Goal: Complete application form: Complete application form

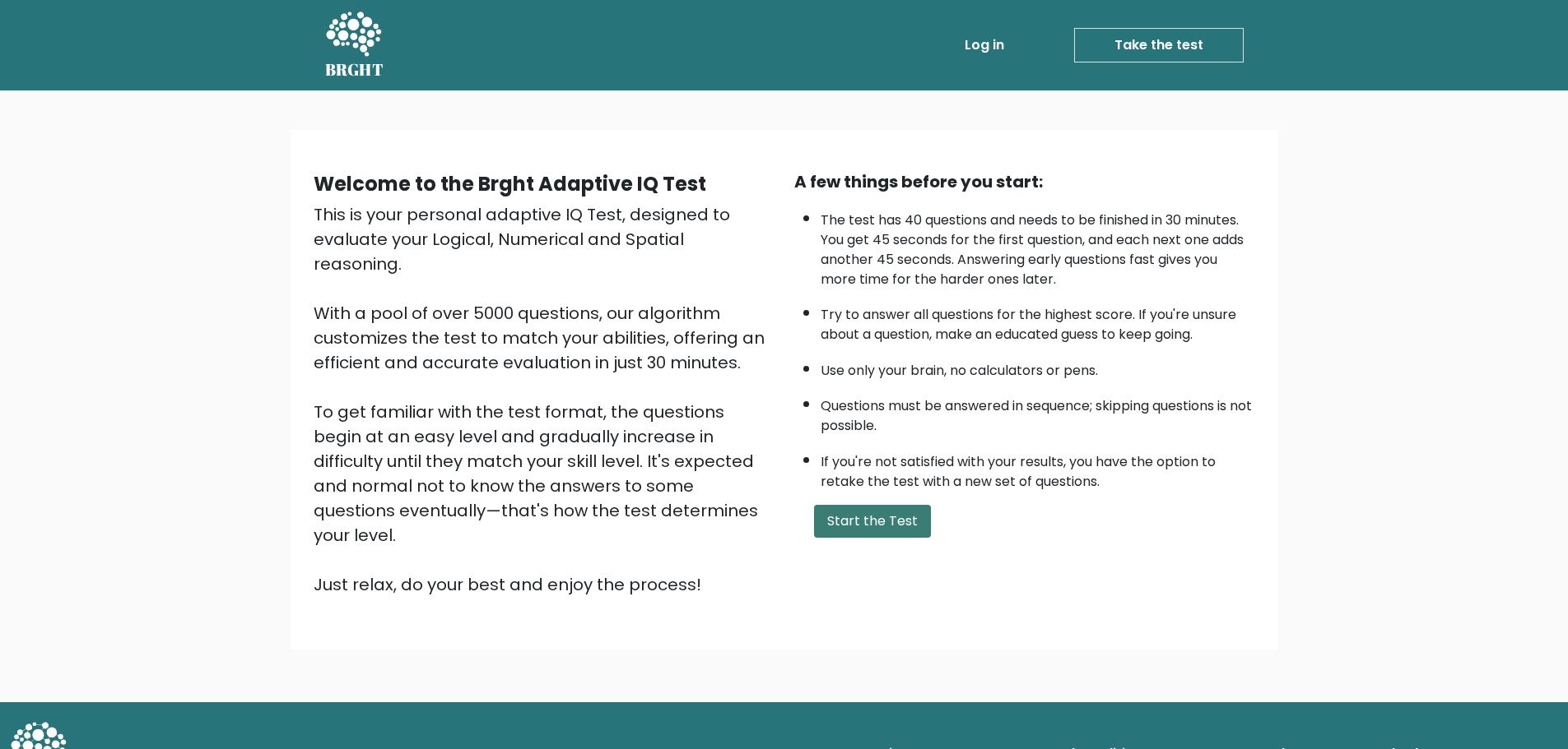
click at [901, 523] on button "Start the Test" at bounding box center [872, 522] width 117 height 33
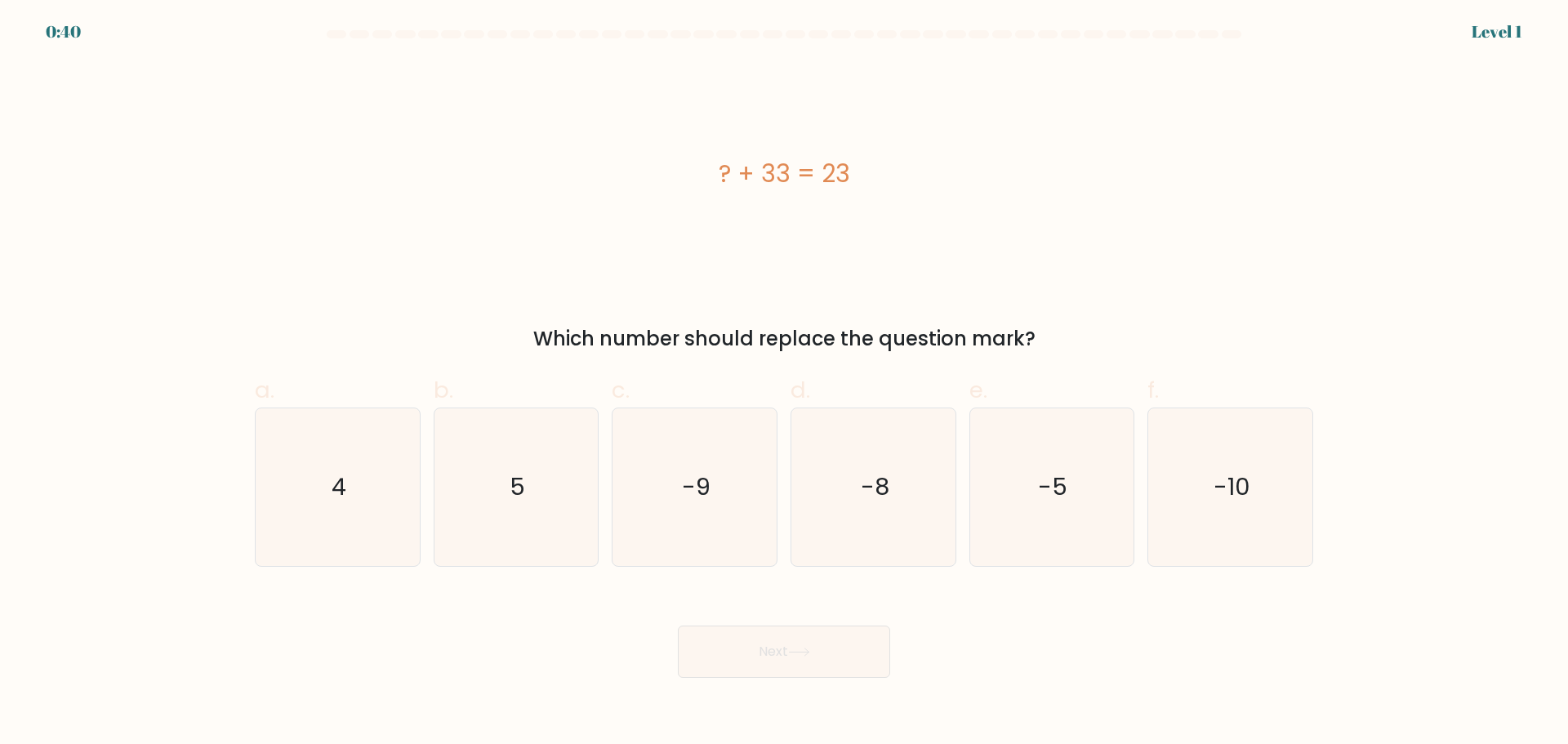
drag, startPoint x: 711, startPoint y: 176, endPoint x: 855, endPoint y: 172, distance: 144.1
click at [855, 172] on div "? + 33 = 23" at bounding box center [784, 173] width 1058 height 37
copy div "? + 33 = 23"
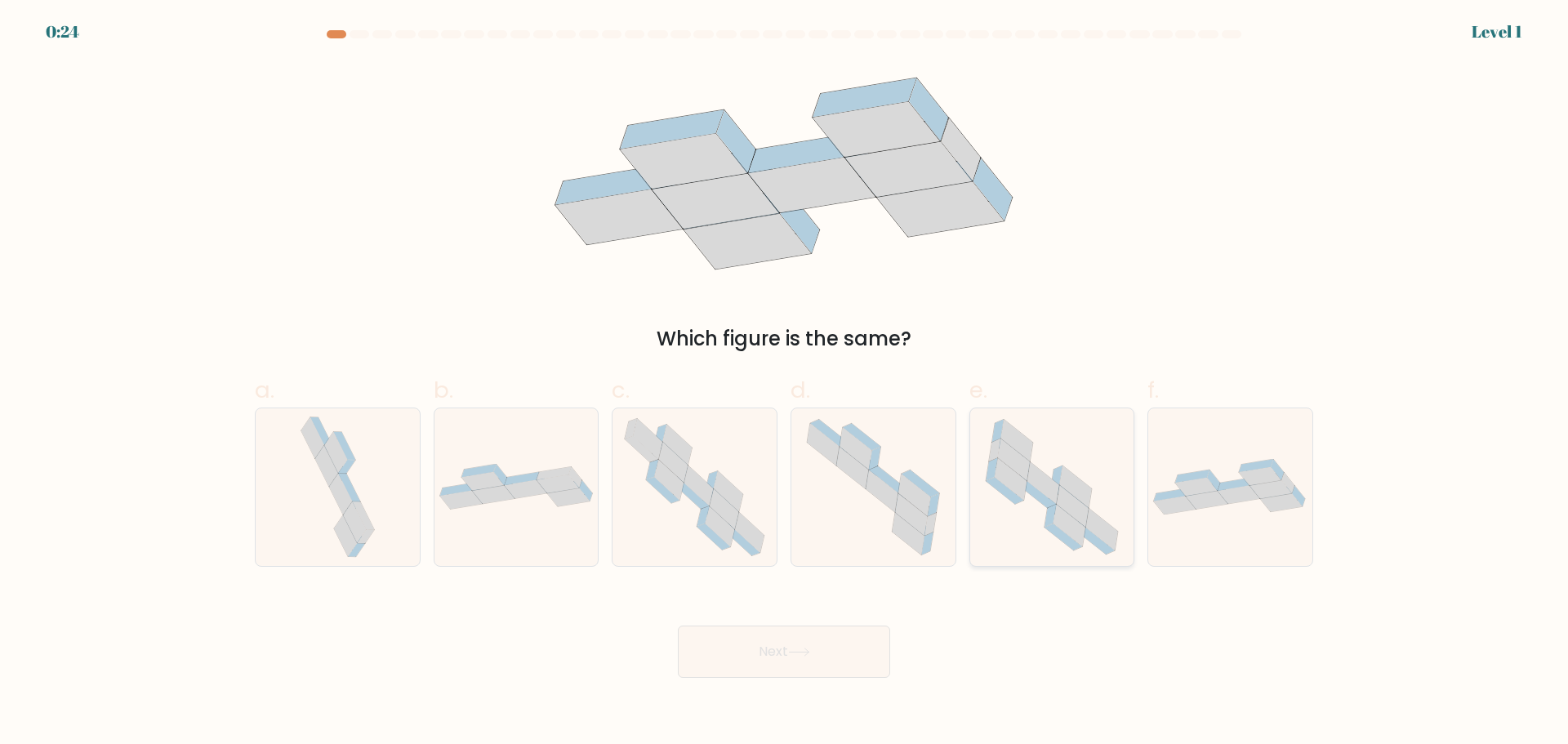
click at [1034, 458] on icon at bounding box center [1052, 487] width 158 height 158
click at [785, 384] on input "e." at bounding box center [784, 378] width 1 height 10
radio input "true"
click at [833, 658] on button "Next" at bounding box center [784, 652] width 212 height 53
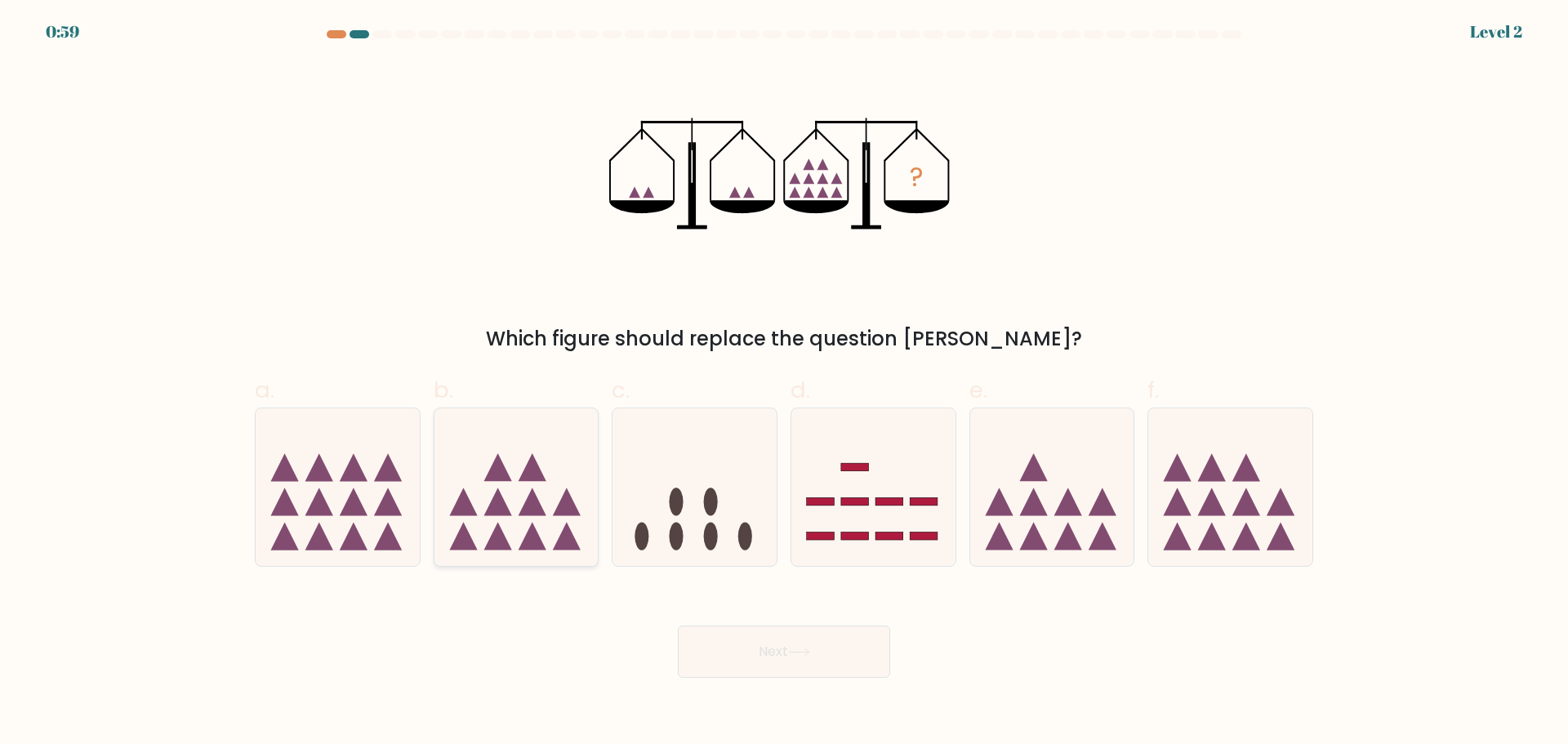
click at [544, 516] on icon at bounding box center [532, 502] width 28 height 28
click at [784, 384] on input "b." at bounding box center [784, 378] width 1 height 10
radio input "true"
click at [807, 659] on button "Next" at bounding box center [784, 652] width 212 height 53
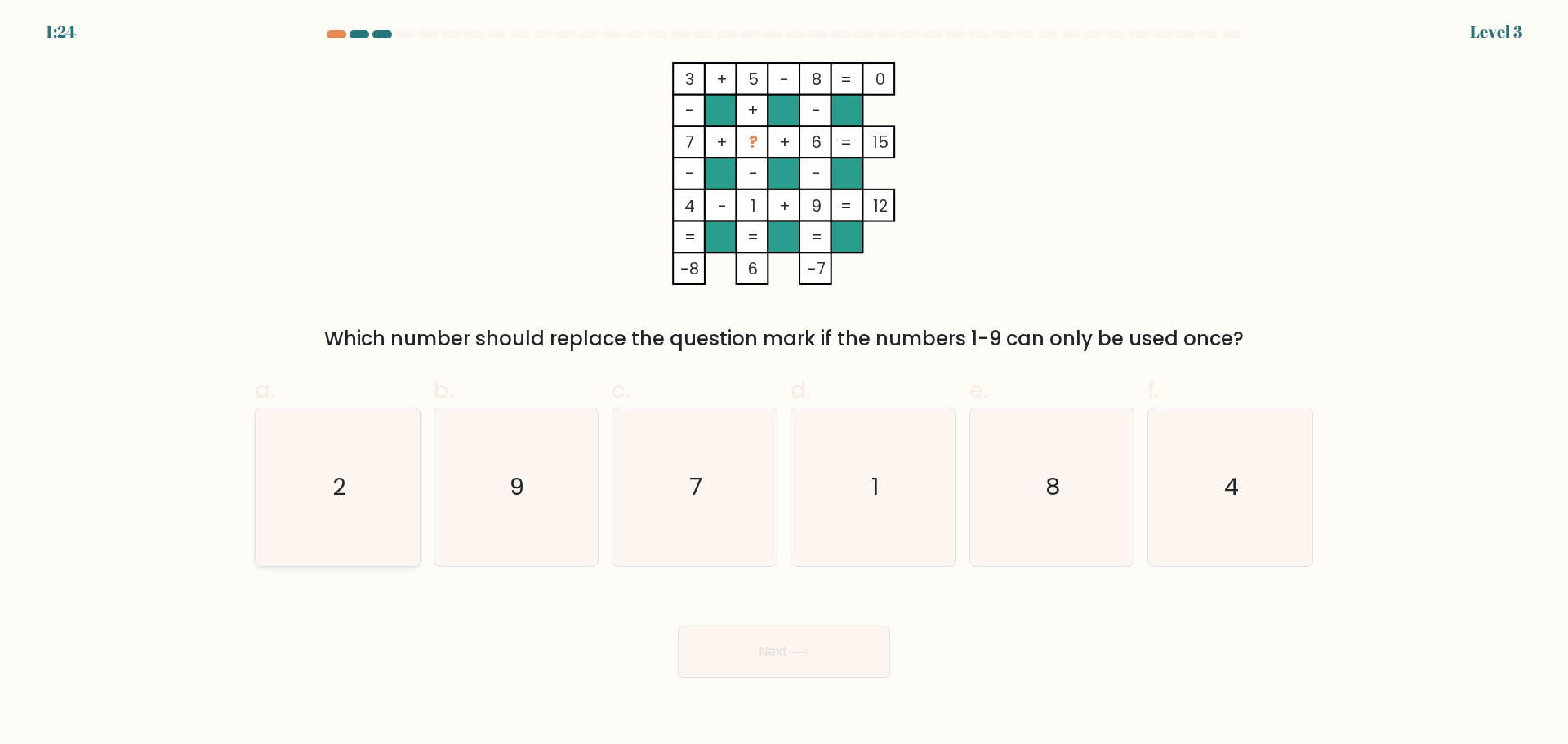
click at [368, 493] on icon "2" at bounding box center [337, 487] width 158 height 158
click at [784, 384] on input "a. 2" at bounding box center [784, 378] width 1 height 10
radio input "true"
click at [798, 664] on button "Next" at bounding box center [784, 652] width 212 height 53
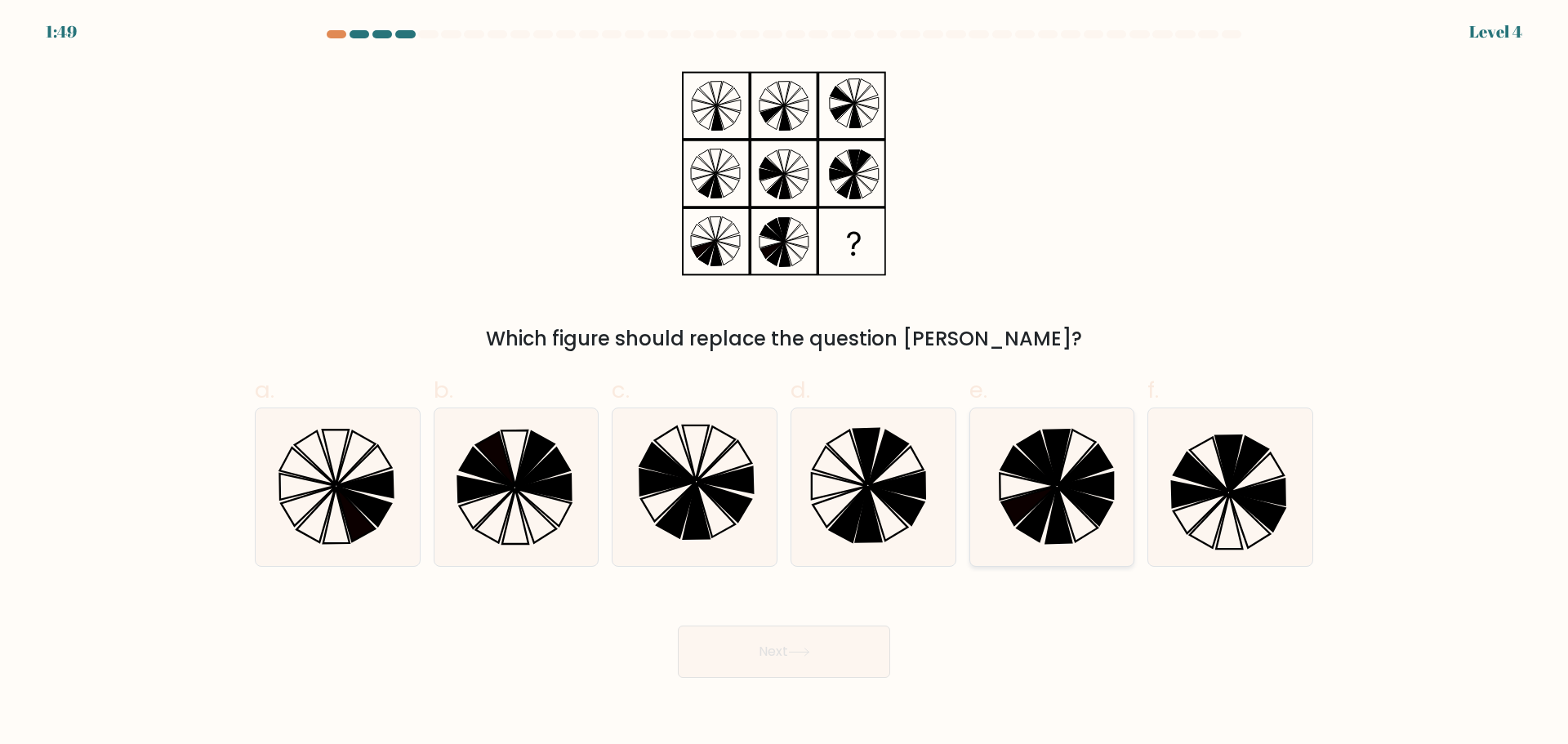
drag, startPoint x: 1083, startPoint y: 488, endPoint x: 1047, endPoint y: 502, distance: 38.6
click at [1083, 489] on icon at bounding box center [1086, 485] width 55 height 26
click at [785, 384] on input "e." at bounding box center [784, 378] width 1 height 10
radio input "true"
click at [849, 656] on button "Next" at bounding box center [784, 652] width 212 height 53
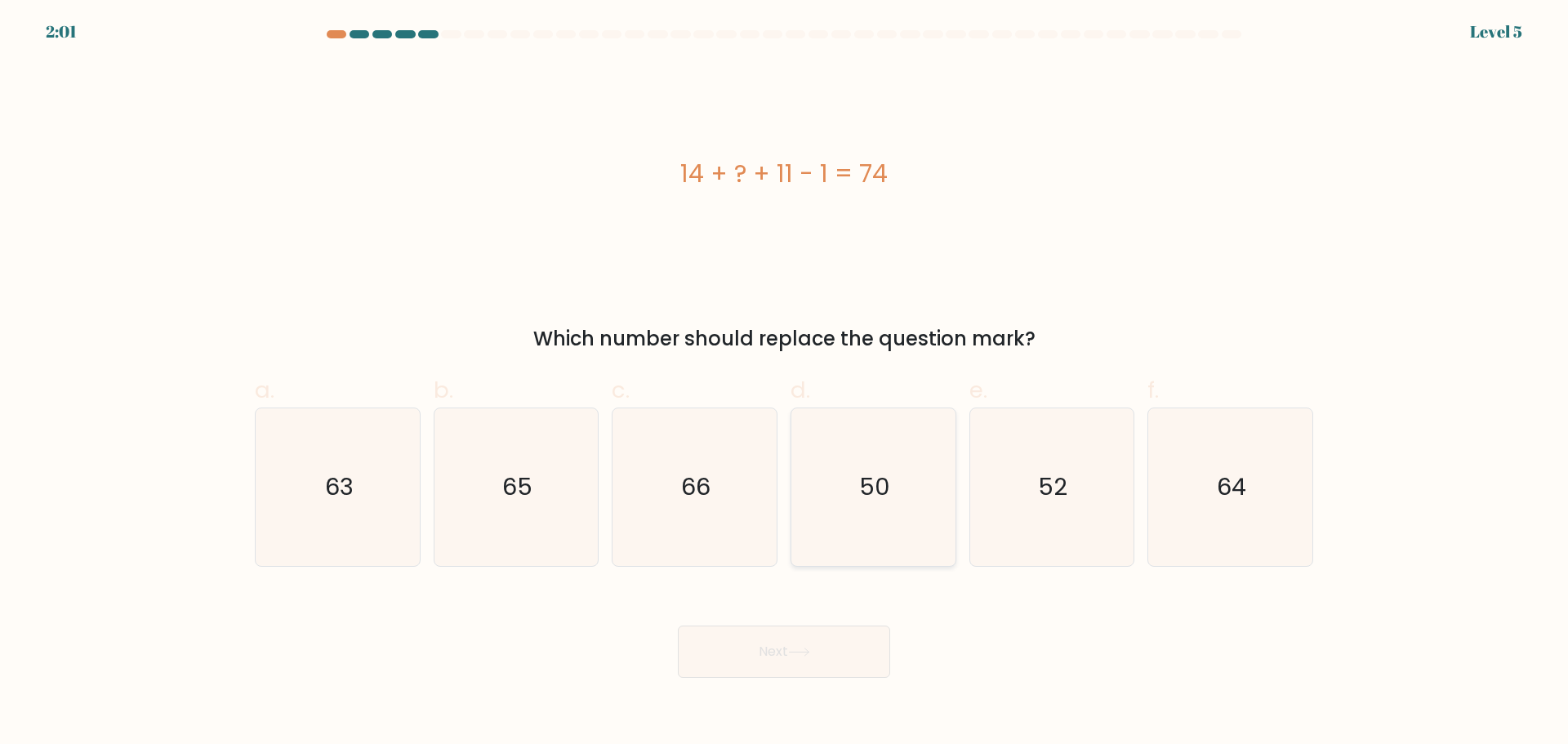
click at [884, 491] on text "50" at bounding box center [874, 487] width 31 height 33
click at [785, 384] on input "d. 50" at bounding box center [784, 378] width 1 height 10
radio input "true"
click at [823, 658] on button "Next" at bounding box center [784, 652] width 212 height 53
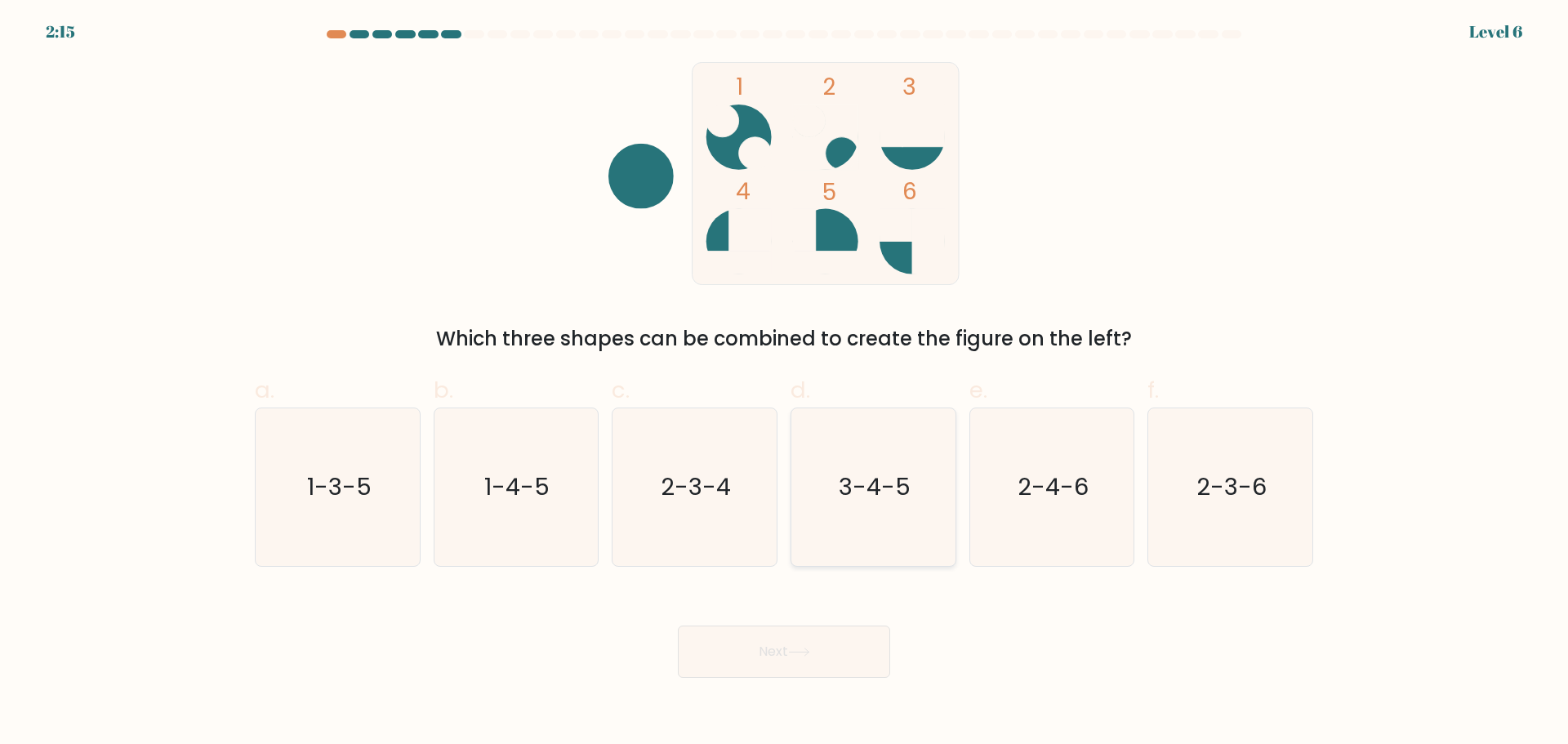
click at [873, 518] on icon "3-4-5" at bounding box center [873, 487] width 158 height 158
click at [785, 384] on input "d. 3-4-5" at bounding box center [784, 378] width 1 height 10
radio input "true"
click at [797, 655] on icon at bounding box center [800, 653] width 22 height 9
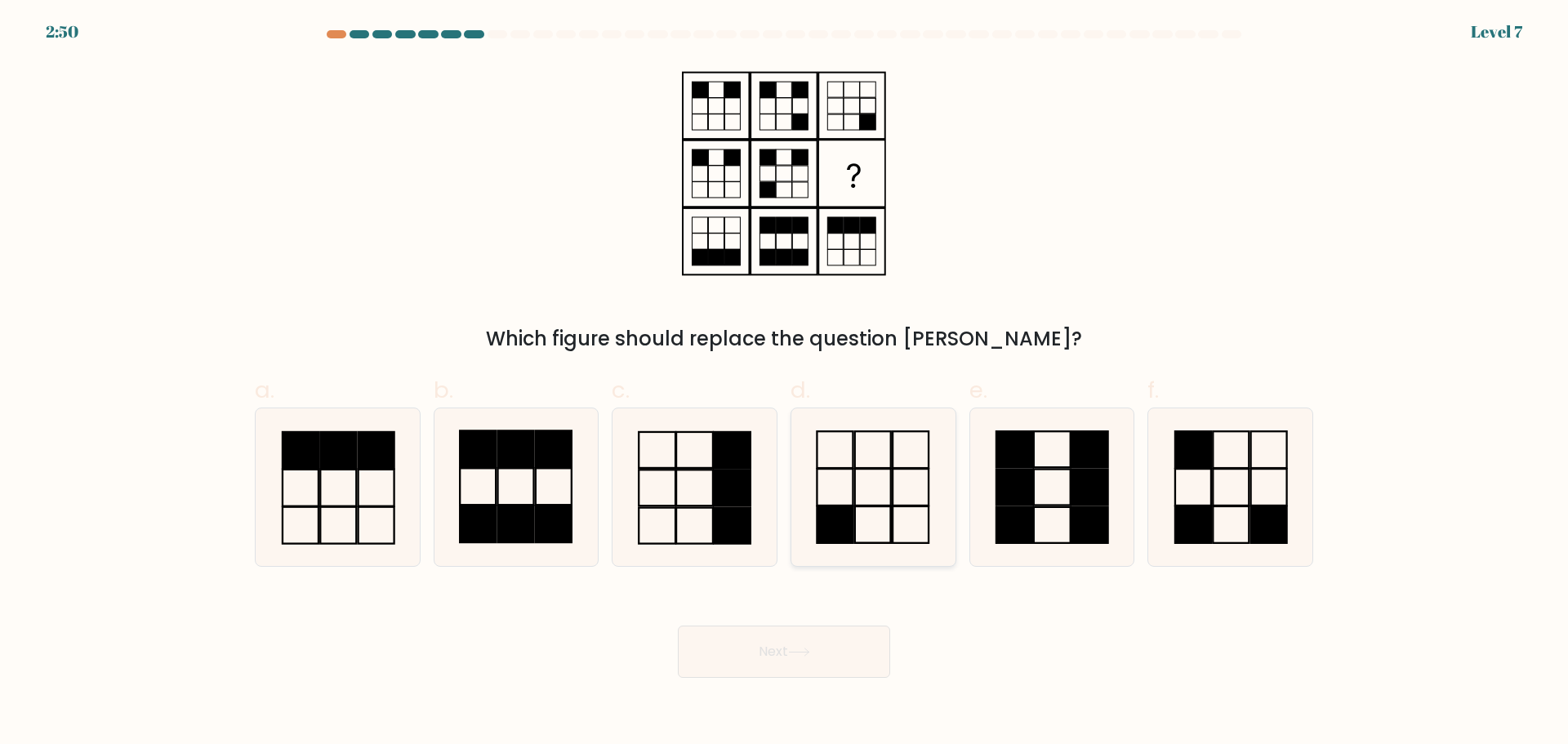
click at [868, 497] on icon at bounding box center [873, 487] width 158 height 158
click at [785, 384] on input "d." at bounding box center [784, 378] width 1 height 10
radio input "true"
click at [810, 648] on icon at bounding box center [800, 653] width 22 height 9
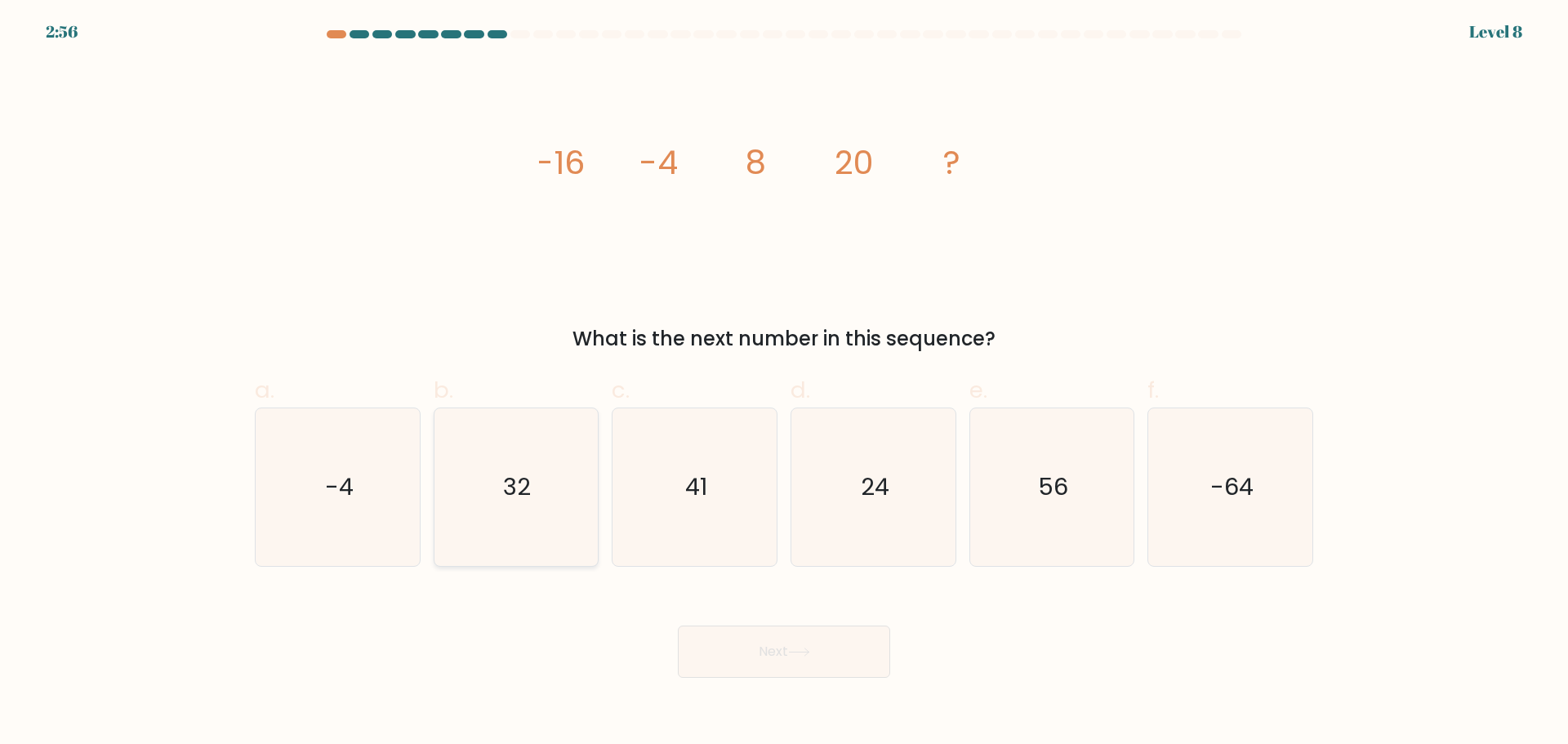
click at [540, 490] on icon "32" at bounding box center [515, 487] width 158 height 158
click at [784, 384] on input "b. 32" at bounding box center [784, 378] width 1 height 10
radio input "true"
click at [829, 653] on button "Next" at bounding box center [784, 652] width 212 height 53
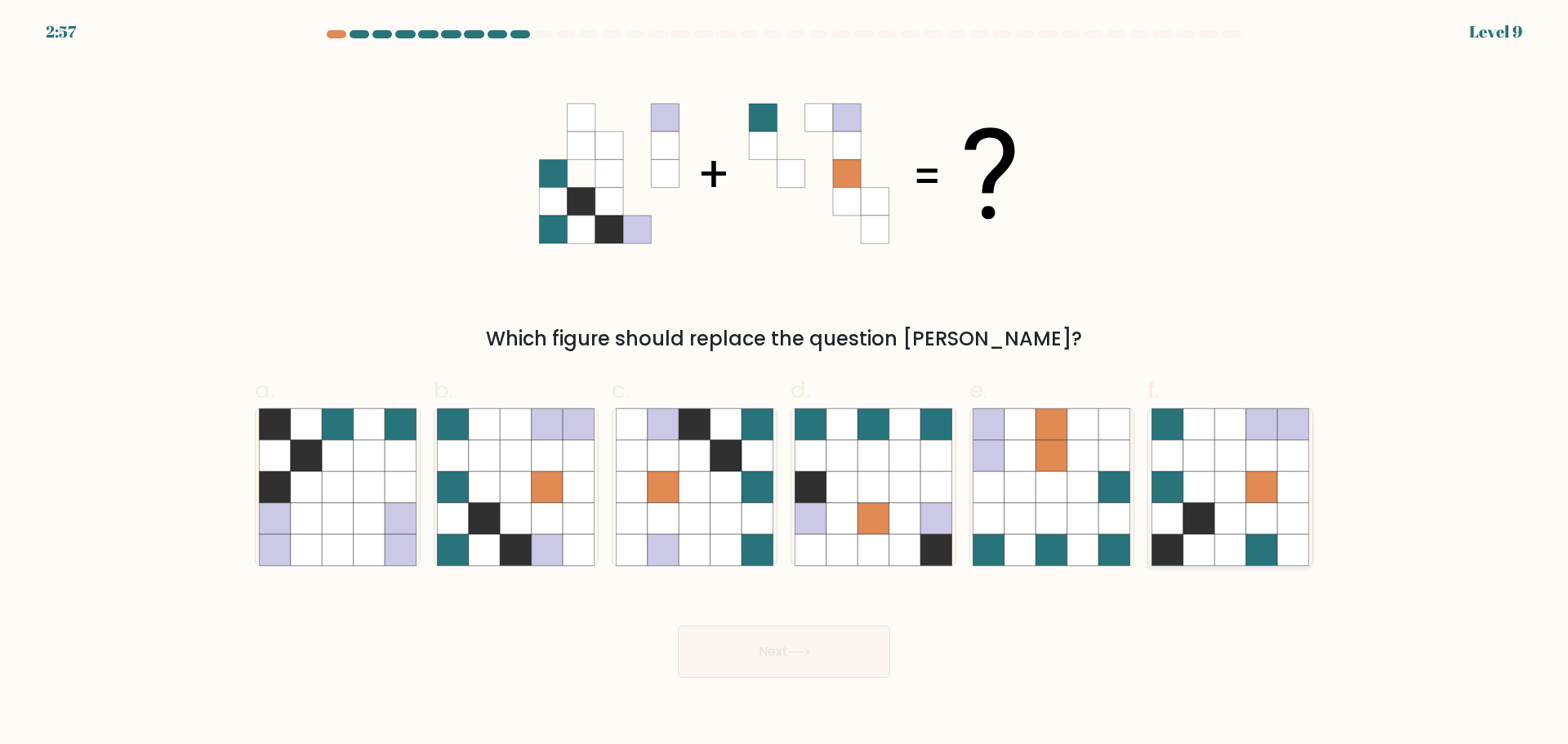
click at [1232, 441] on icon at bounding box center [1229, 455] width 31 height 31
click at [785, 384] on input "f." at bounding box center [784, 378] width 1 height 10
radio input "true"
click at [783, 648] on button "Next" at bounding box center [784, 652] width 212 height 53
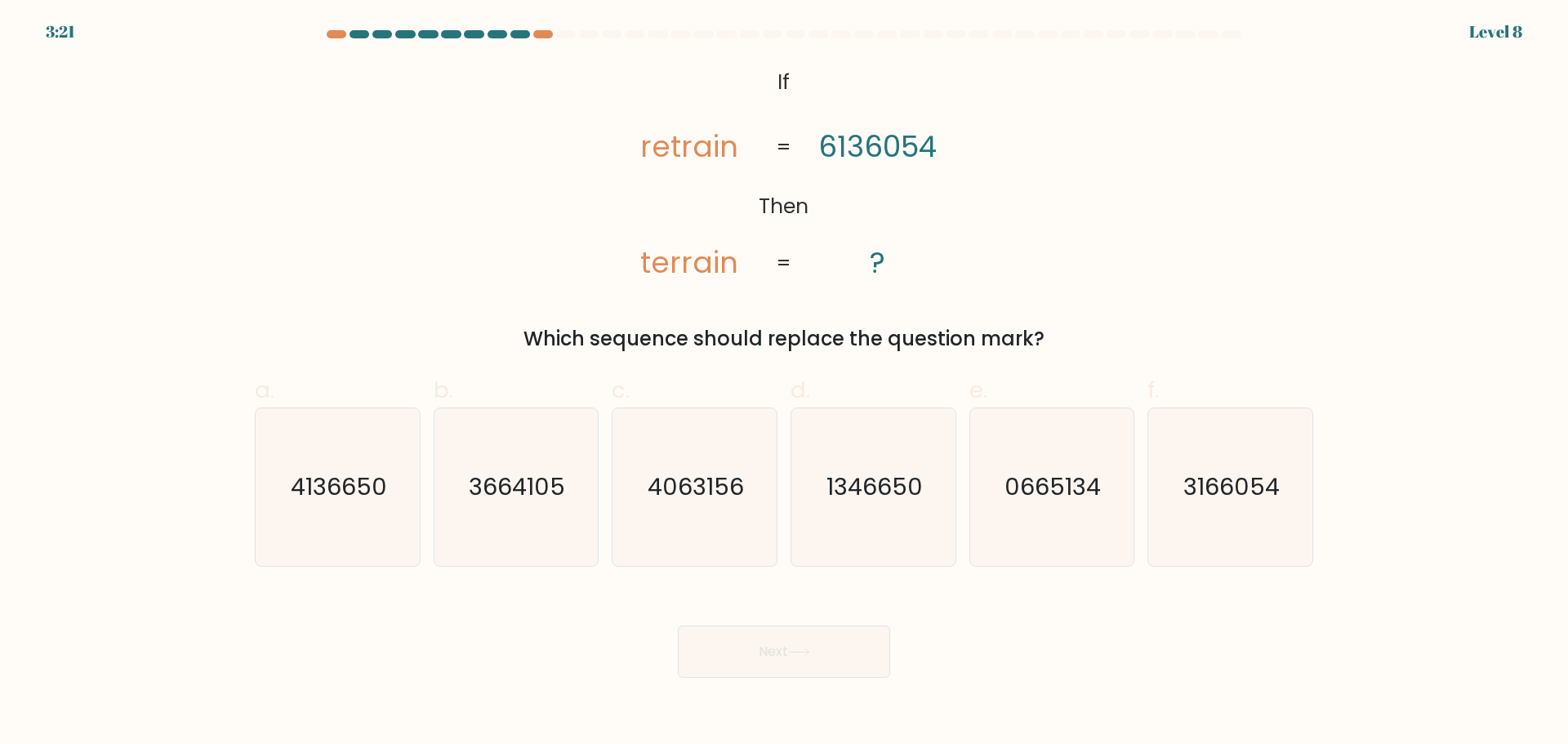
drag, startPoint x: 928, startPoint y: 266, endPoint x: 662, endPoint y: 22, distance: 361.0
click at [662, 22] on body "3:21 Level 8 If" at bounding box center [784, 372] width 1568 height 744
click at [963, 119] on icon "@import url('https://fonts.googleapis.com/css?family=Abril+Fatface:400,100,100i…" at bounding box center [784, 173] width 363 height 223
click at [773, 75] on icon "@import url('https://fonts.googleapis.com/css?family=Abril+Fatface:400,100,100i…" at bounding box center [784, 173] width 363 height 223
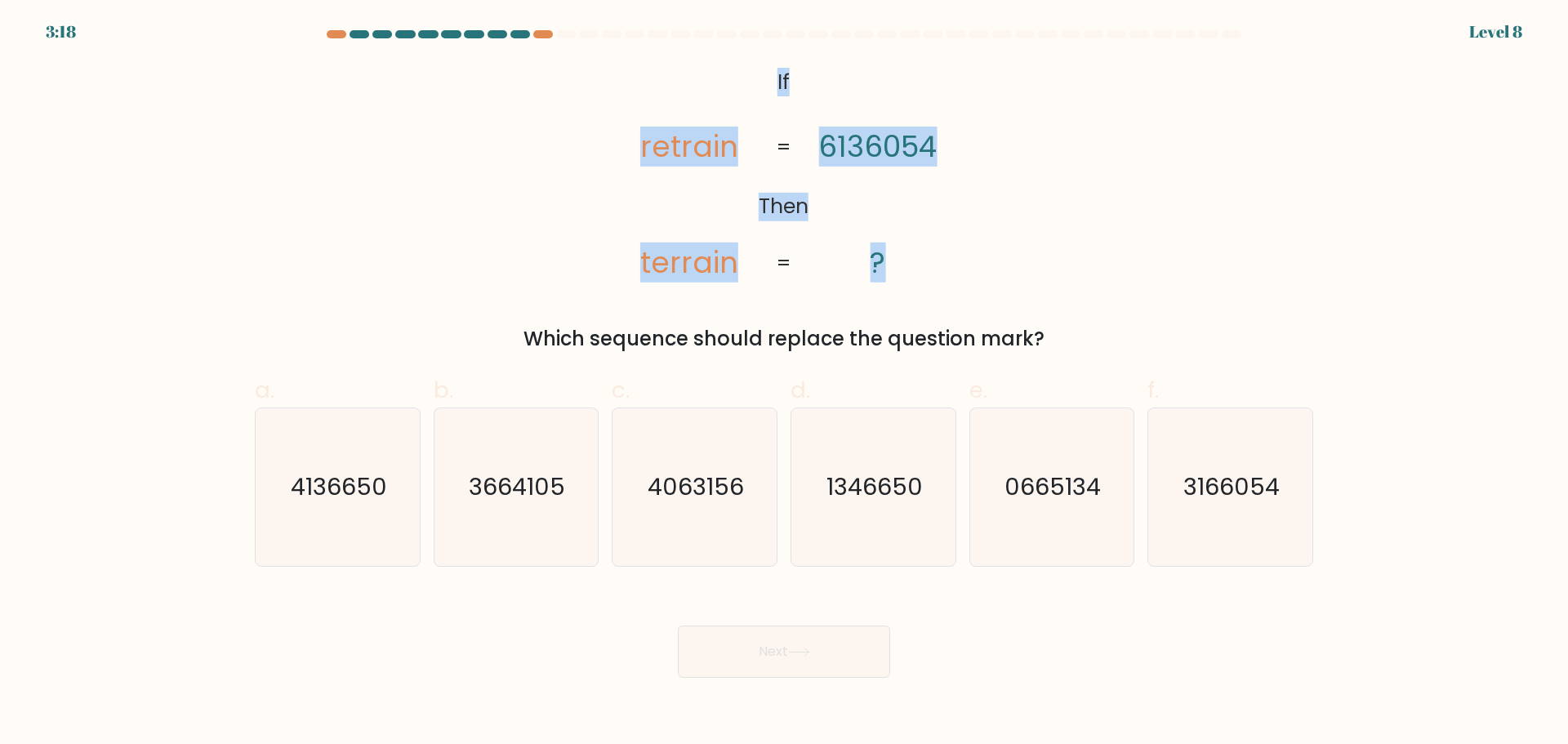
drag, startPoint x: 756, startPoint y: 59, endPoint x: 916, endPoint y: 252, distance: 250.7
click at [916, 252] on form "If ?" at bounding box center [784, 354] width 1568 height 648
copy icon "If Then retrain terrain 6136054 ?"
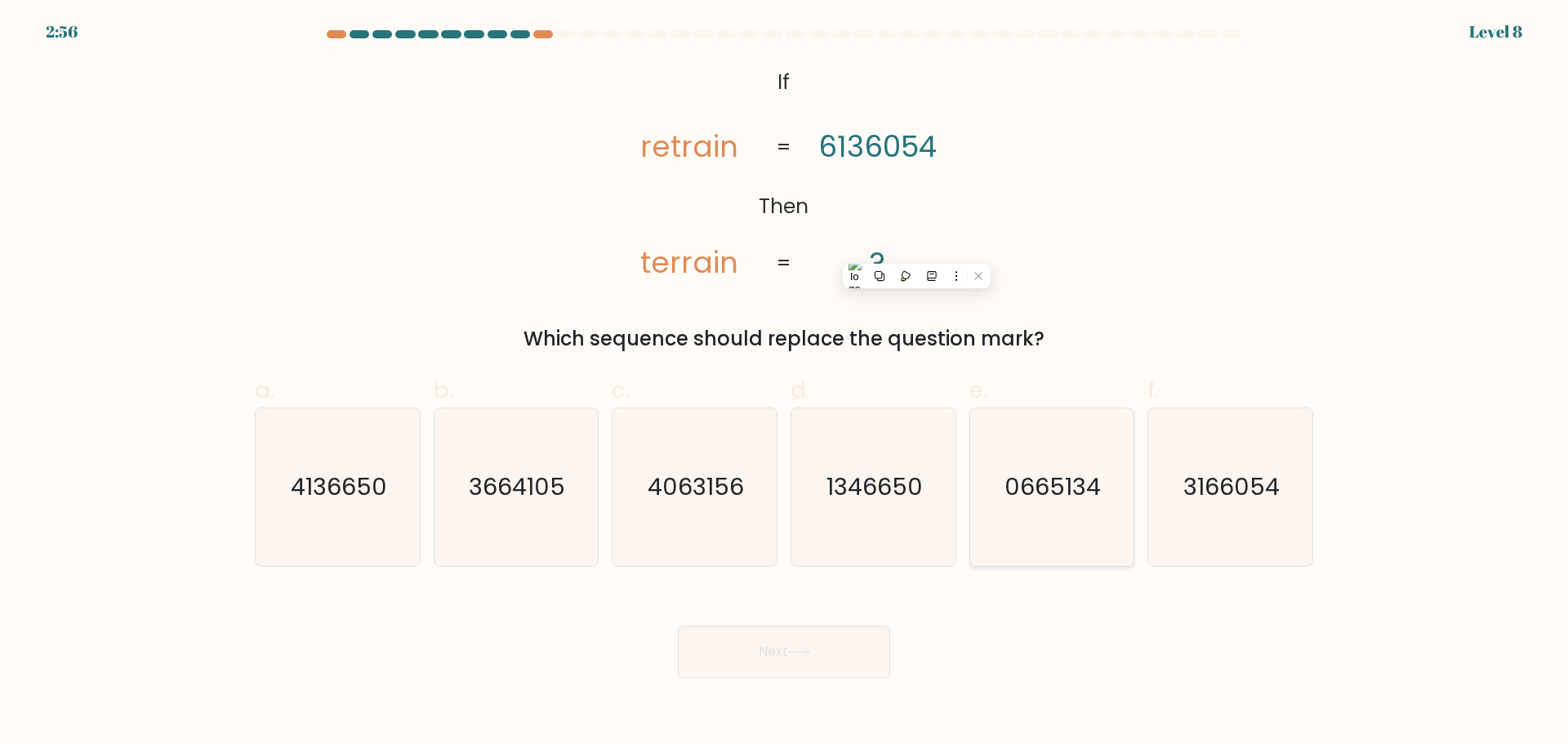
click at [1088, 478] on text "0665134" at bounding box center [1054, 487] width 96 height 33
click at [785, 384] on input "e. 0665134" at bounding box center [784, 378] width 1 height 10
radio input "true"
click at [1242, 514] on icon "3166054" at bounding box center [1229, 487] width 158 height 158
click at [785, 384] on input "f. 3166054" at bounding box center [784, 378] width 1 height 10
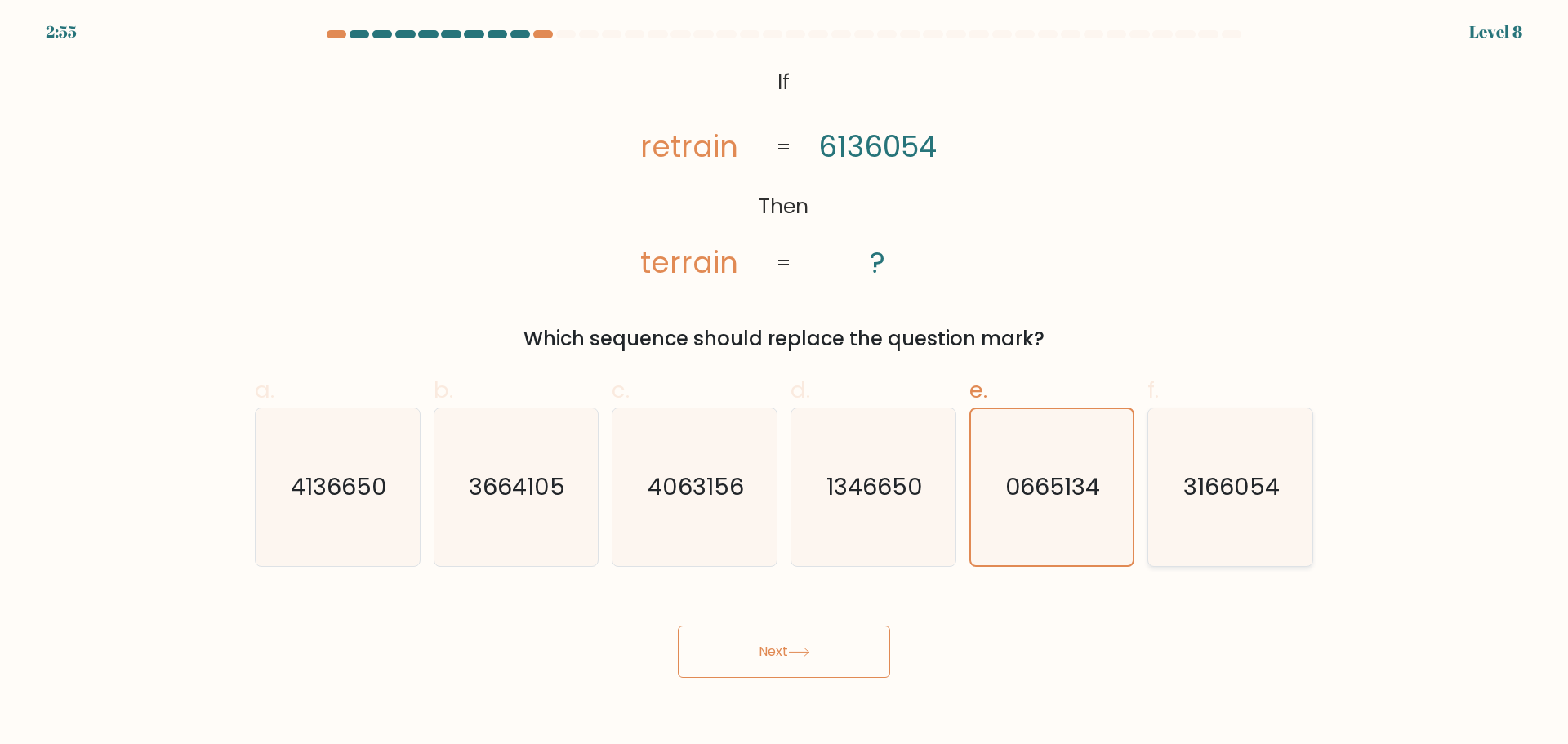
radio input "true"
click at [806, 651] on icon at bounding box center [800, 653] width 22 height 9
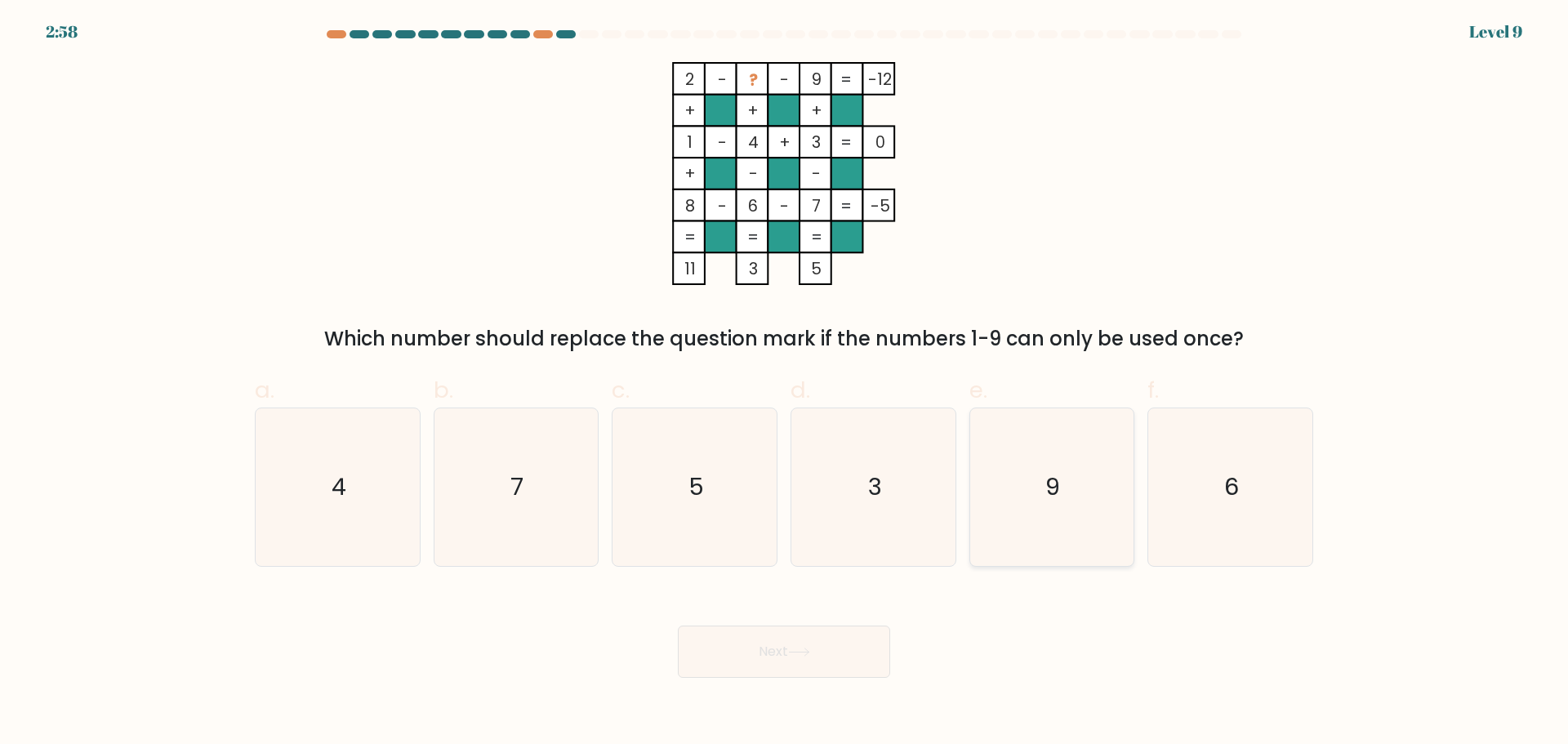
click at [1029, 491] on icon "9" at bounding box center [1051, 487] width 158 height 158
click at [785, 384] on input "e. 9" at bounding box center [784, 378] width 1 height 10
radio input "true"
click at [697, 483] on text "5" at bounding box center [696, 487] width 16 height 33
click at [784, 384] on input "c. 5" at bounding box center [784, 378] width 1 height 10
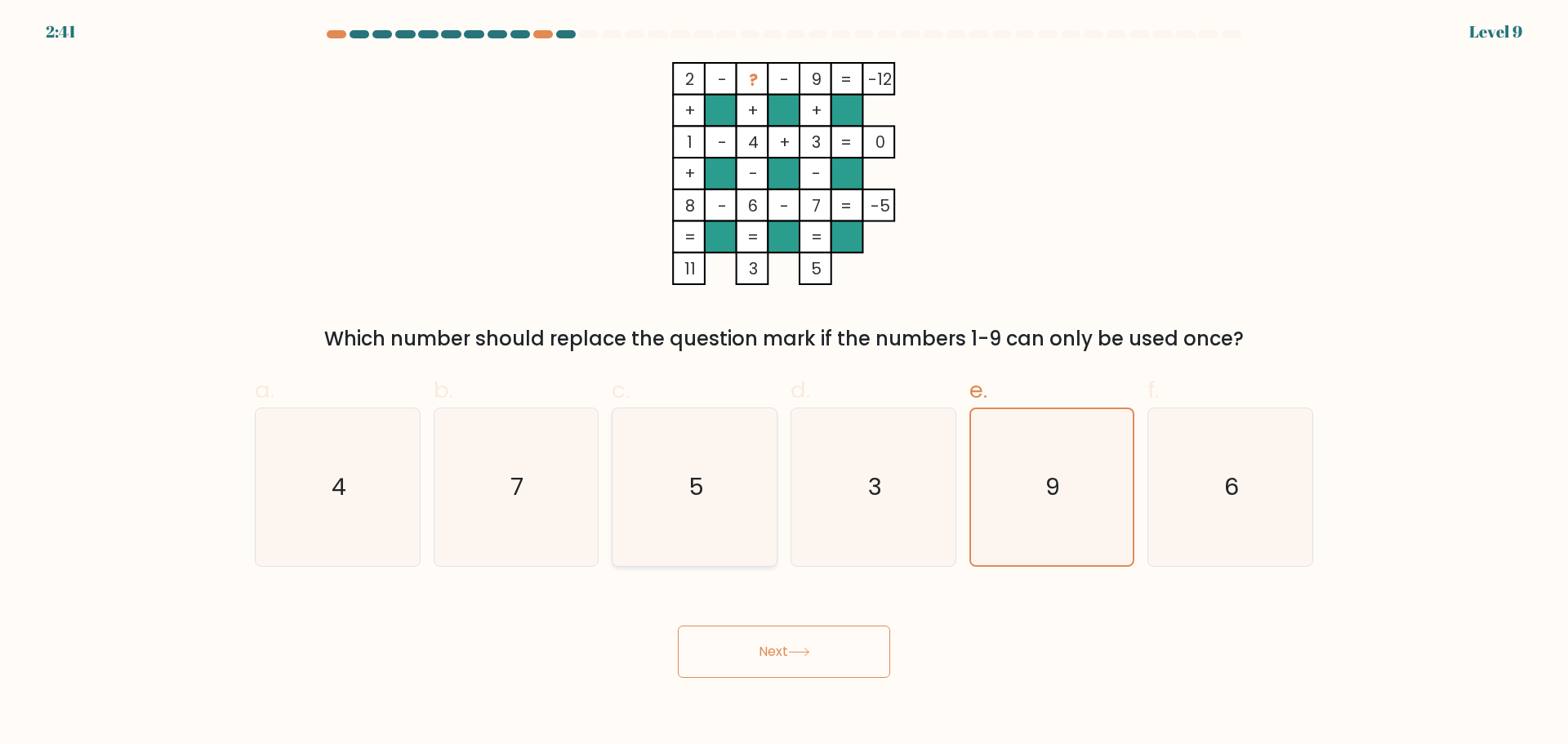
radio input "true"
click at [818, 666] on button "Next" at bounding box center [784, 652] width 212 height 53
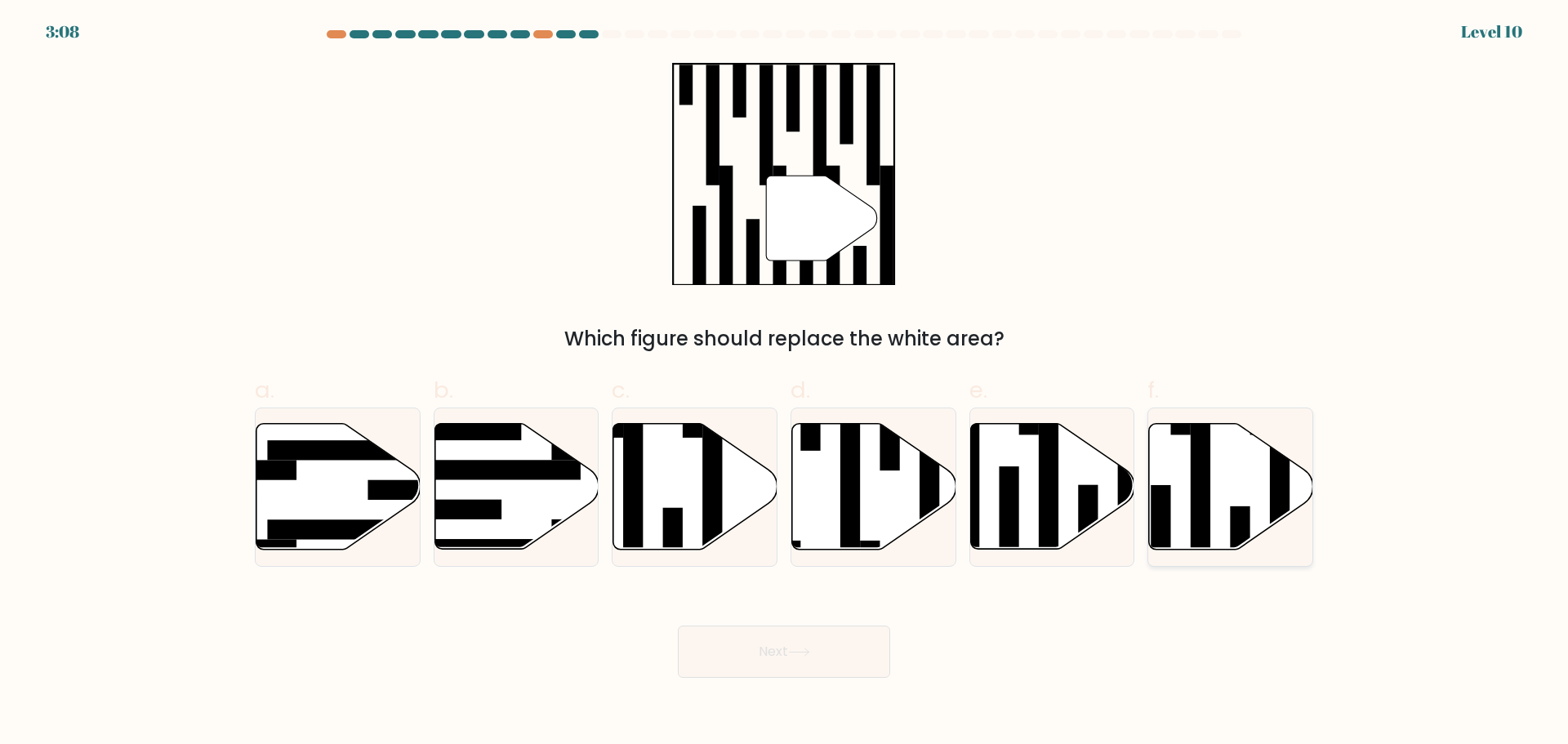
click at [1215, 502] on icon at bounding box center [1231, 486] width 165 height 126
click at [785, 384] on input "f." at bounding box center [784, 378] width 1 height 10
radio input "true"
click at [795, 631] on button "Next" at bounding box center [784, 652] width 212 height 53
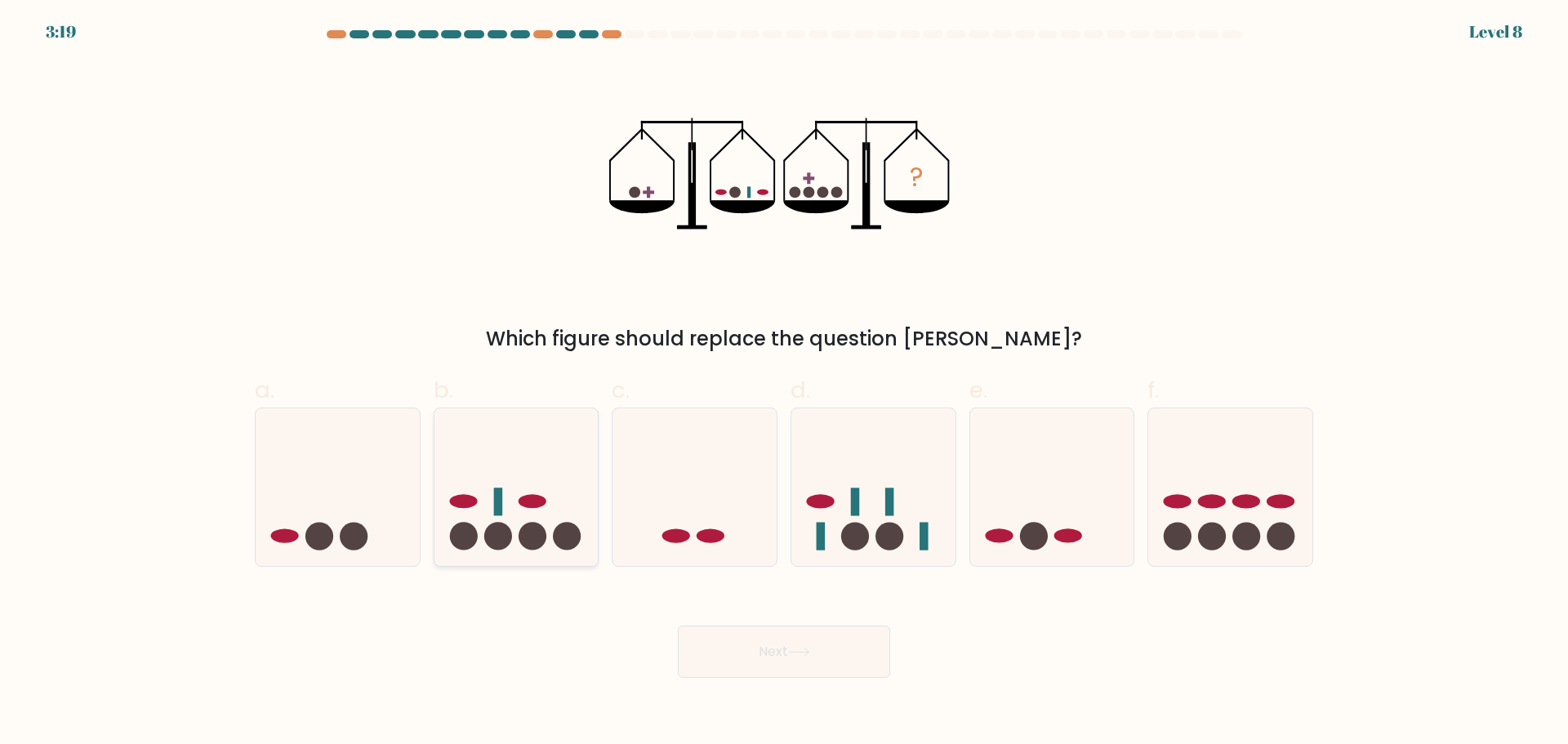
click at [477, 492] on icon at bounding box center [516, 486] width 165 height 135
click at [784, 384] on input "b." at bounding box center [784, 378] width 1 height 10
radio input "true"
click at [820, 655] on button "Next" at bounding box center [784, 652] width 212 height 53
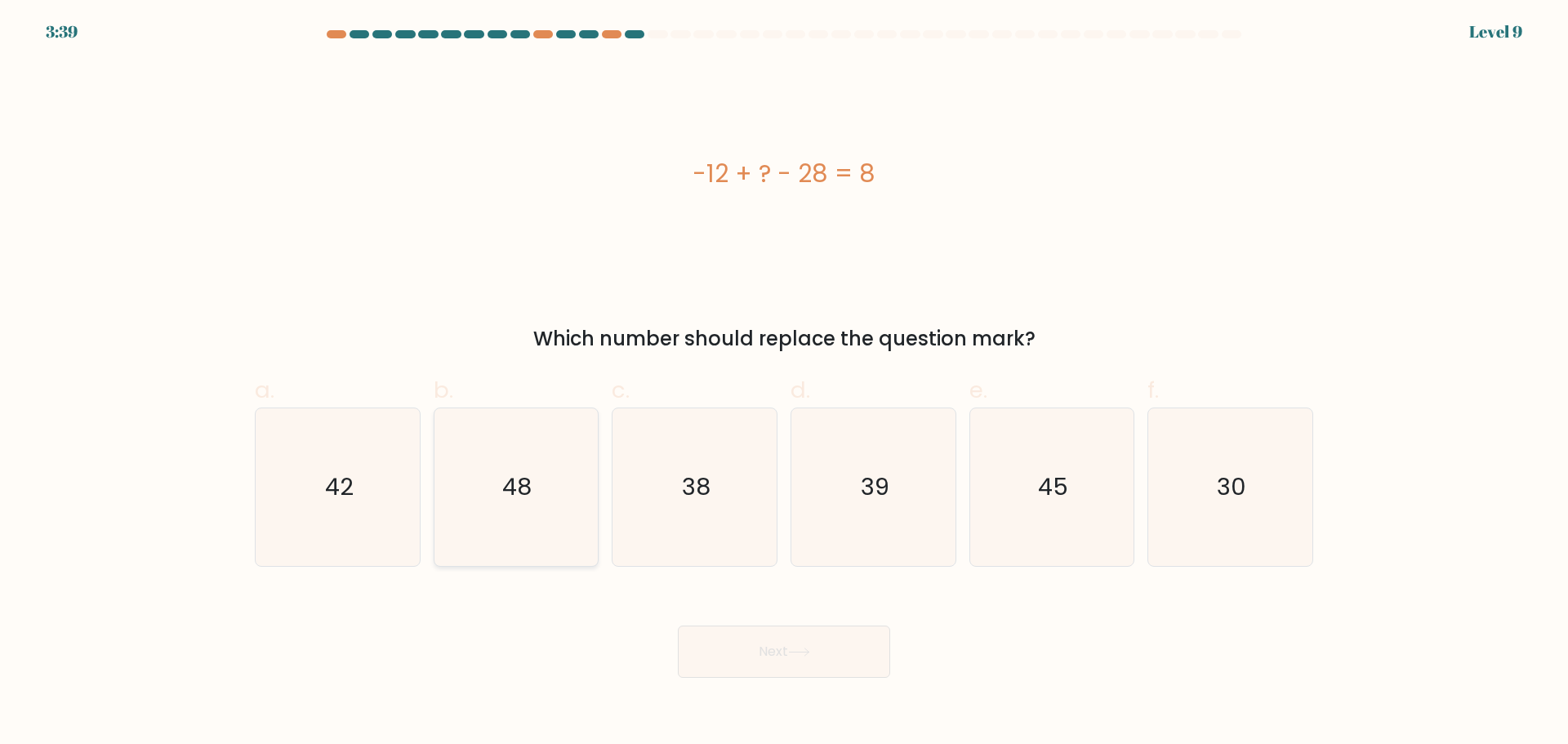
click at [519, 514] on icon "48" at bounding box center [515, 487] width 158 height 158
click at [784, 384] on input "b. 48" at bounding box center [784, 378] width 1 height 10
radio input "true"
click at [683, 498] on text "38" at bounding box center [695, 487] width 28 height 33
click at [784, 384] on input "c. 38" at bounding box center [784, 378] width 1 height 10
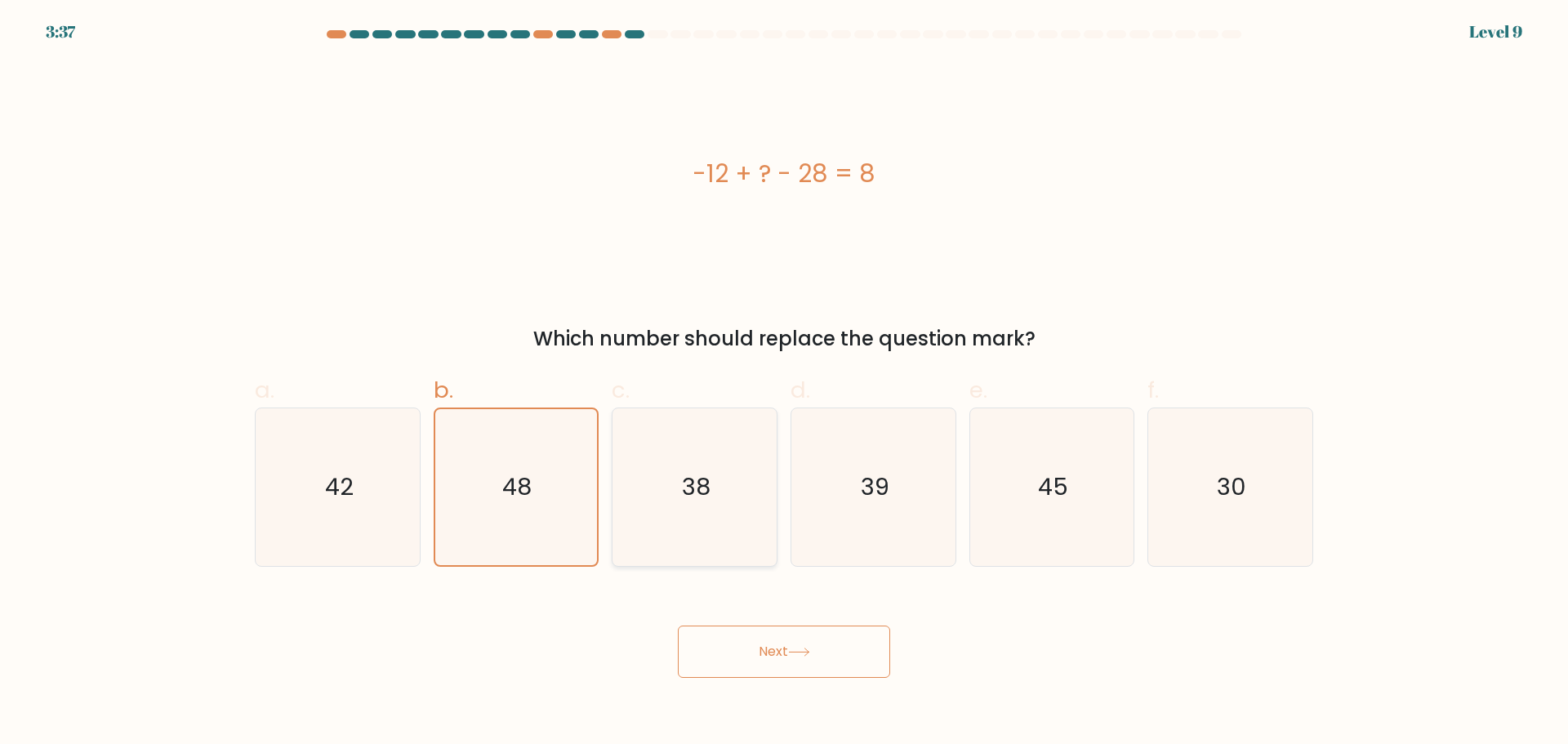
radio input "true"
click at [543, 498] on icon "48" at bounding box center [515, 487] width 158 height 158
click at [784, 384] on input "b. 48" at bounding box center [784, 378] width 1 height 10
radio input "true"
click at [806, 648] on icon at bounding box center [800, 653] width 22 height 9
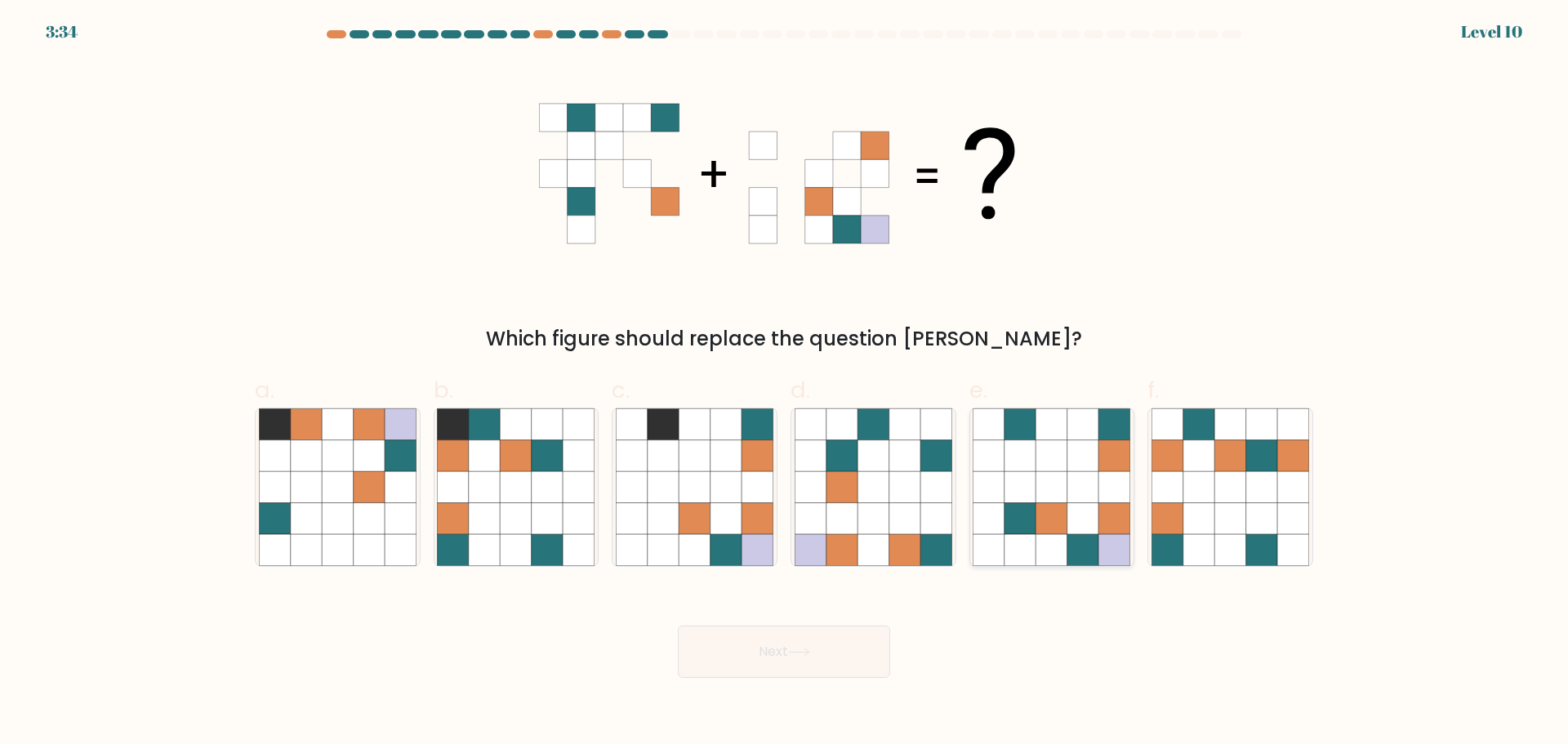
click at [1099, 515] on icon at bounding box center [1115, 518] width 31 height 31
click at [785, 384] on input "e." at bounding box center [784, 378] width 1 height 10
radio input "true"
click at [824, 649] on button "Next" at bounding box center [784, 652] width 212 height 53
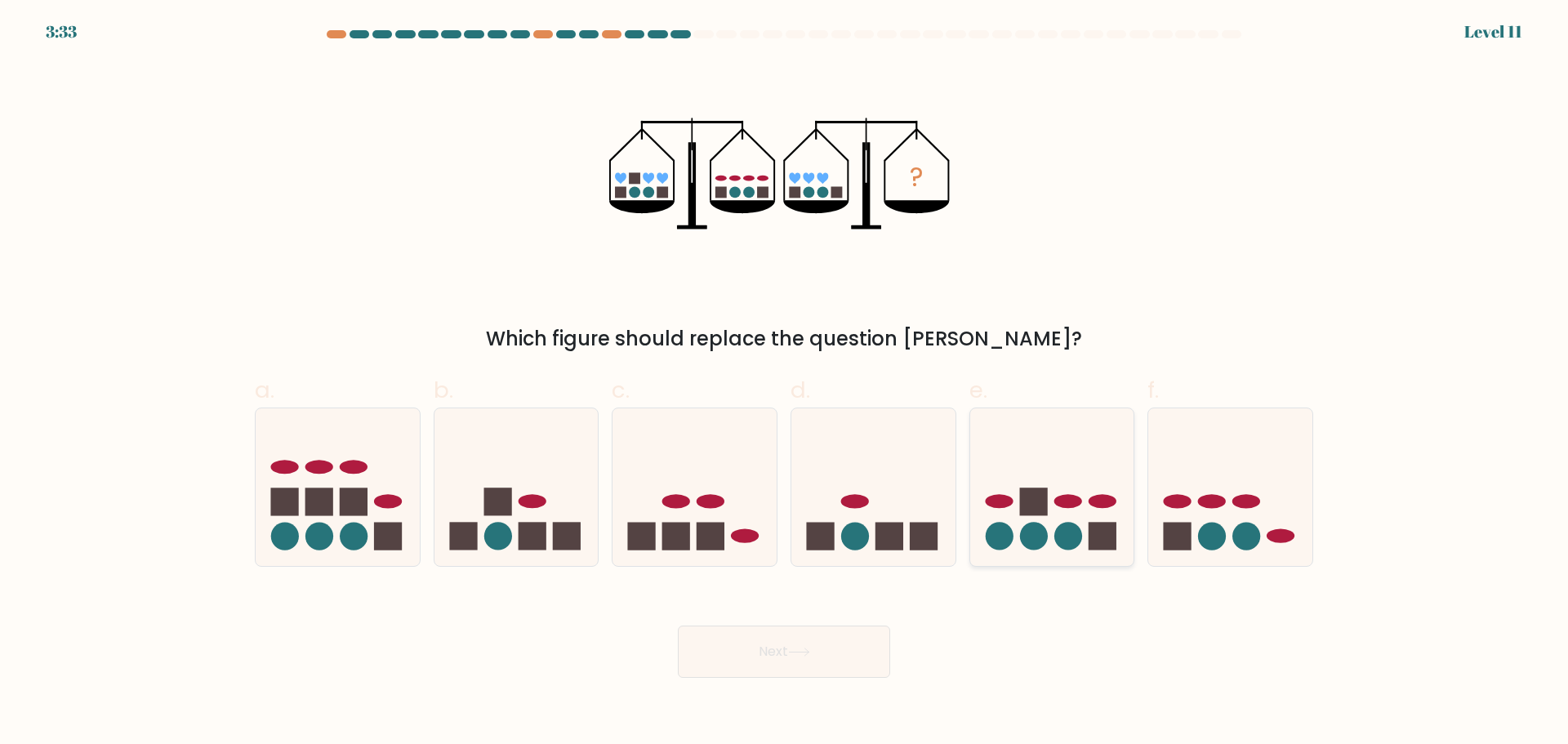
click at [1083, 526] on icon at bounding box center [1052, 486] width 165 height 135
click at [785, 384] on input "e." at bounding box center [784, 378] width 1 height 10
radio input "true"
click at [751, 633] on button "Next" at bounding box center [784, 652] width 212 height 53
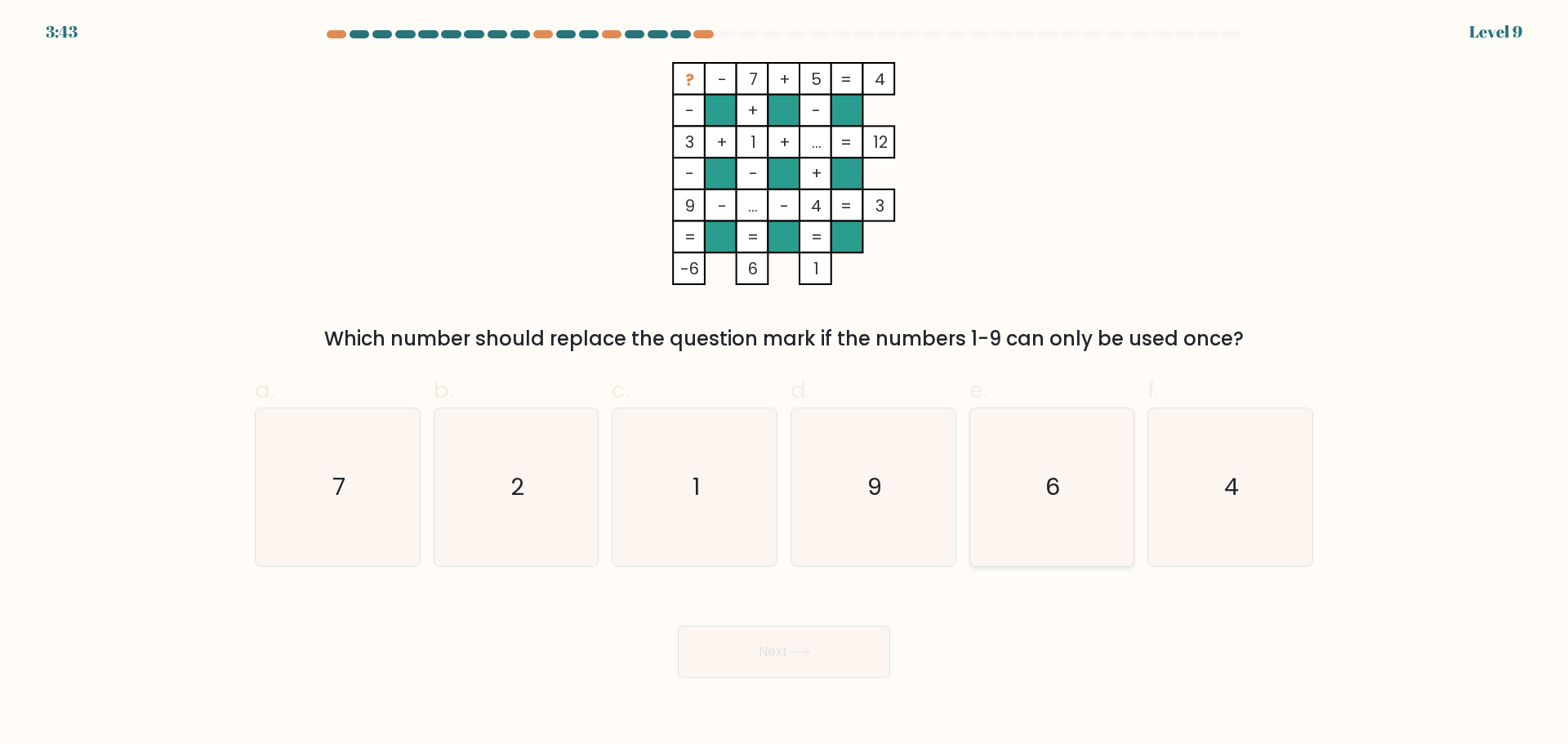
click at [1053, 484] on text "6" at bounding box center [1053, 487] width 15 height 33
click at [785, 384] on input "e. 6" at bounding box center [784, 378] width 1 height 10
radio input "true"
click at [768, 648] on button "Next" at bounding box center [784, 652] width 212 height 53
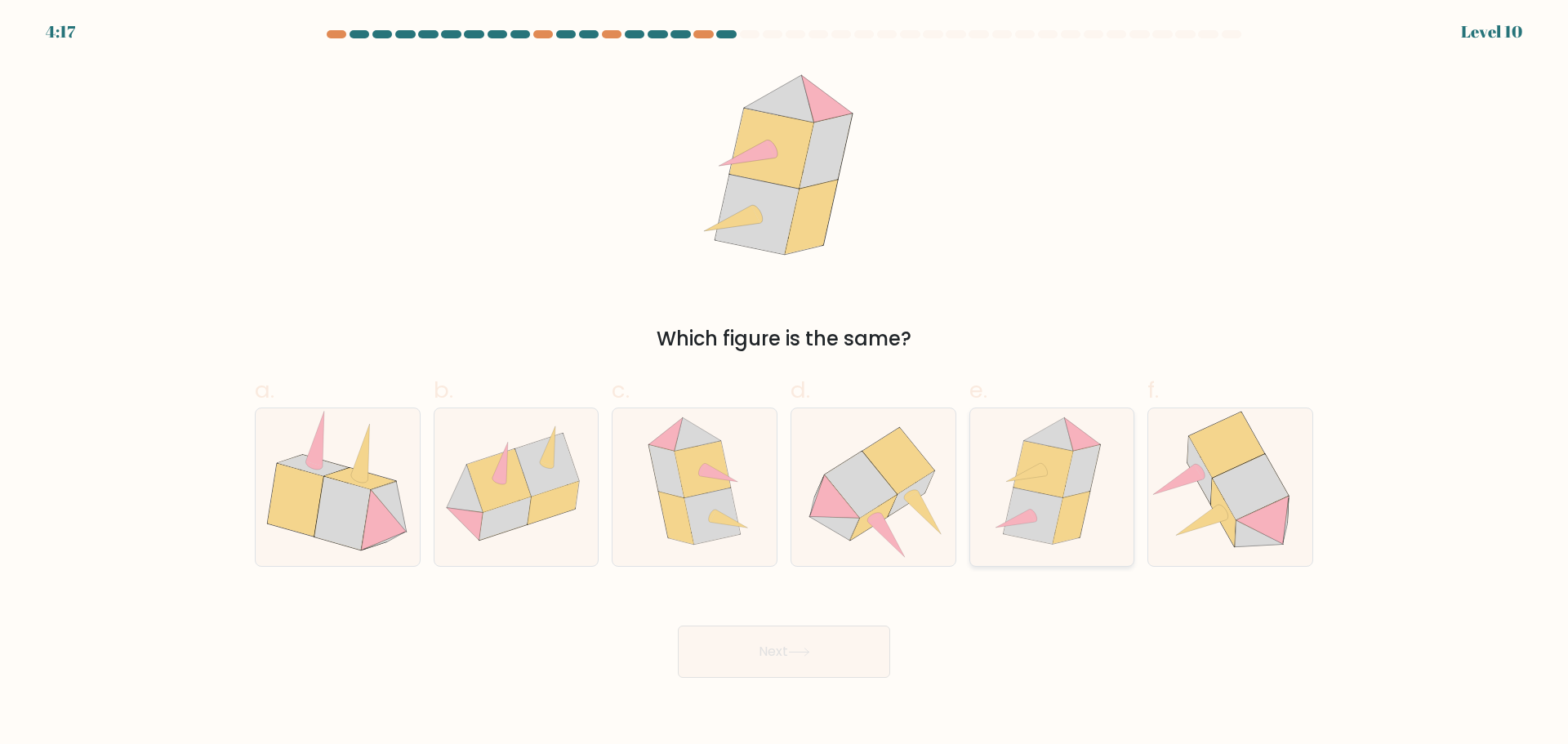
click at [1020, 494] on icon at bounding box center [1033, 516] width 59 height 56
click at [785, 384] on input "e." at bounding box center [784, 378] width 1 height 10
radio input "true"
click at [719, 535] on icon at bounding box center [712, 516] width 55 height 56
click at [784, 384] on input "c." at bounding box center [784, 378] width 1 height 10
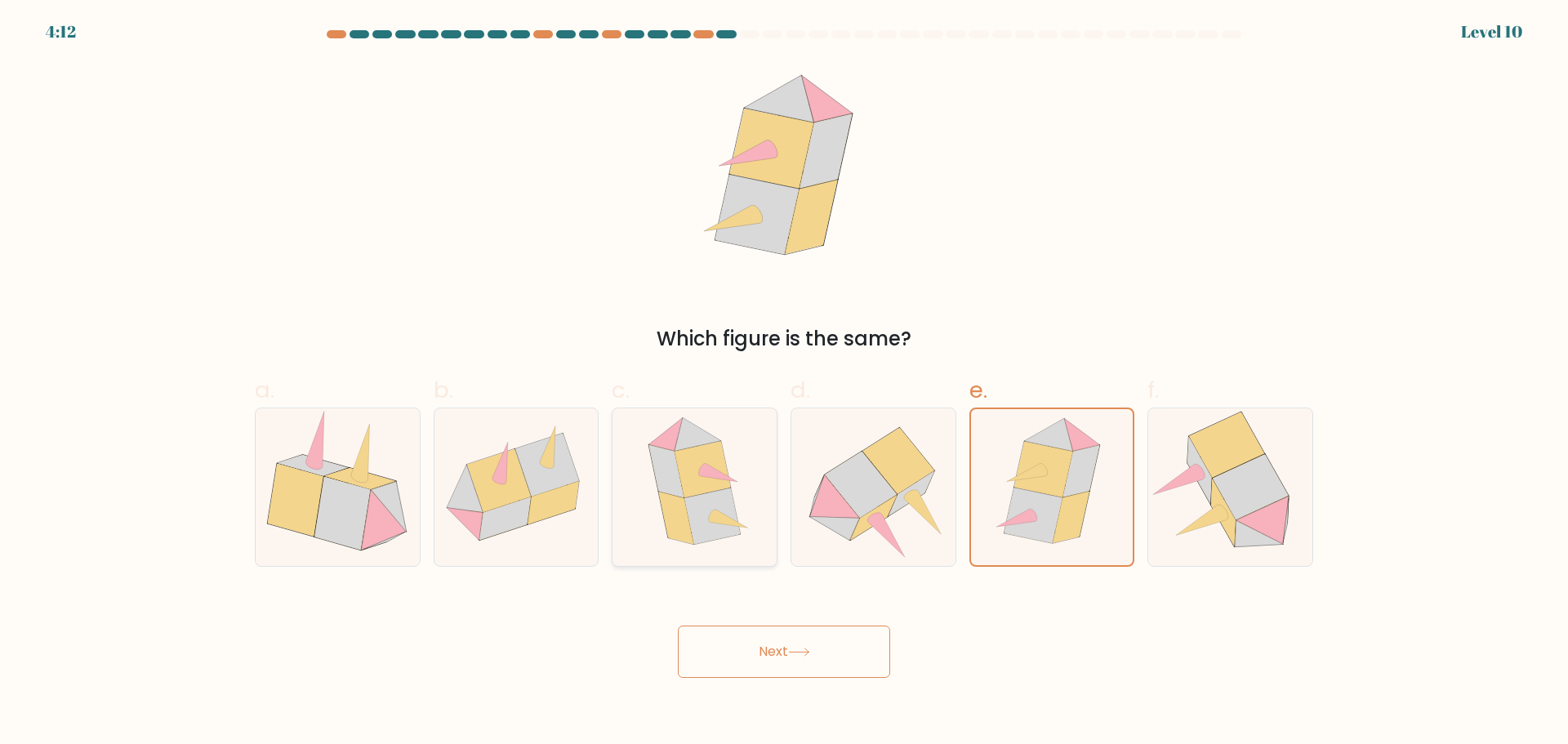
radio input "true"
click at [865, 497] on icon at bounding box center [860, 485] width 72 height 66
click at [785, 384] on input "d." at bounding box center [784, 378] width 1 height 10
radio input "true"
click at [817, 666] on button "Next" at bounding box center [784, 652] width 212 height 53
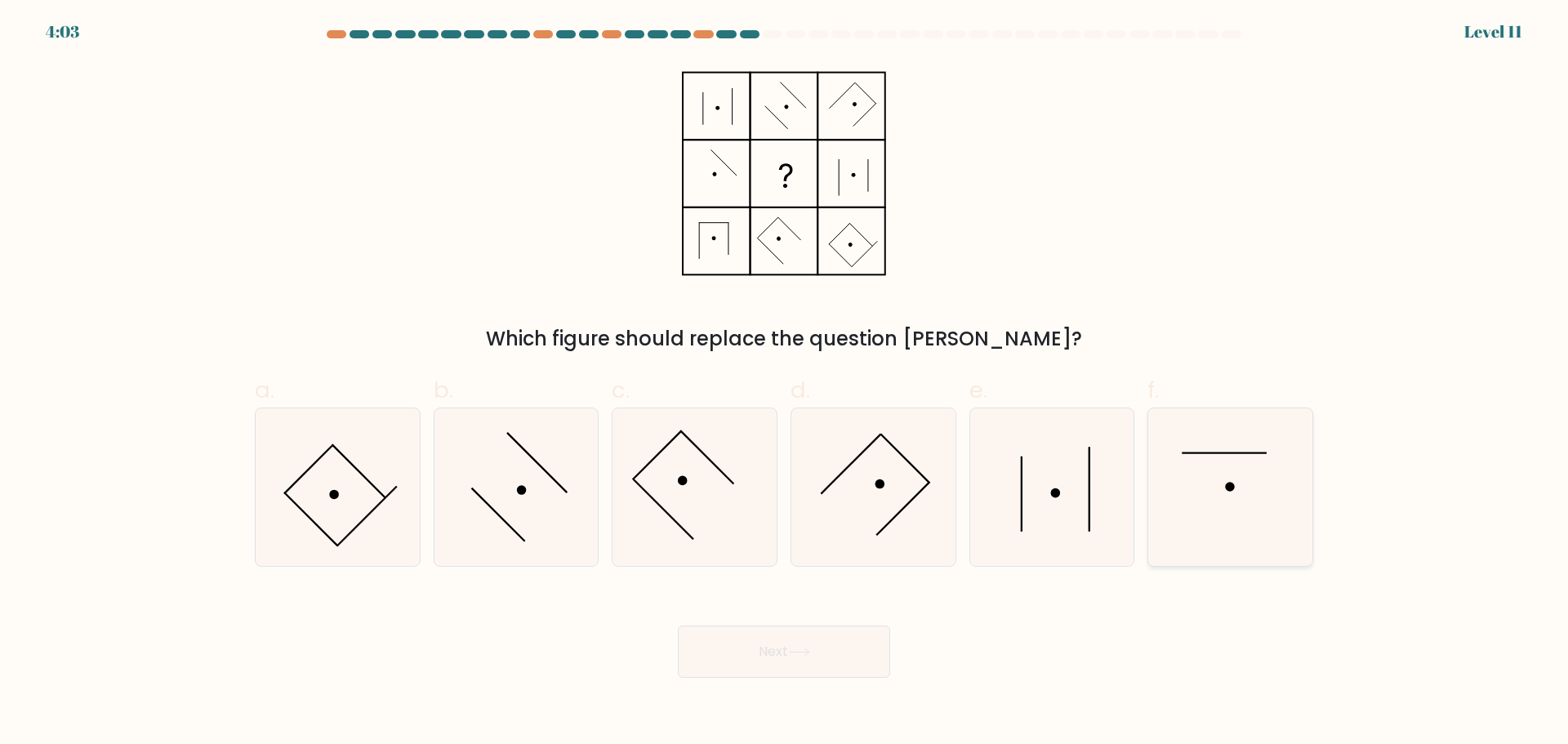
click at [1213, 453] on line at bounding box center [1224, 453] width 85 height 0
click at [785, 384] on input "f." at bounding box center [784, 378] width 1 height 10
radio input "true"
click at [793, 650] on icon at bounding box center [800, 653] width 22 height 9
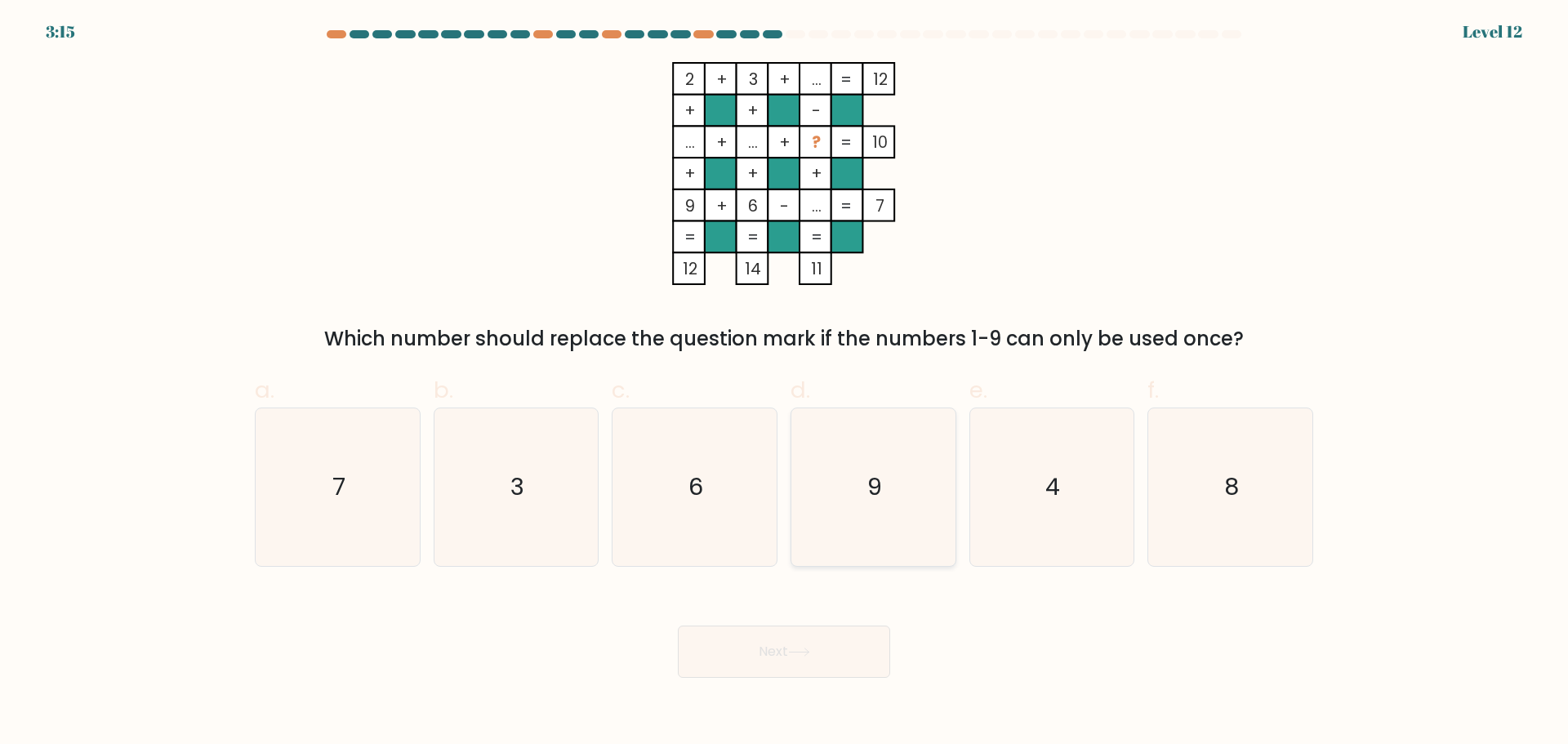
click at [895, 493] on icon "9" at bounding box center [873, 487] width 158 height 158
click at [785, 384] on input "d. 9" at bounding box center [784, 378] width 1 height 10
radio input "true"
click at [818, 666] on button "Next" at bounding box center [784, 652] width 212 height 53
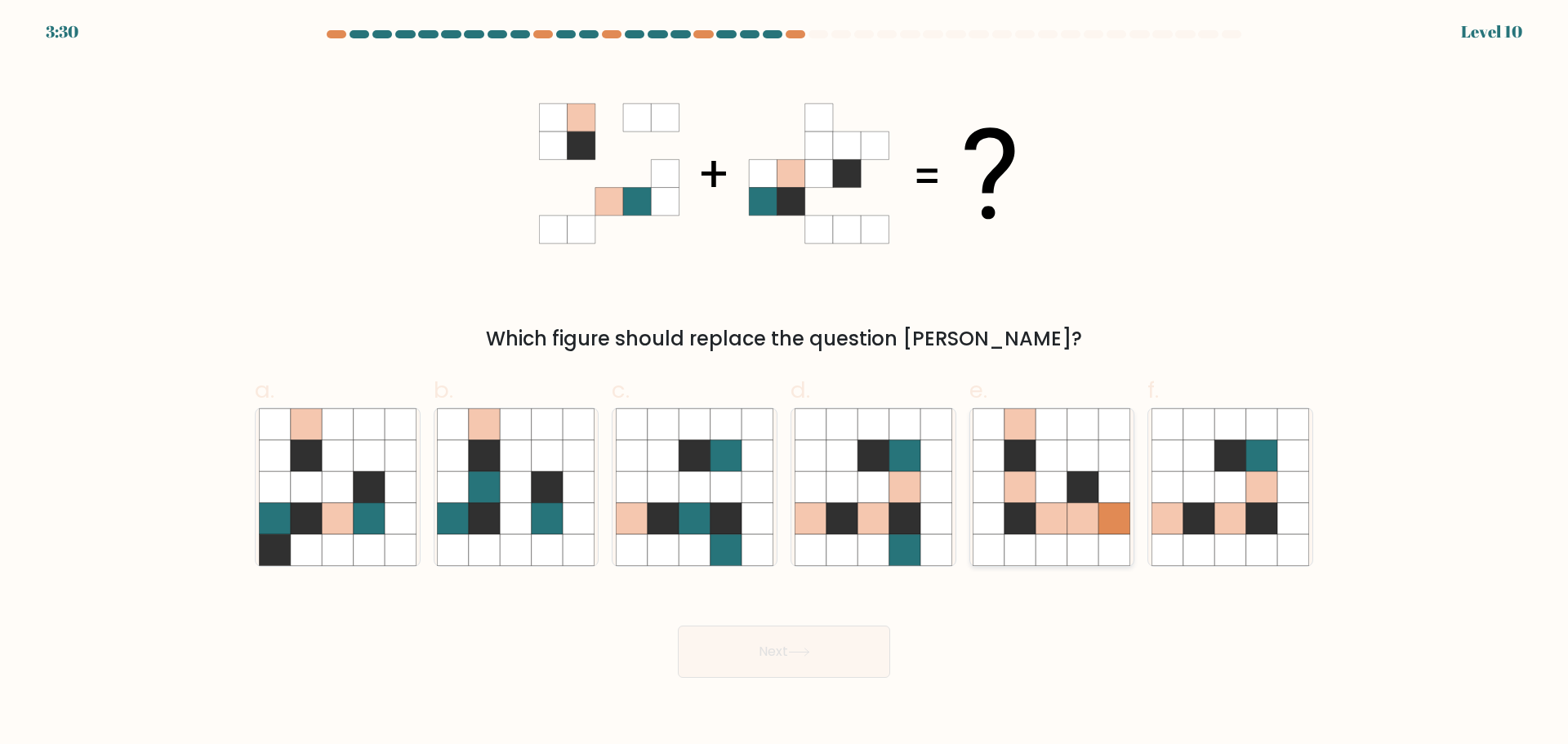
click at [1077, 480] on icon at bounding box center [1083, 487] width 31 height 31
click at [785, 384] on input "e." at bounding box center [784, 378] width 1 height 10
radio input "true"
click at [828, 657] on button "Next" at bounding box center [784, 652] width 212 height 53
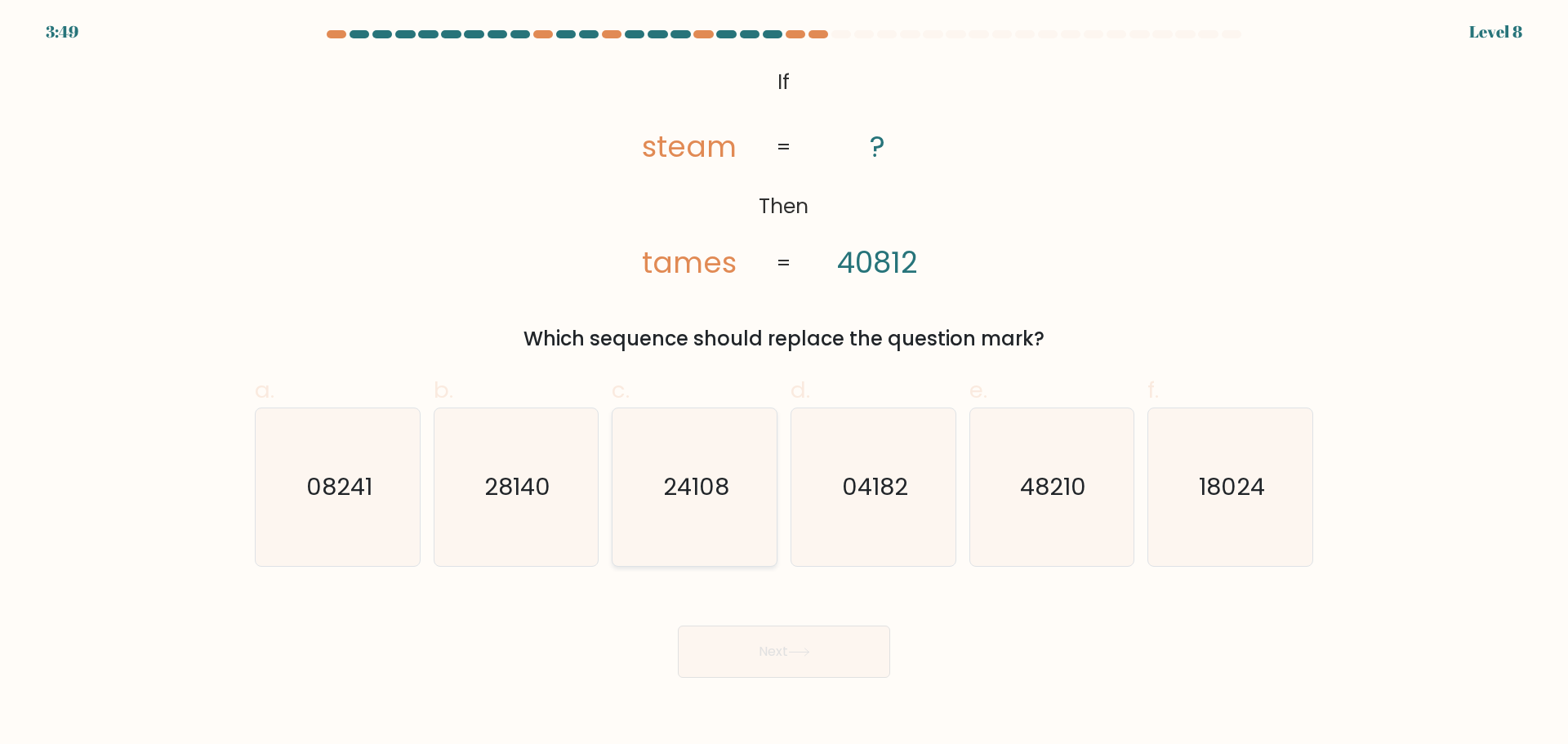
click at [694, 492] on text "24108" at bounding box center [696, 487] width 66 height 33
click at [784, 384] on input "c. 24108" at bounding box center [784, 378] width 1 height 10
radio input "true"
click at [838, 651] on button "Next" at bounding box center [784, 652] width 212 height 53
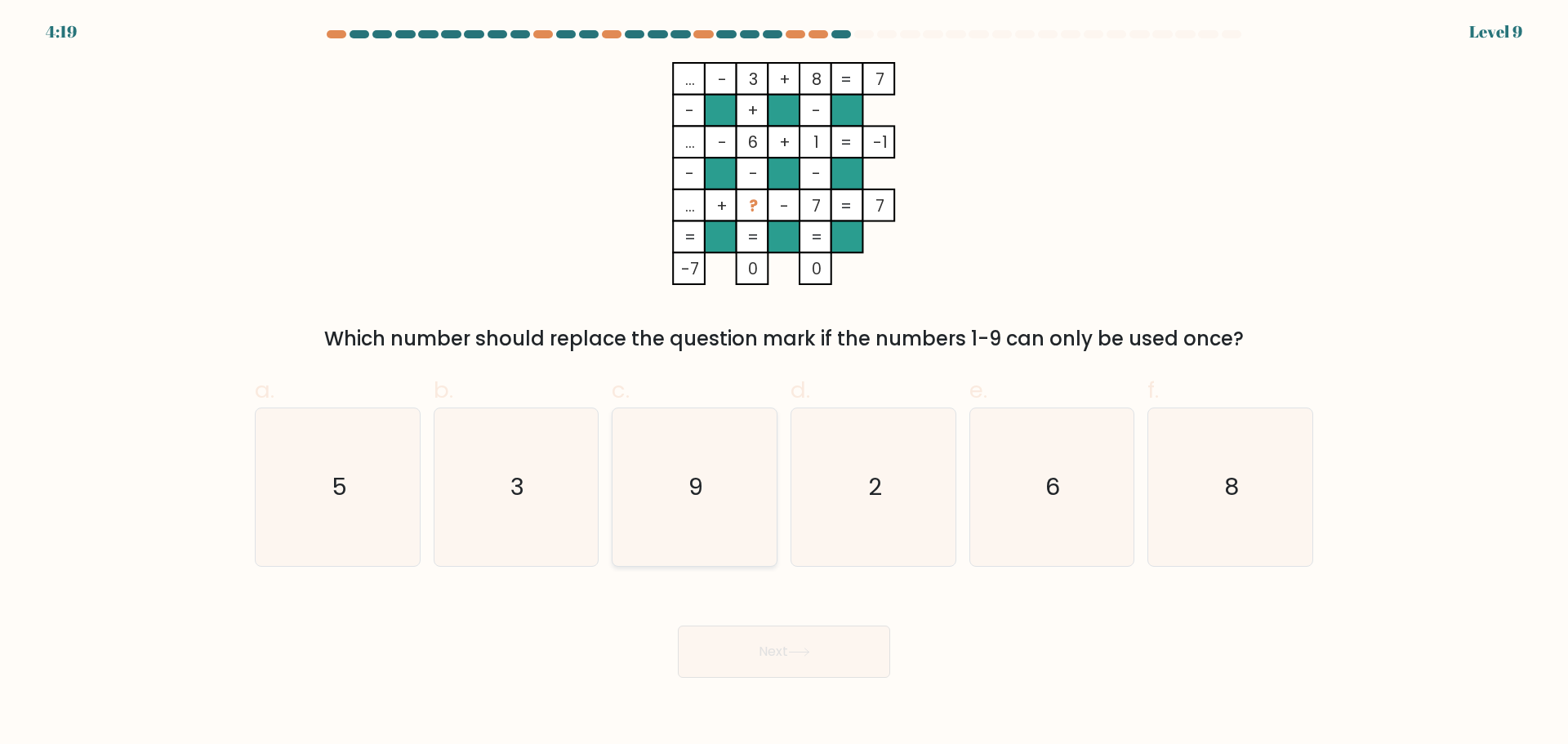
click at [665, 497] on icon "9" at bounding box center [694, 487] width 158 height 158
click at [784, 384] on input "c. 9" at bounding box center [784, 378] width 1 height 10
radio input "true"
click at [848, 671] on button "Next" at bounding box center [784, 652] width 212 height 53
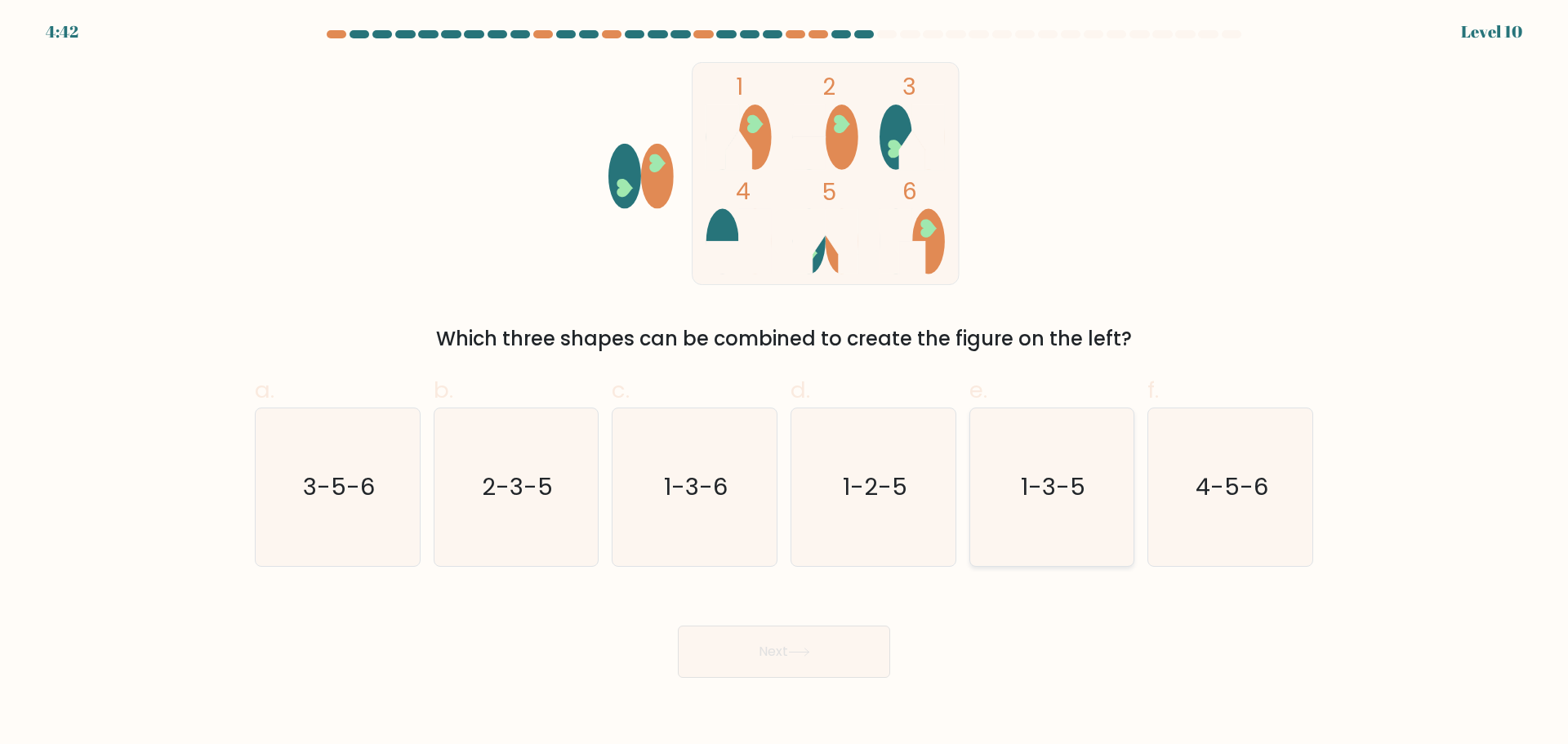
click at [1035, 506] on icon "1-3-5" at bounding box center [1051, 487] width 158 height 158
click at [785, 384] on input "e. 1-3-5" at bounding box center [784, 378] width 1 height 10
radio input "true"
click at [831, 666] on button "Next" at bounding box center [784, 652] width 212 height 53
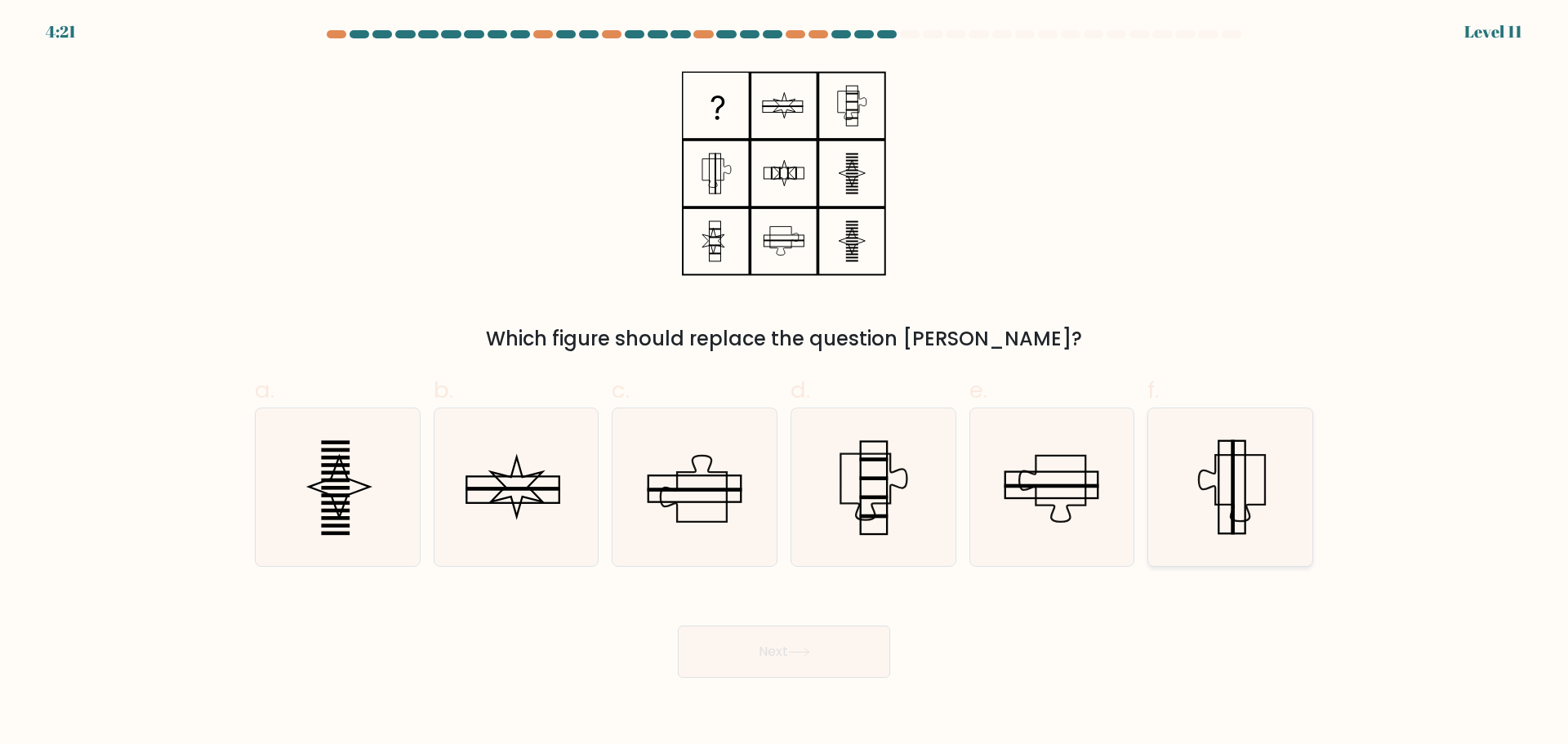
click at [1216, 535] on icon at bounding box center [1229, 487] width 158 height 158
click at [785, 384] on input "f." at bounding box center [784, 378] width 1 height 10
radio input "true"
click at [822, 661] on button "Next" at bounding box center [784, 652] width 212 height 53
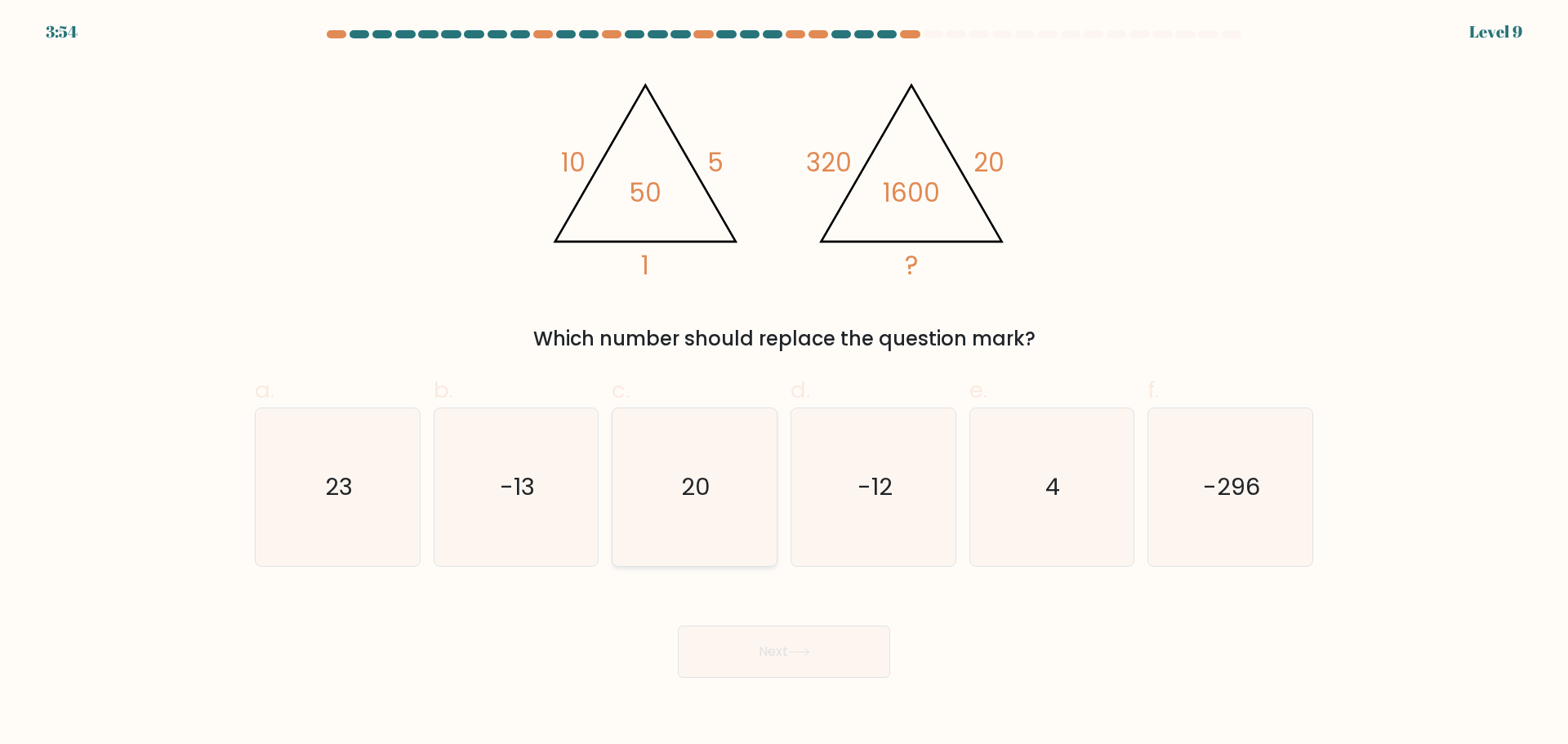
drag, startPoint x: 675, startPoint y: 506, endPoint x: 700, endPoint y: 524, distance: 30.8
click at [675, 506] on icon "20" at bounding box center [694, 487] width 158 height 158
click at [784, 384] on input "c. 20" at bounding box center [784, 378] width 1 height 10
radio input "true"
click at [800, 639] on button "Next" at bounding box center [784, 652] width 212 height 53
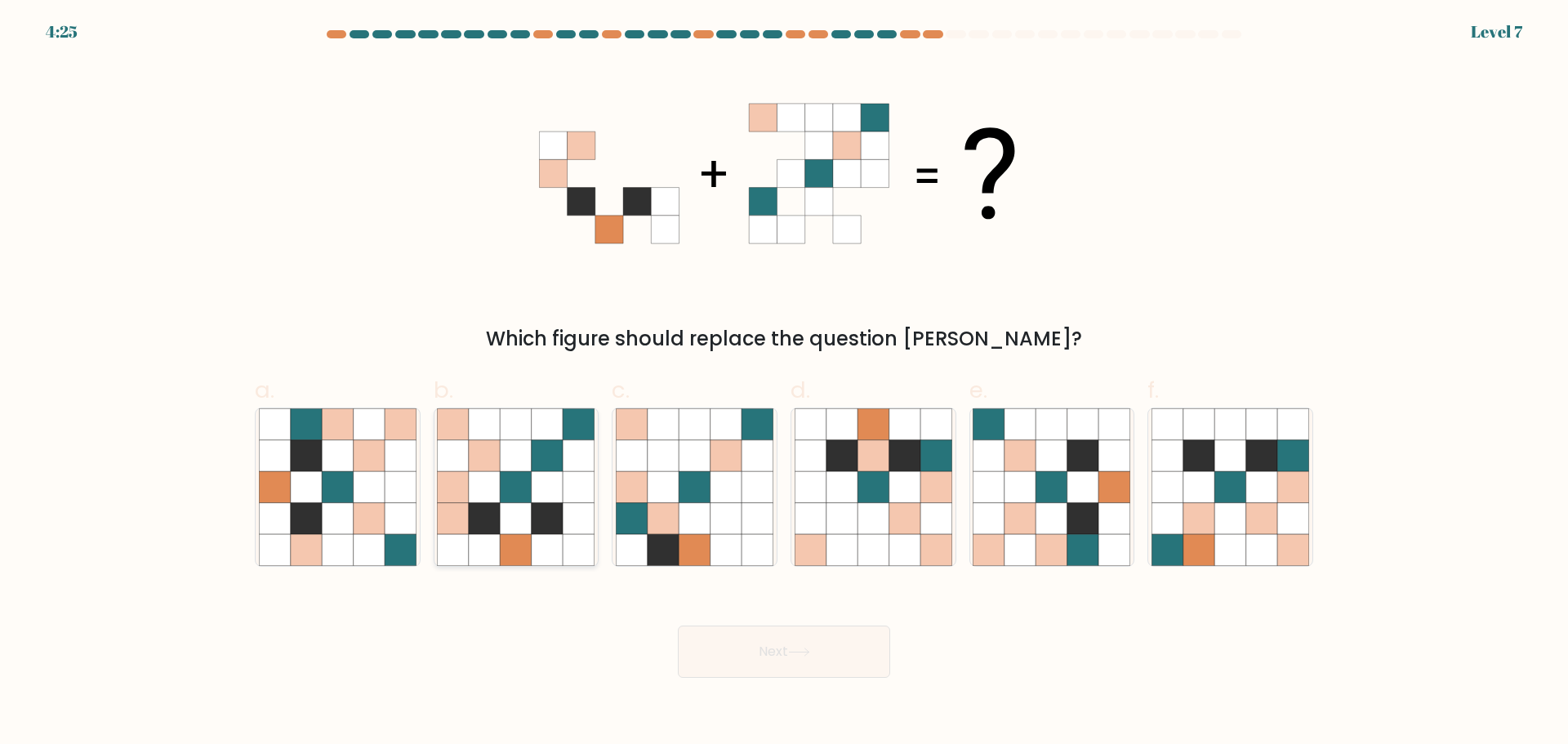
click at [550, 509] on icon at bounding box center [547, 518] width 31 height 31
click at [784, 384] on input "b." at bounding box center [784, 378] width 1 height 10
radio input "true"
drag, startPoint x: 806, startPoint y: 649, endPoint x: 698, endPoint y: 642, distance: 108.2
click at [806, 649] on icon at bounding box center [800, 653] width 22 height 9
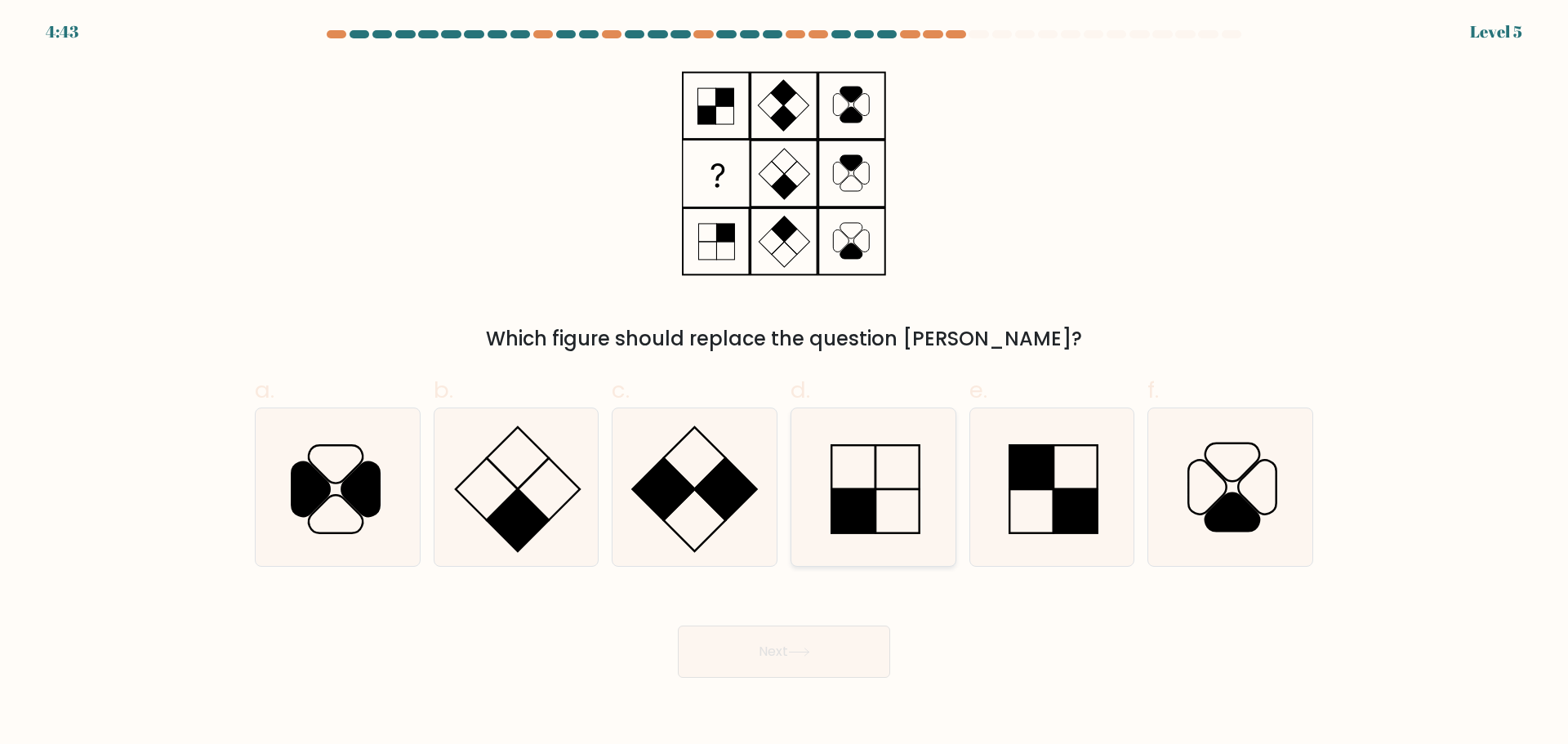
click at [872, 491] on rect at bounding box center [853, 511] width 44 height 44
click at [785, 384] on input "d." at bounding box center [784, 378] width 1 height 10
radio input "true"
click at [810, 650] on icon at bounding box center [800, 653] width 22 height 9
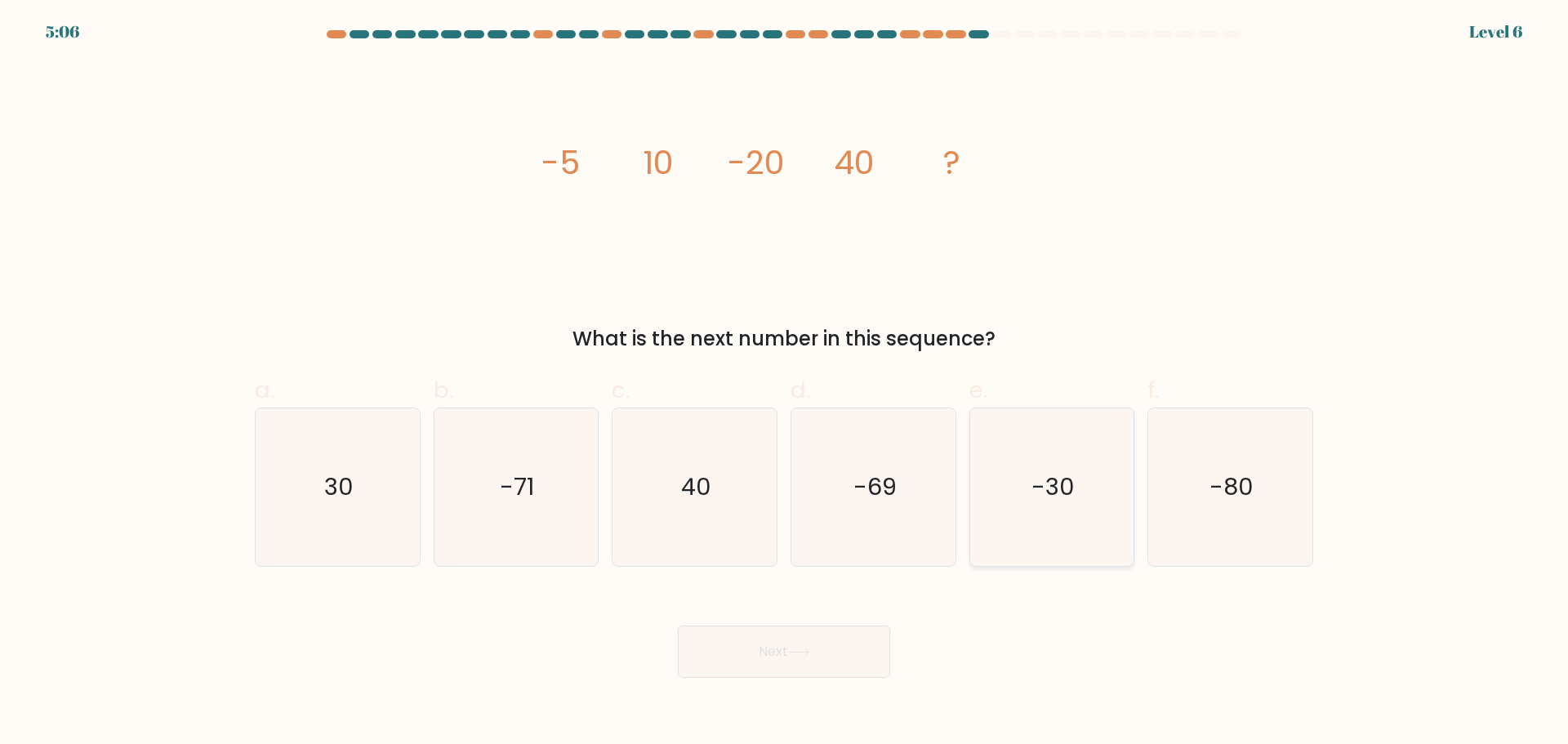
click at [1043, 498] on text "-30" at bounding box center [1053, 487] width 43 height 33
click at [785, 384] on input "e. -30" at bounding box center [784, 378] width 1 height 10
radio input "true"
click at [800, 641] on button "Next" at bounding box center [784, 652] width 212 height 53
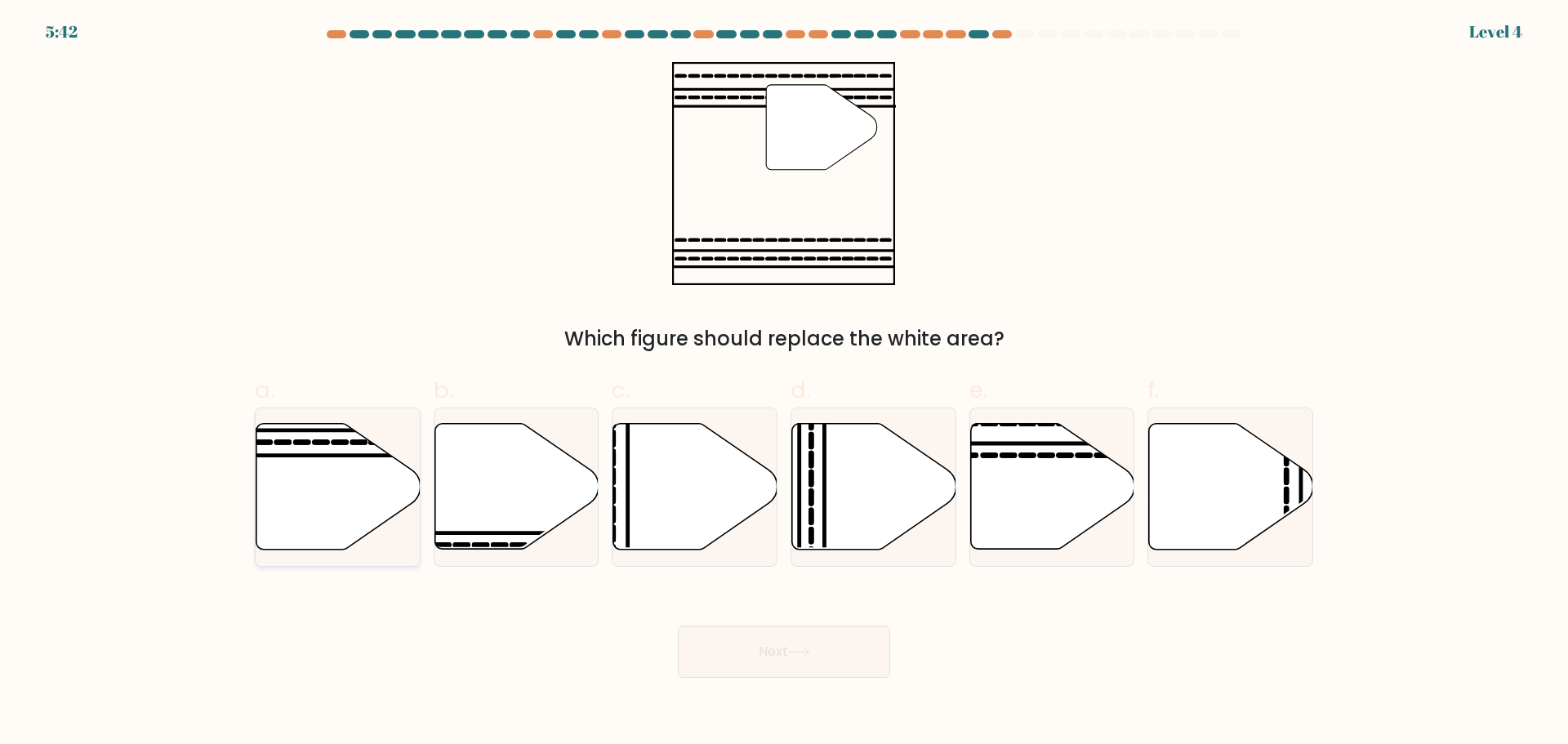
click at [335, 492] on icon at bounding box center [339, 486] width 165 height 126
click at [784, 384] on input "a." at bounding box center [784, 378] width 1 height 10
radio input "true"
click at [810, 648] on icon at bounding box center [800, 653] width 22 height 9
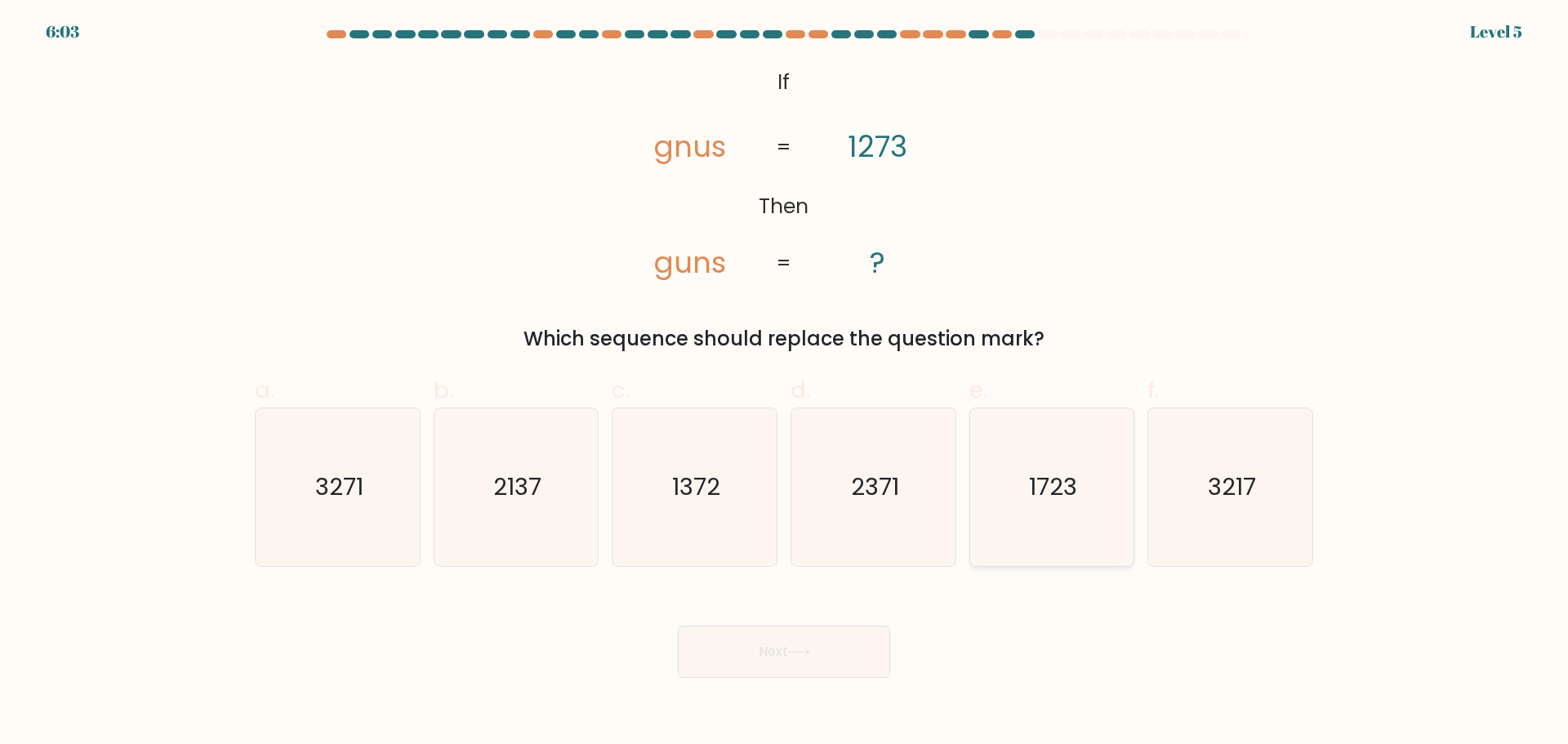
click at [1054, 494] on text "1723" at bounding box center [1053, 487] width 48 height 33
click at [785, 384] on input "e. 1723" at bounding box center [784, 378] width 1 height 10
radio input "true"
click at [793, 632] on button "Next" at bounding box center [784, 652] width 212 height 53
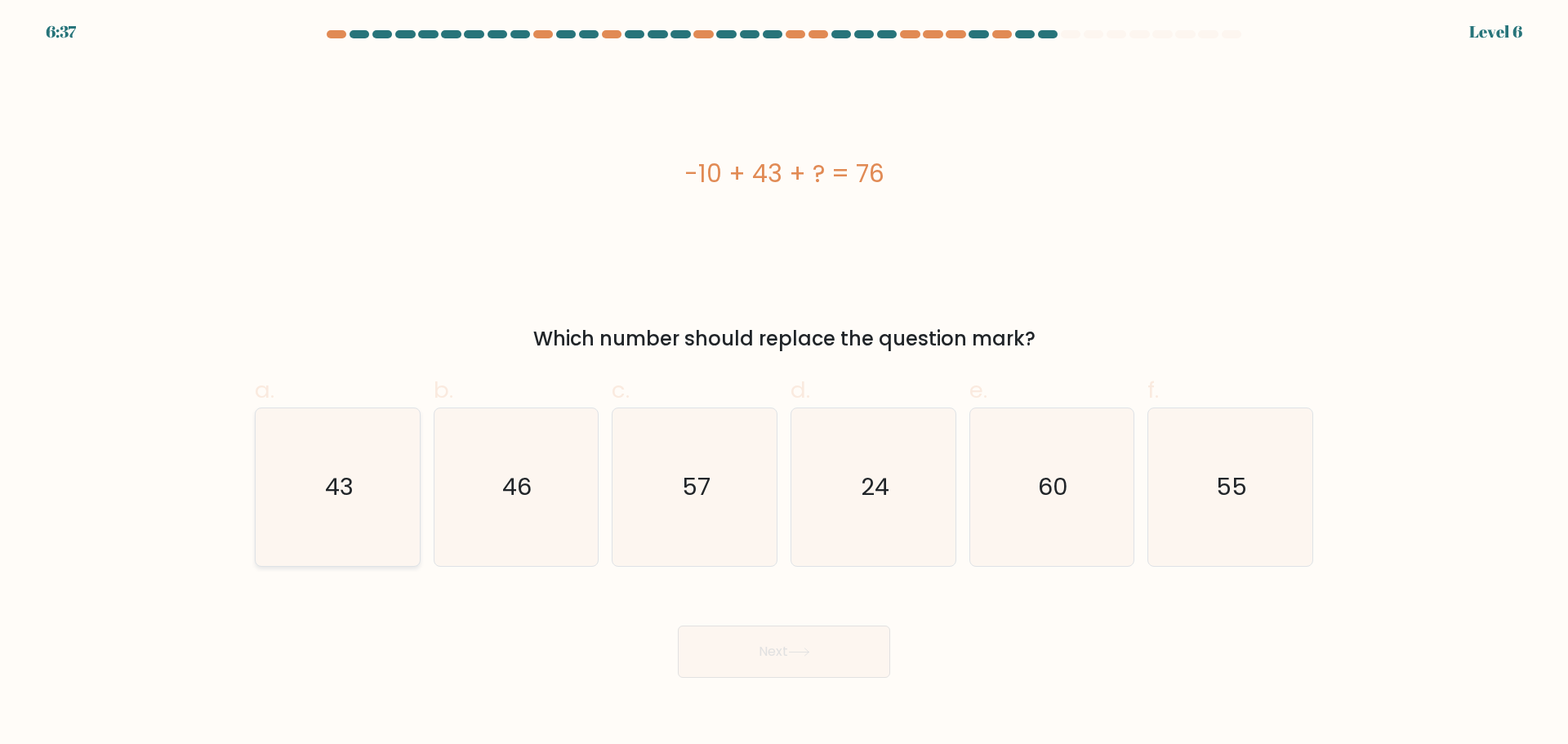
click at [347, 487] on text "43" at bounding box center [339, 487] width 28 height 33
click at [784, 384] on input "a. 43" at bounding box center [784, 378] width 1 height 10
radio input "true"
click at [769, 647] on button "Next" at bounding box center [784, 652] width 212 height 53
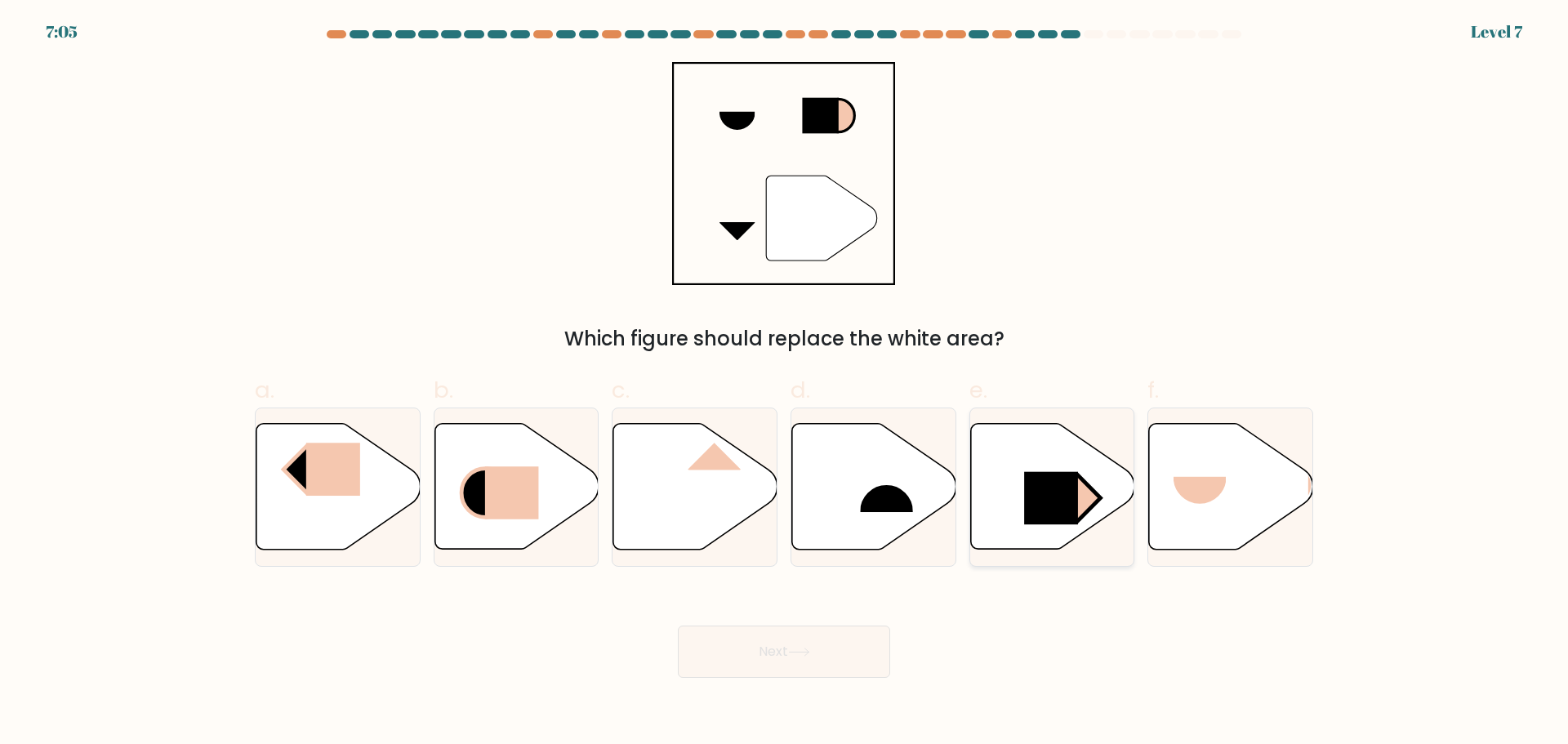
click at [1037, 508] on rect at bounding box center [1051, 498] width 54 height 53
click at [785, 384] on input "e." at bounding box center [784, 378] width 1 height 10
radio input "true"
click at [816, 651] on button "Next" at bounding box center [784, 652] width 212 height 53
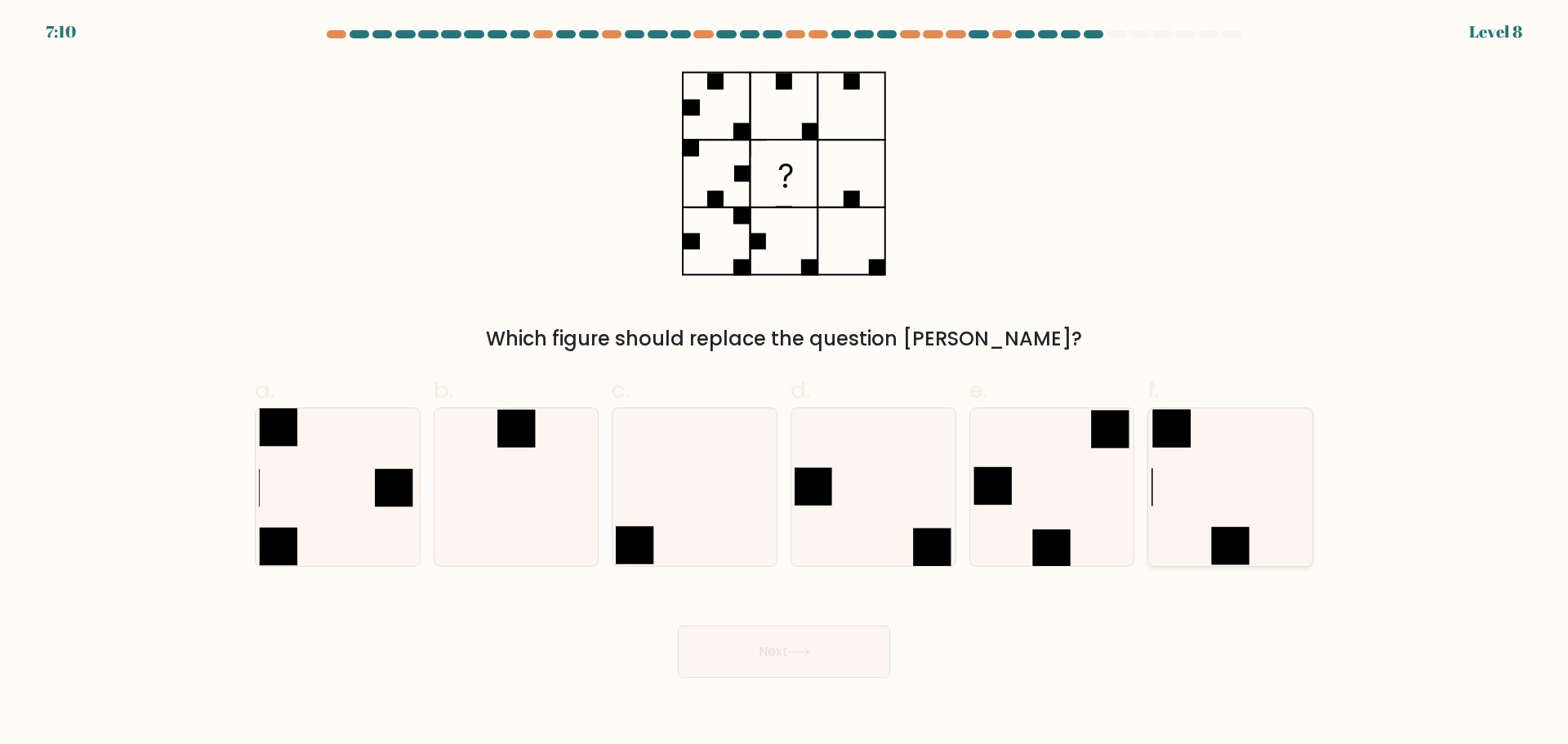
click at [1187, 495] on icon at bounding box center [1229, 487] width 158 height 158
click at [785, 384] on input "f." at bounding box center [784, 378] width 1 height 10
radio input "true"
click at [809, 646] on button "Next" at bounding box center [784, 652] width 212 height 53
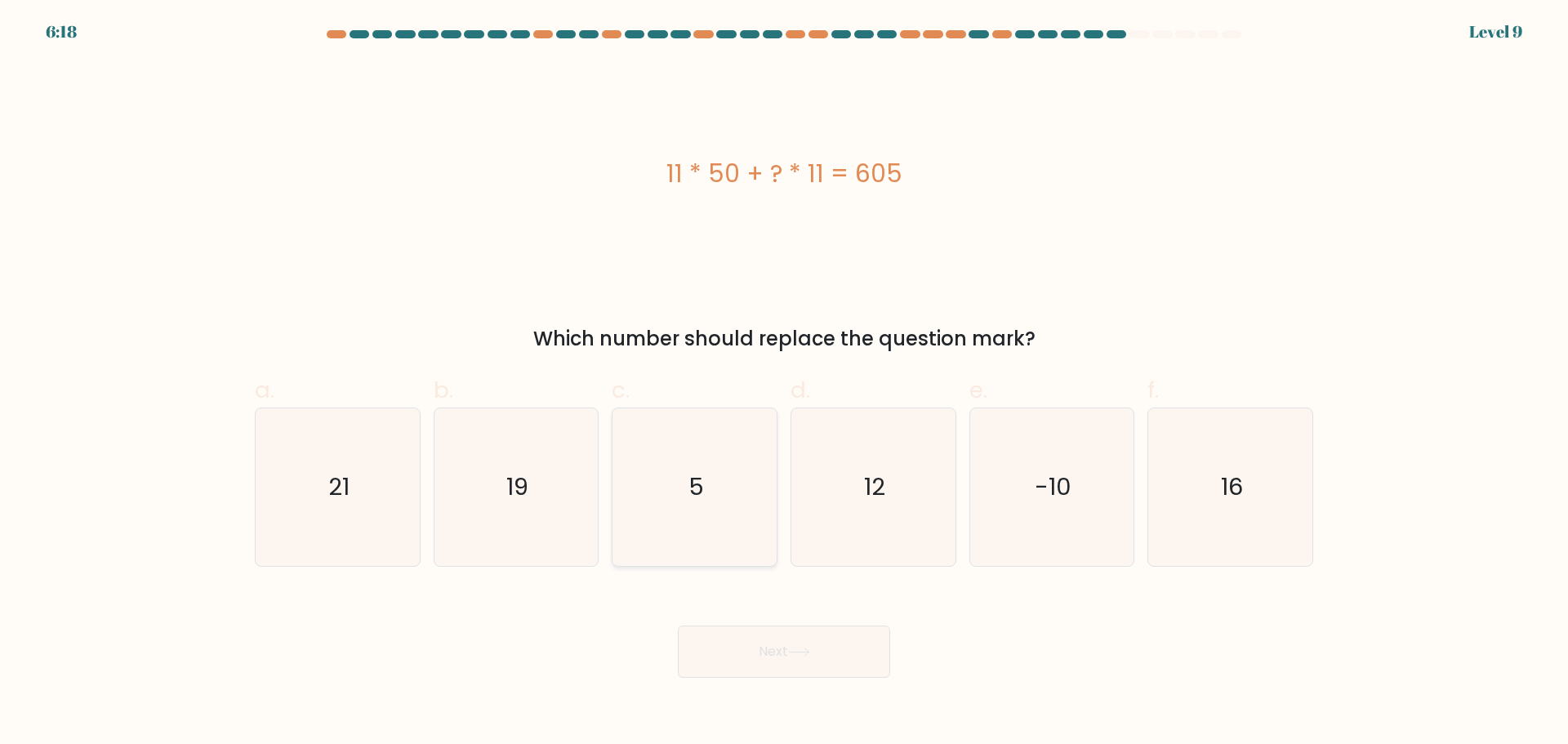
click at [759, 516] on icon "5" at bounding box center [694, 487] width 158 height 158
click at [784, 384] on input "c. 5" at bounding box center [784, 378] width 1 height 10
radio input "true"
click at [826, 648] on button "Next" at bounding box center [784, 652] width 212 height 53
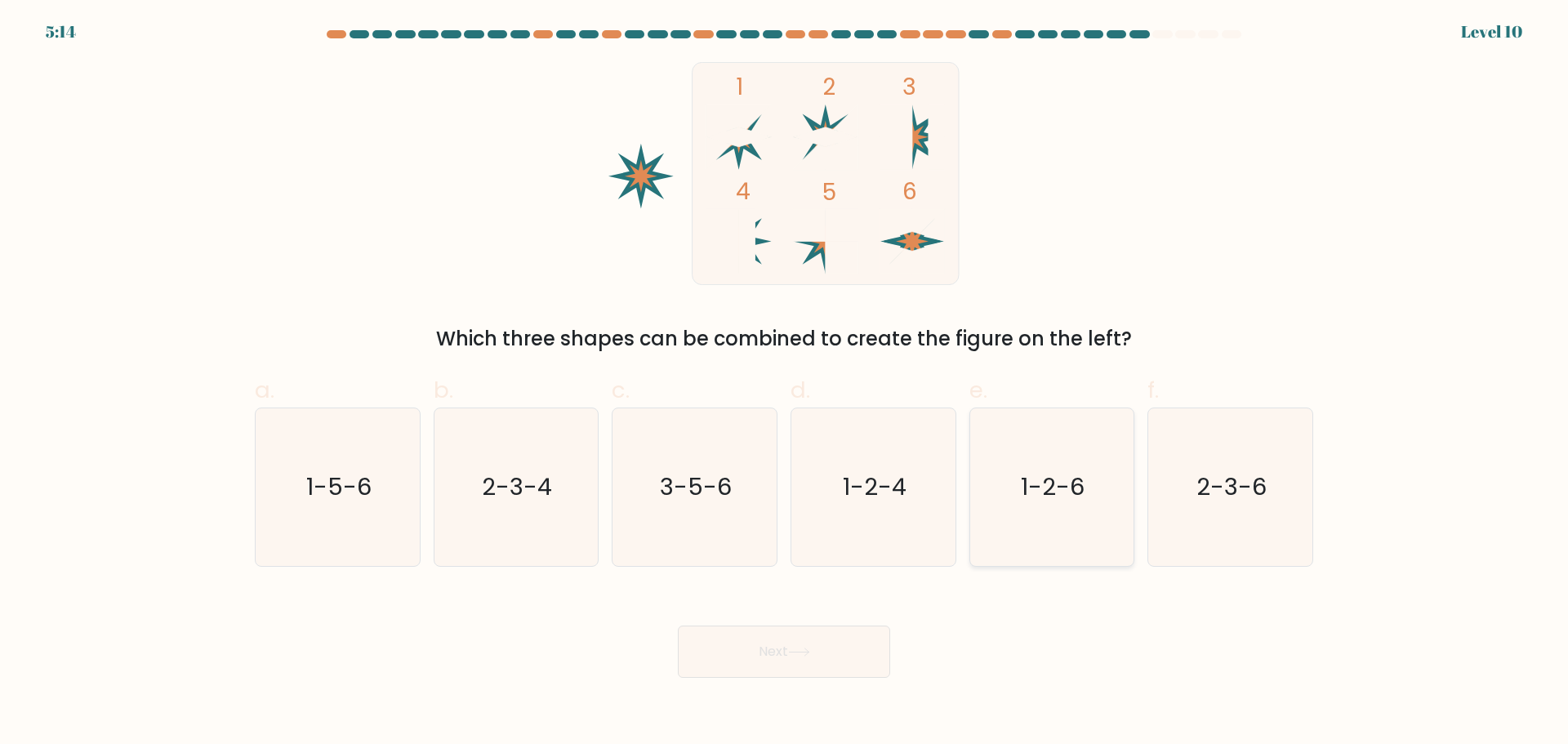
click at [992, 503] on icon "1-2-6" at bounding box center [1051, 487] width 158 height 158
click at [785, 384] on input "e. 1-2-6" at bounding box center [784, 378] width 1 height 10
radio input "true"
click at [810, 653] on icon at bounding box center [800, 653] width 22 height 9
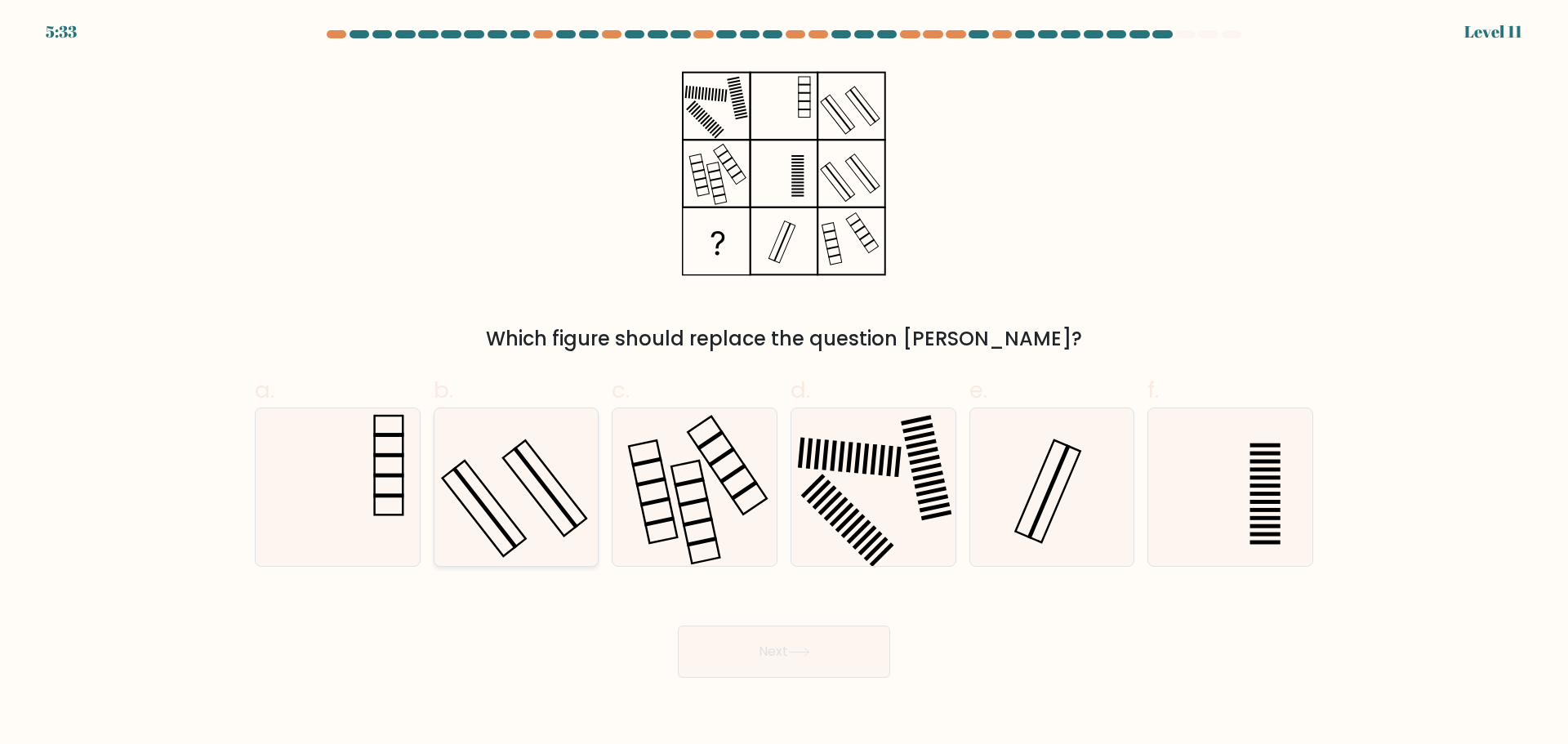
click at [479, 497] on rect at bounding box center [485, 508] width 65 height 83
click at [784, 384] on input "b." at bounding box center [784, 378] width 1 height 10
radio input "true"
click at [835, 653] on button "Next" at bounding box center [784, 652] width 212 height 53
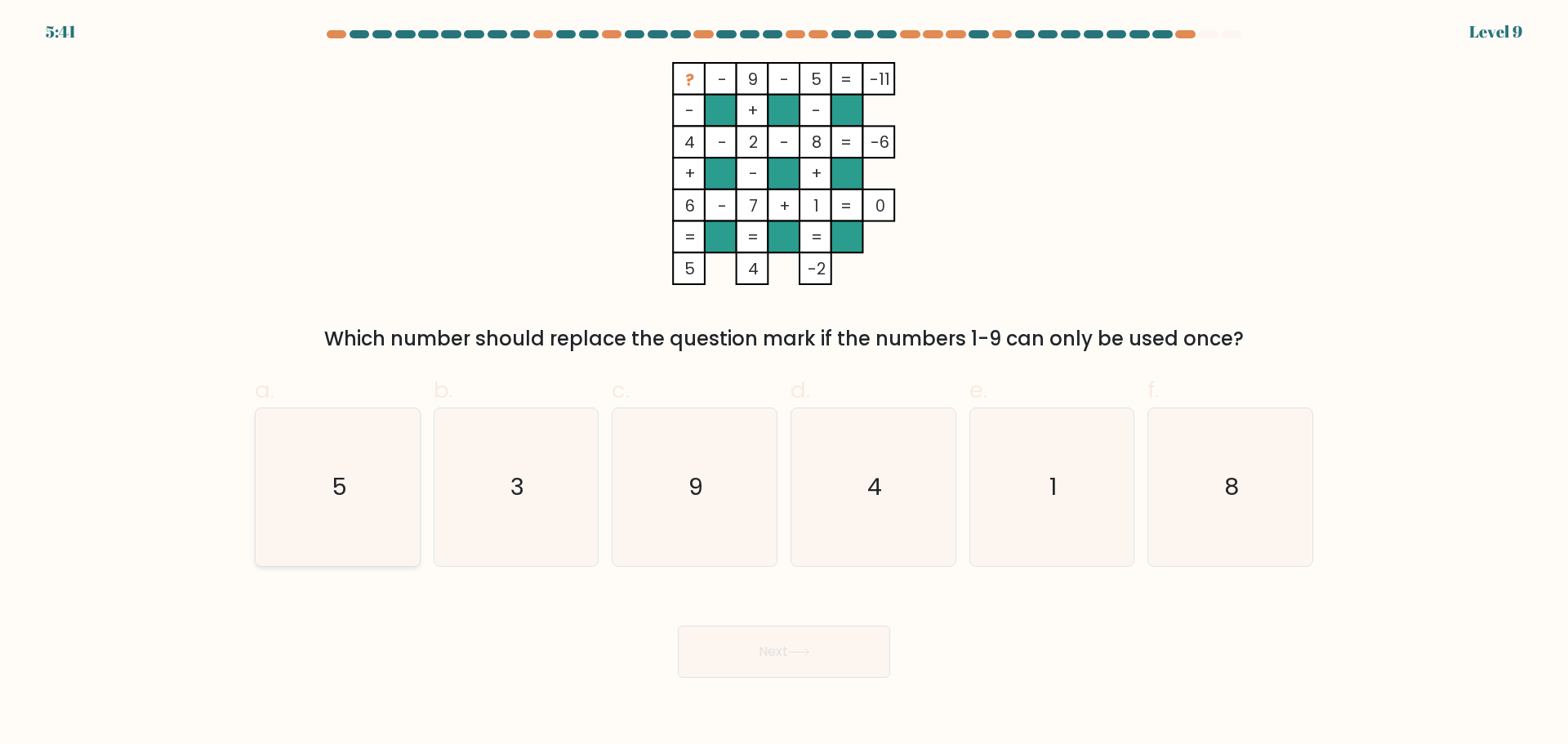
click at [360, 485] on icon "5" at bounding box center [337, 487] width 158 height 158
click at [784, 384] on input "a. 5" at bounding box center [784, 378] width 1 height 10
radio input "true"
click at [730, 486] on icon "9" at bounding box center [694, 487] width 158 height 158
click at [784, 384] on input "c. 9" at bounding box center [784, 378] width 1 height 10
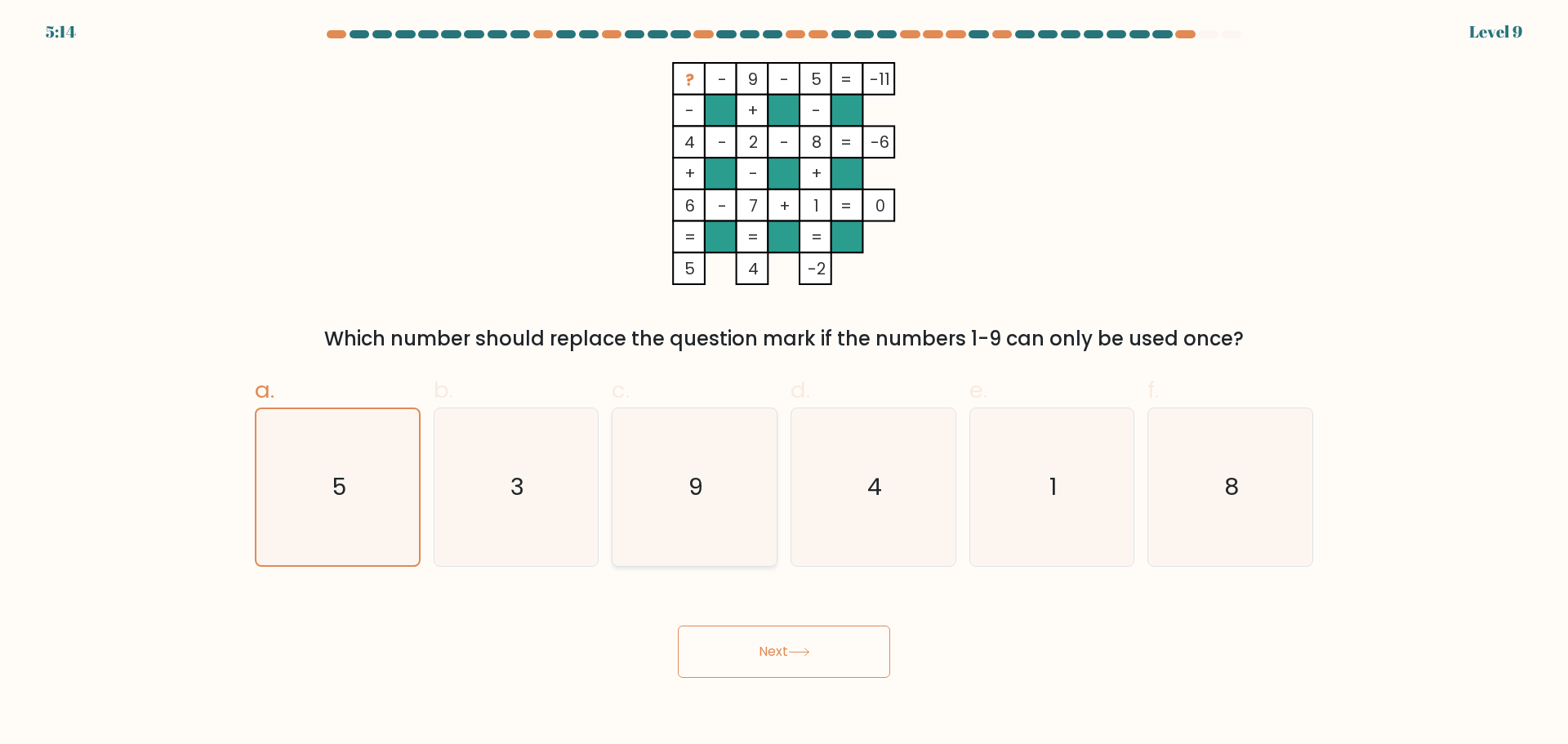
radio input "true"
click at [522, 522] on icon "3" at bounding box center [515, 487] width 158 height 158
click at [784, 384] on input "b. 3" at bounding box center [784, 378] width 1 height 10
radio input "true"
click at [837, 657] on button "Next" at bounding box center [784, 652] width 212 height 53
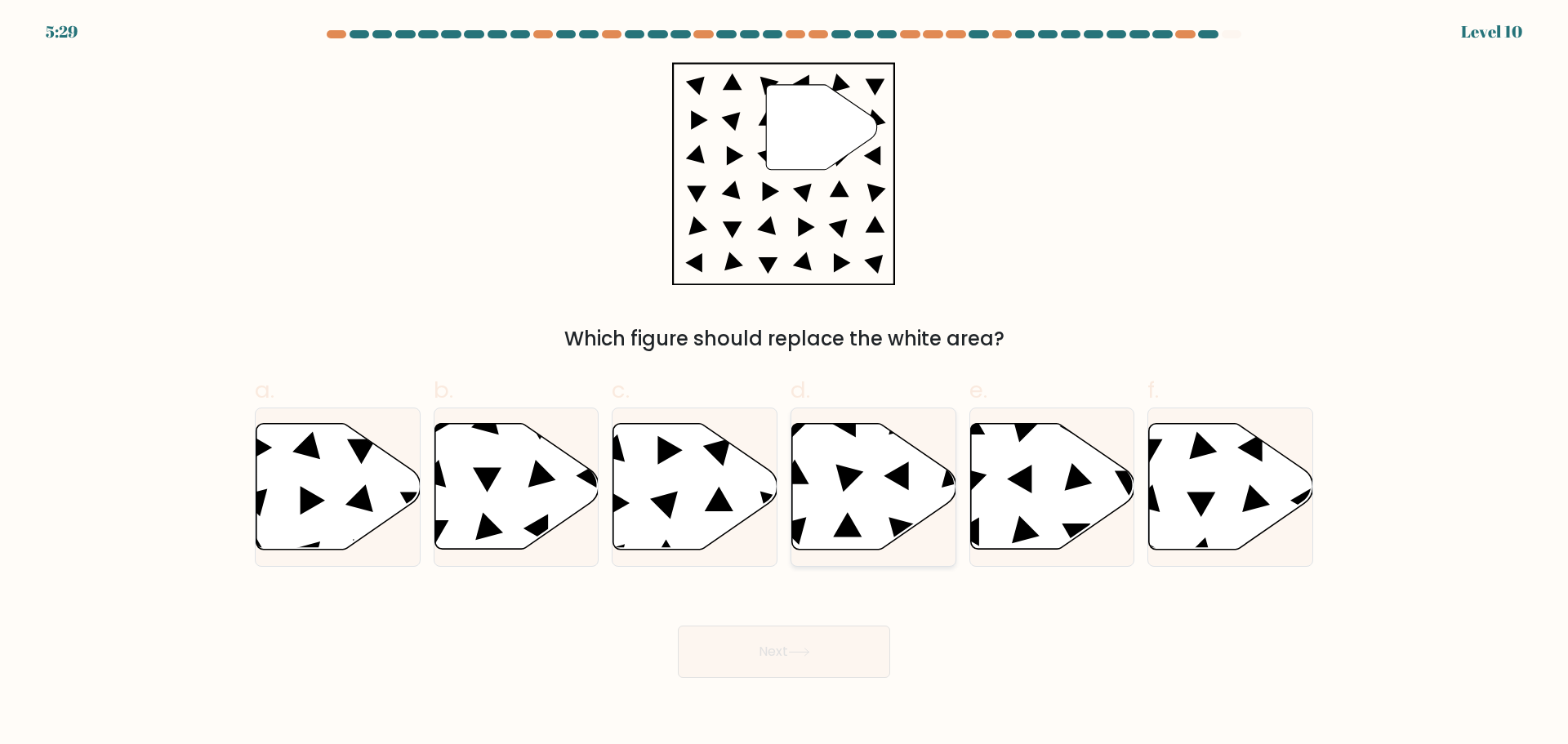
click at [903, 508] on icon at bounding box center [874, 486] width 165 height 126
click at [785, 384] on input "d." at bounding box center [784, 378] width 1 height 10
radio input "true"
click at [794, 666] on button "Next" at bounding box center [784, 652] width 212 height 53
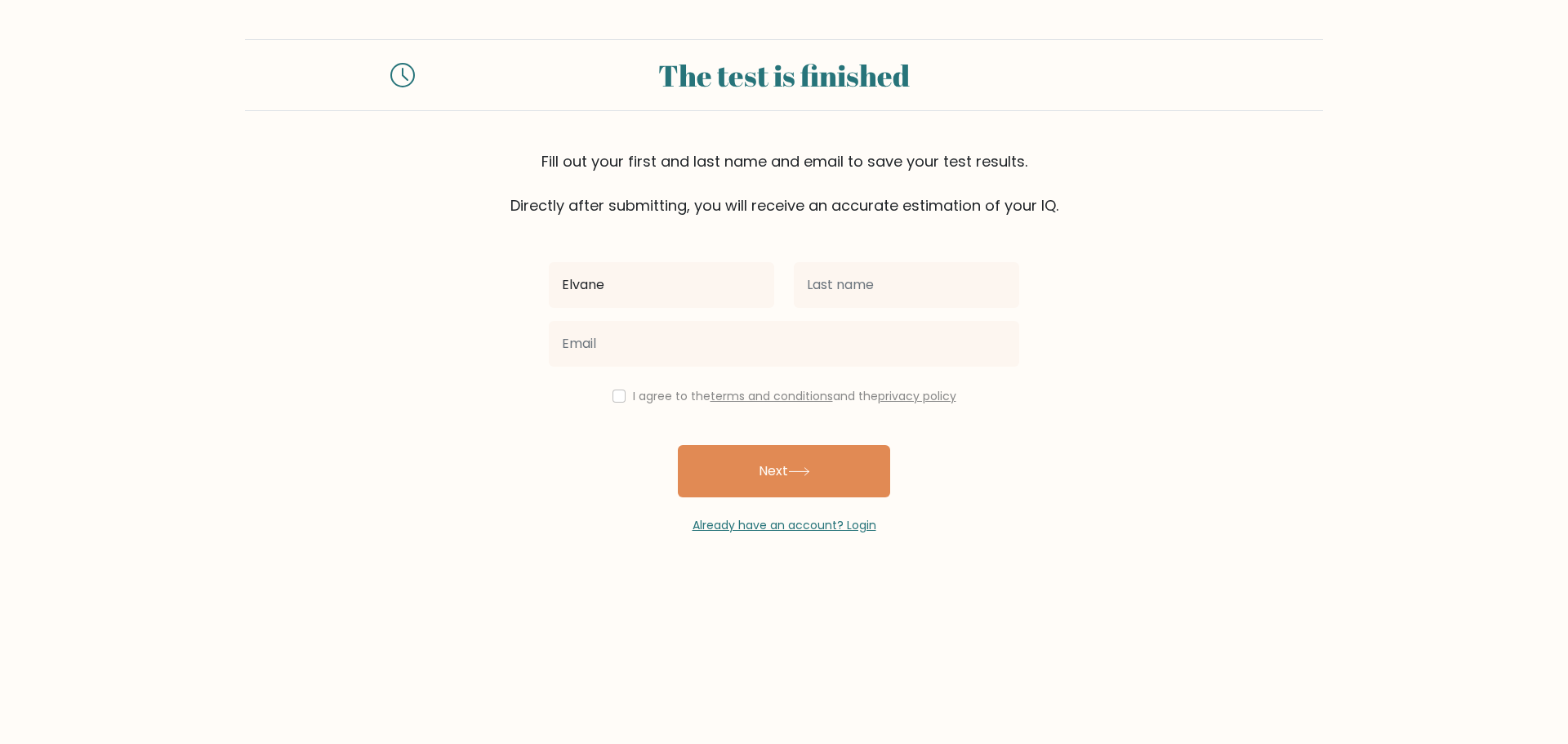
type input "Elvane"
type input "Tabilin"
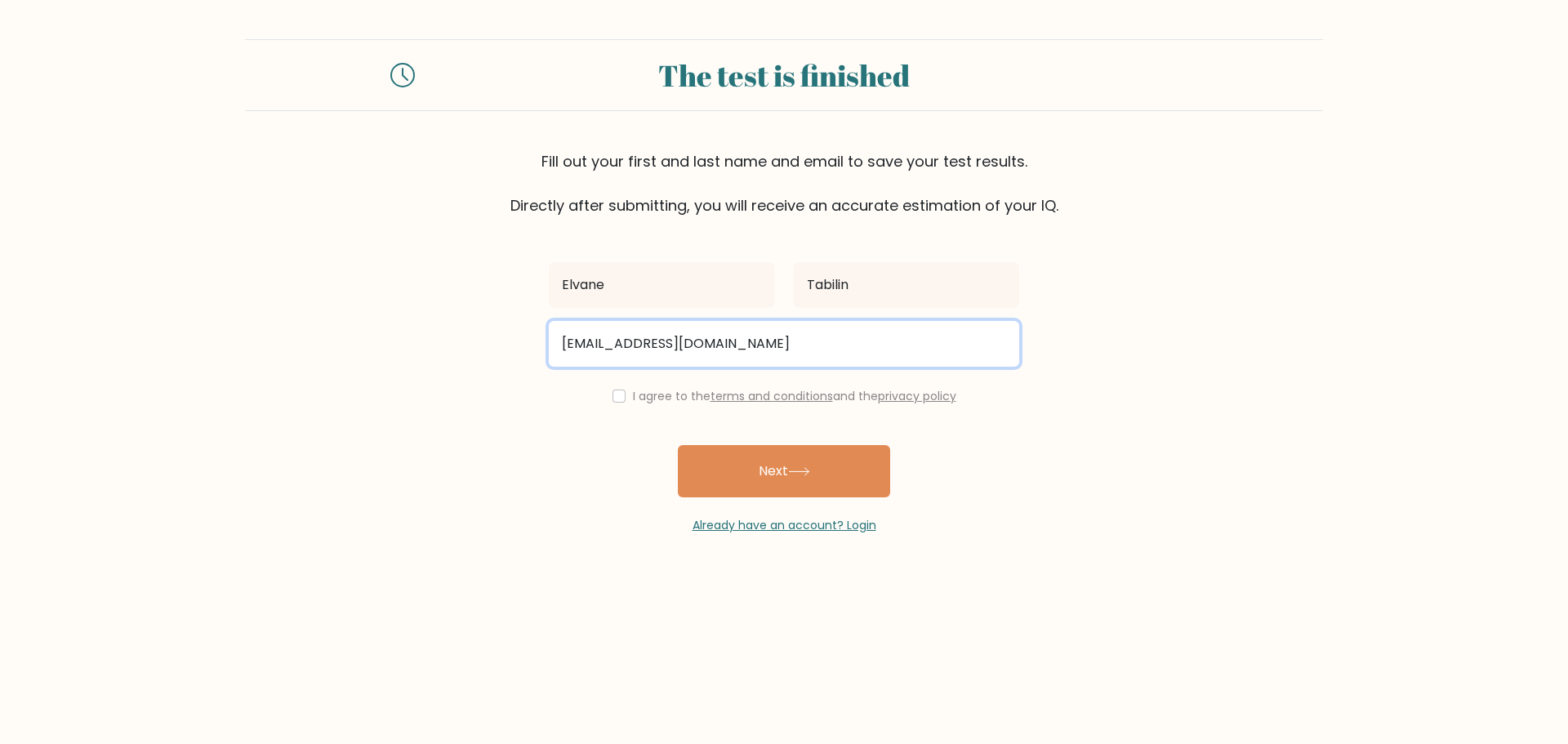
type input "vane30vane@gmail.com"
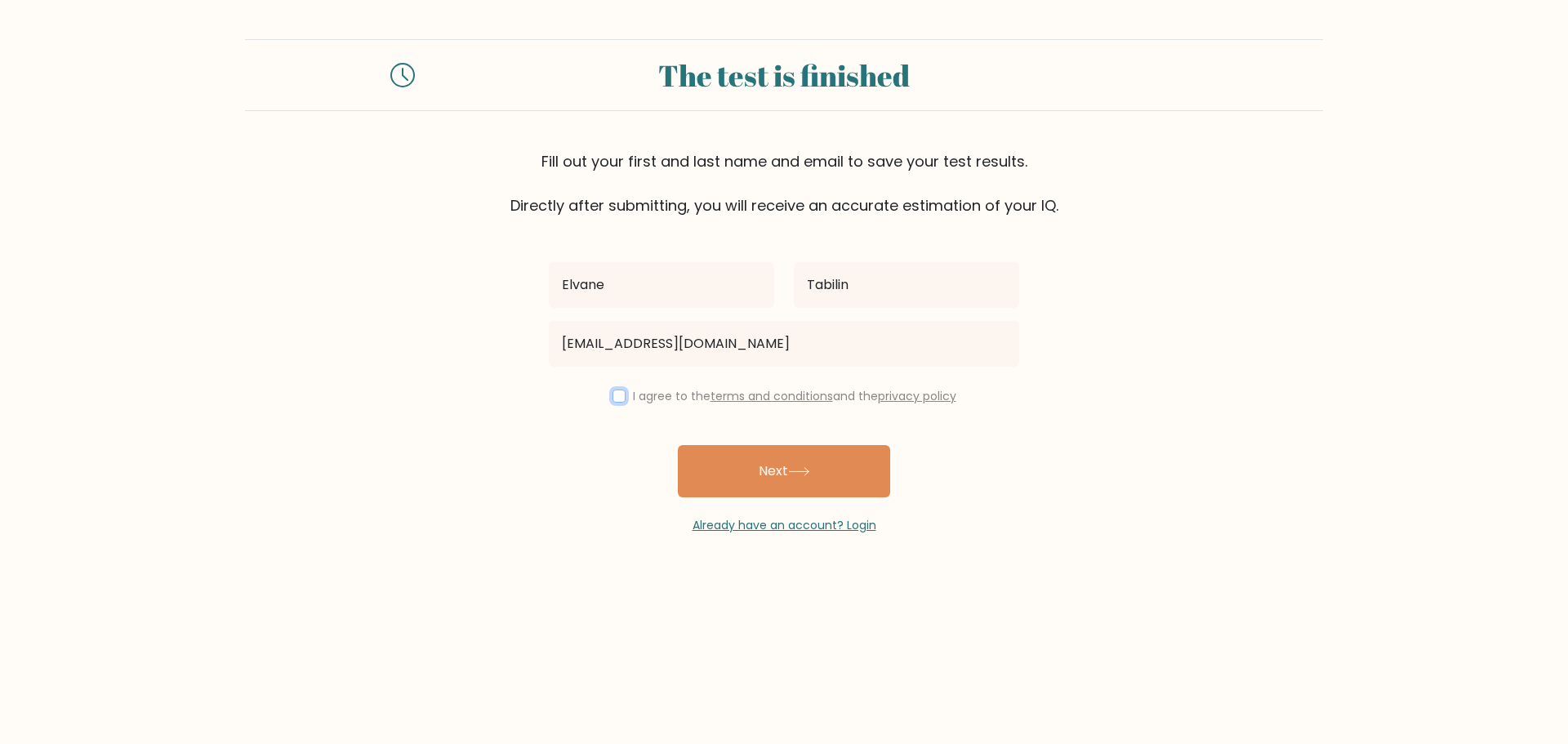
click at [613, 390] on input "checkbox" at bounding box center [619, 396] width 13 height 13
checkbox input "true"
click at [810, 477] on icon at bounding box center [800, 472] width 22 height 9
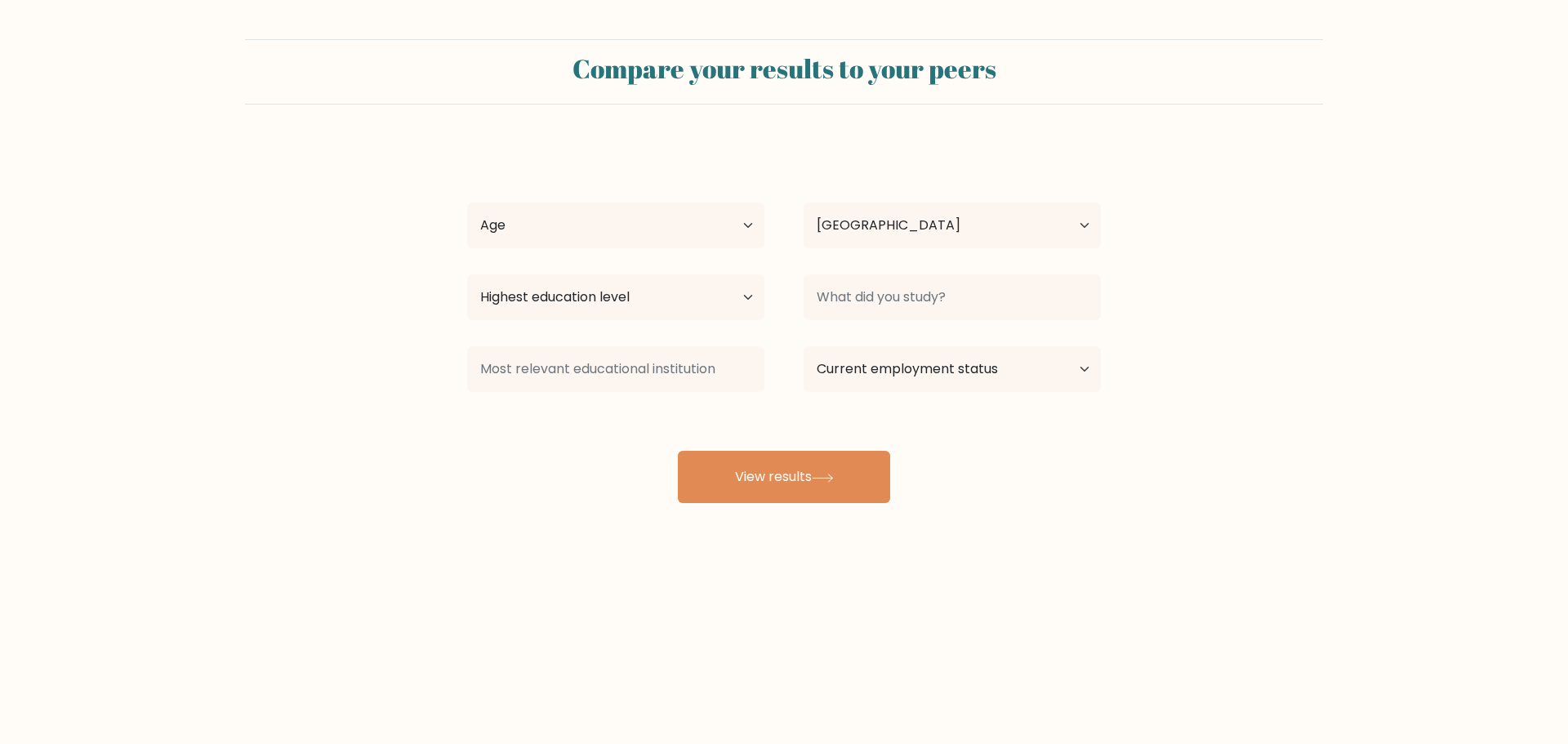
select select "PH"
click at [703, 226] on select "Age Under [DEMOGRAPHIC_DATA] [DEMOGRAPHIC_DATA] [DEMOGRAPHIC_DATA] [DEMOGRAPHIC…" at bounding box center [615, 225] width 297 height 46
select select "25_34"
click at [467, 203] on select "Age Under [DEMOGRAPHIC_DATA] [DEMOGRAPHIC_DATA] [DEMOGRAPHIC_DATA] [DEMOGRAPHIC…" at bounding box center [615, 225] width 297 height 46
click at [717, 303] on select "Highest education level No schooling Primary Lower Secondary Upper Secondary Oc…" at bounding box center [615, 297] width 297 height 46
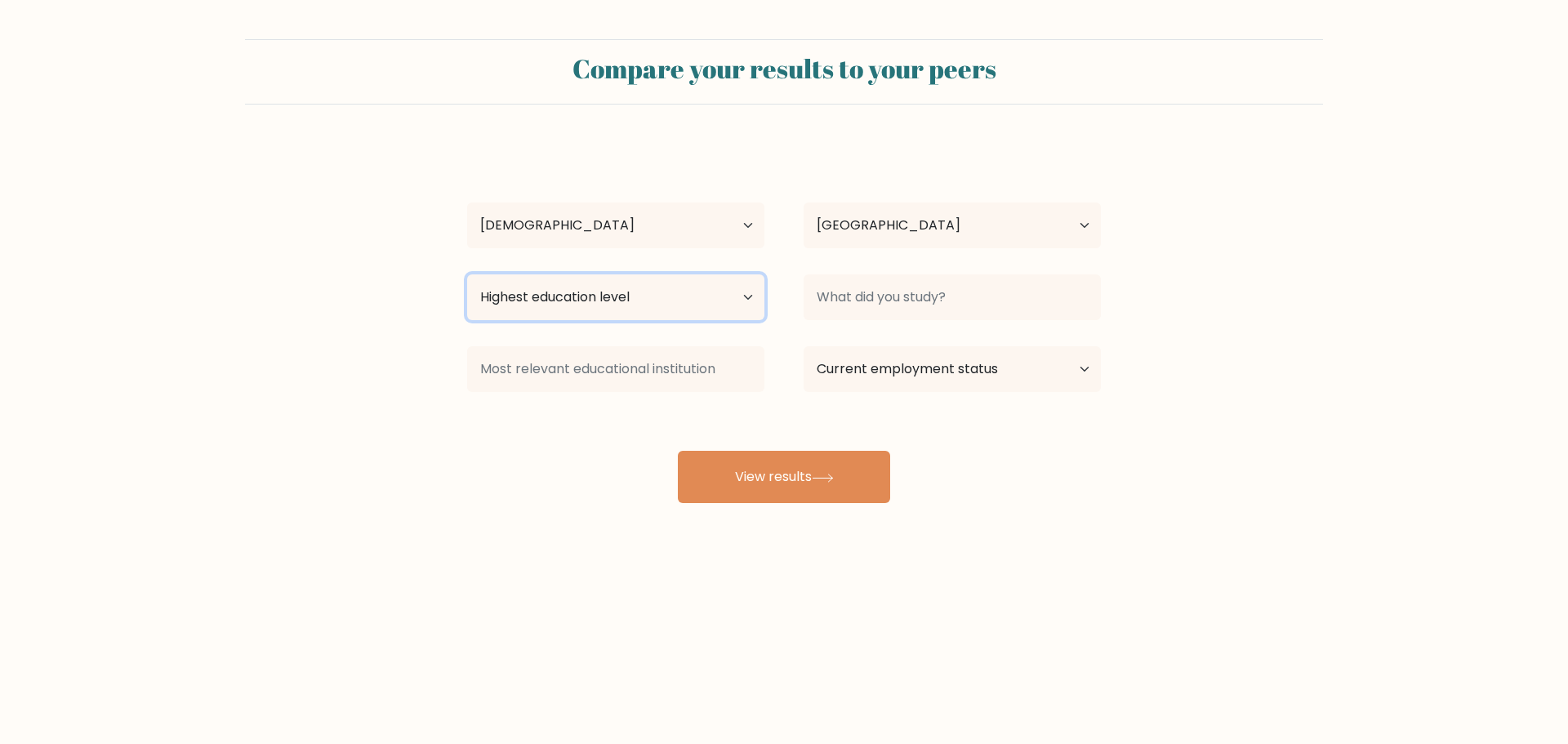
select select "bachelors_degree"
click at [467, 274] on select "Highest education level No schooling Primary Lower Secondary Upper Secondary Oc…" at bounding box center [615, 297] width 297 height 46
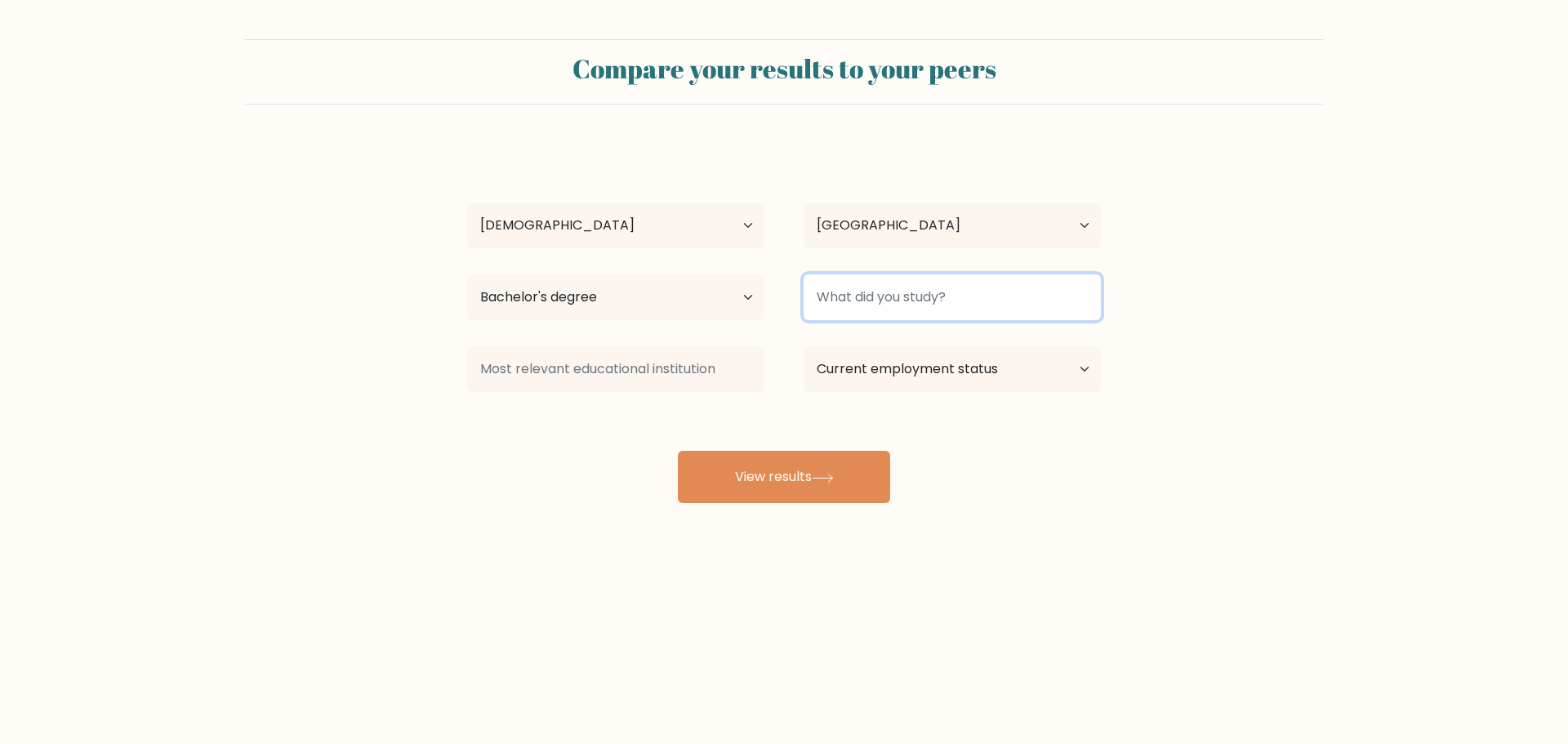
click at [909, 297] on input at bounding box center [952, 297] width 297 height 46
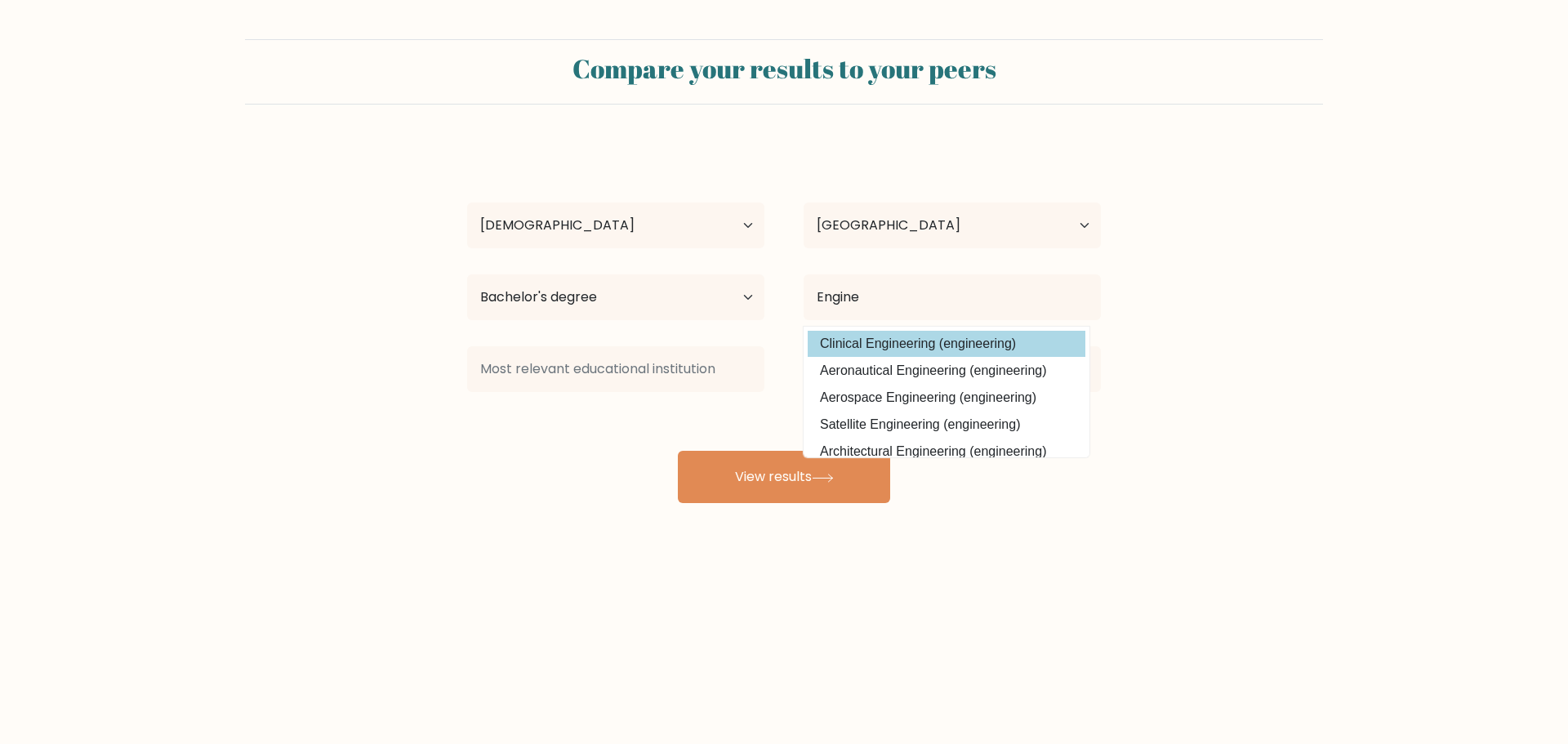
click at [929, 345] on option "Clinical Engineering (engineering)" at bounding box center [946, 344] width 277 height 26
type input "Clinical Engineering"
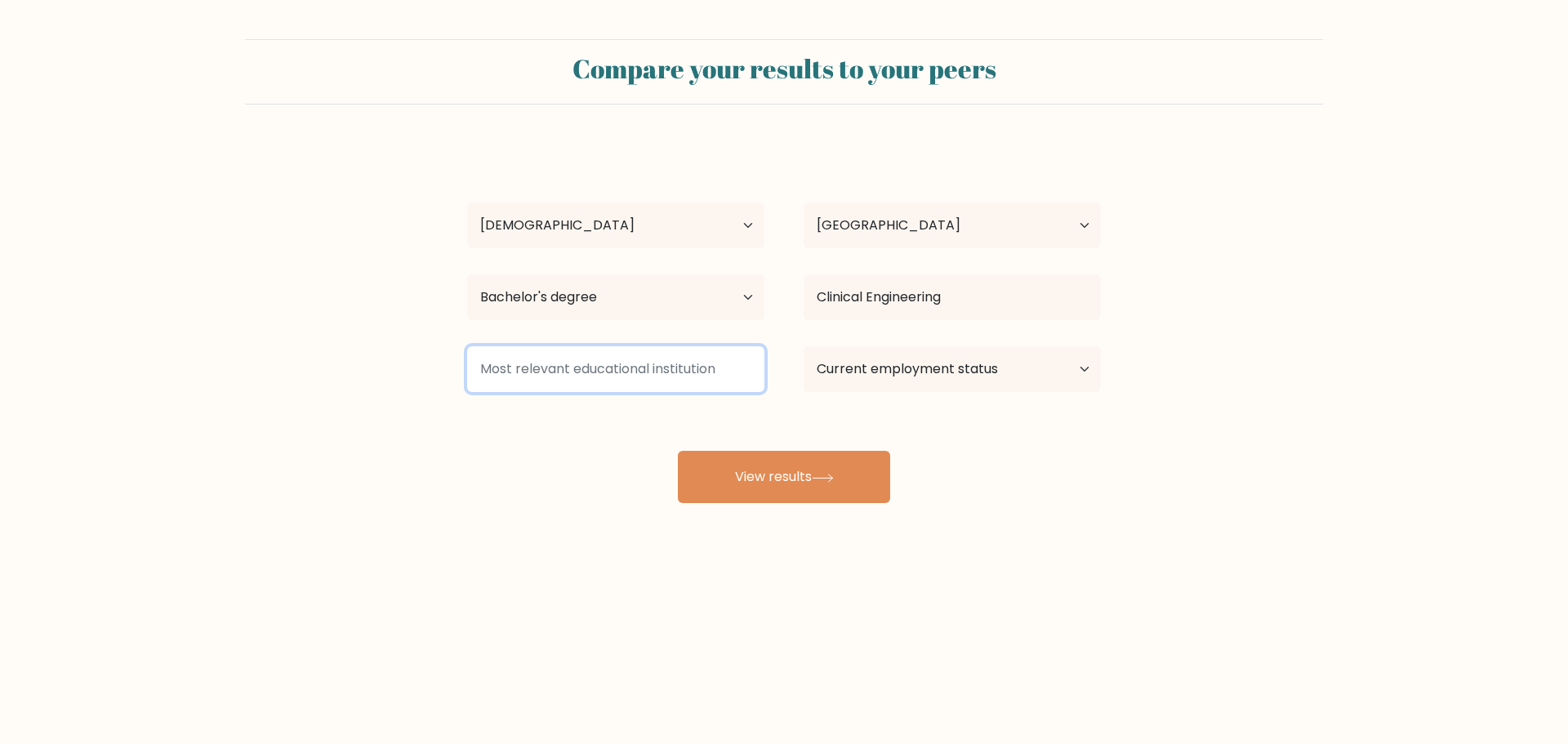
click at [657, 371] on input at bounding box center [615, 369] width 297 height 46
type input "U.E"
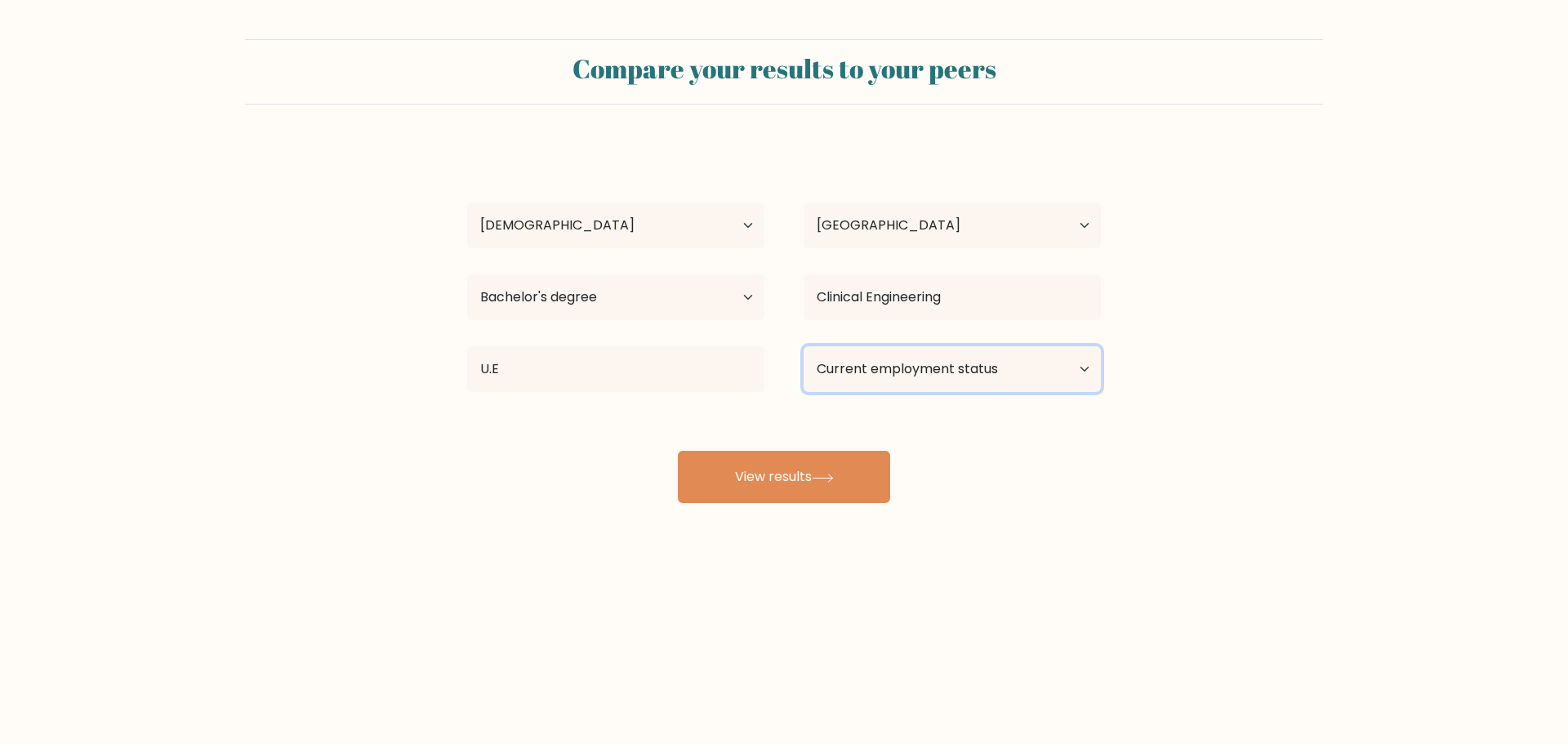
select select "employed"
click at [804, 347] on select "Current employment status Employed Student Retired Other / prefer not to answer" at bounding box center [952, 369] width 297 height 46
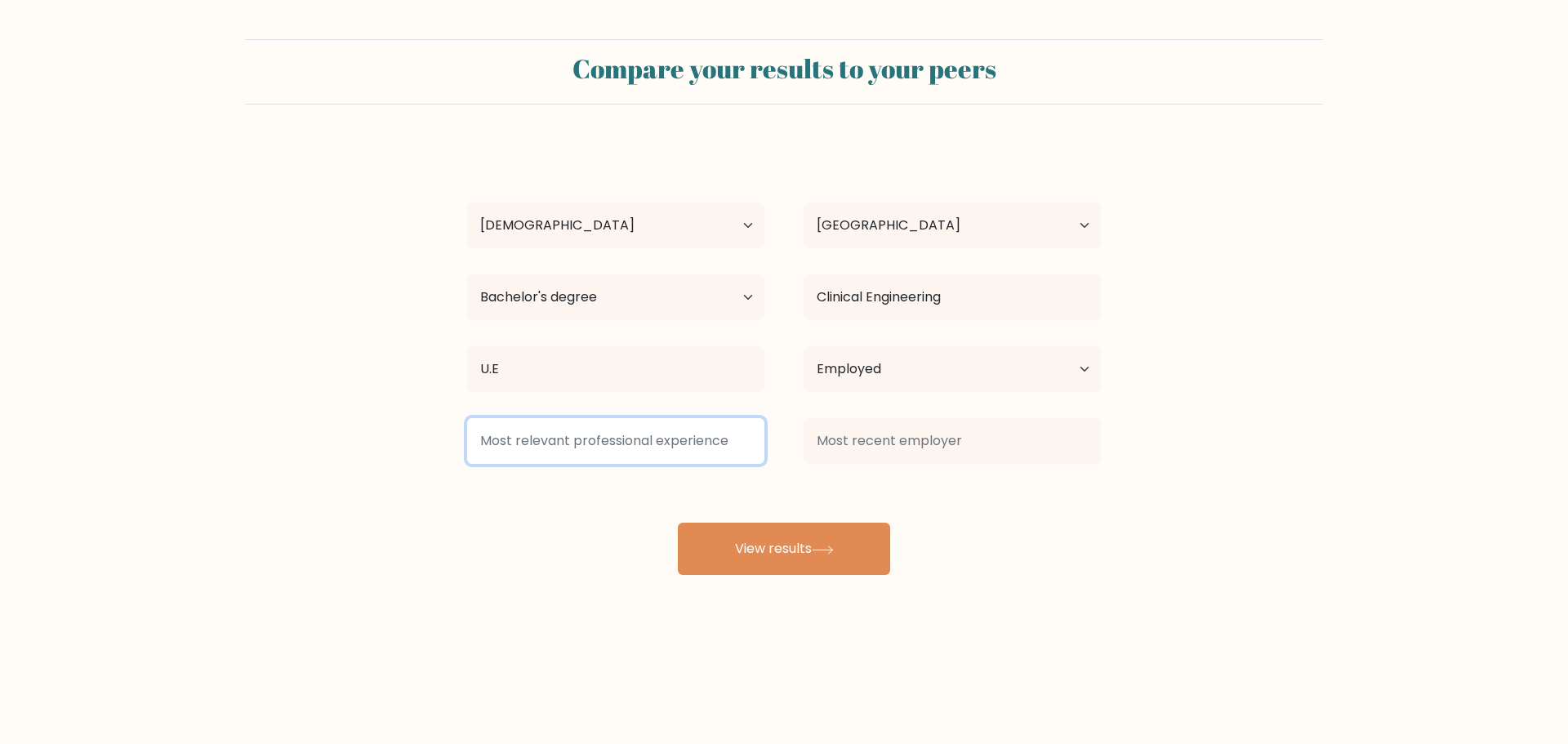
click at [650, 447] on input at bounding box center [615, 441] width 297 height 46
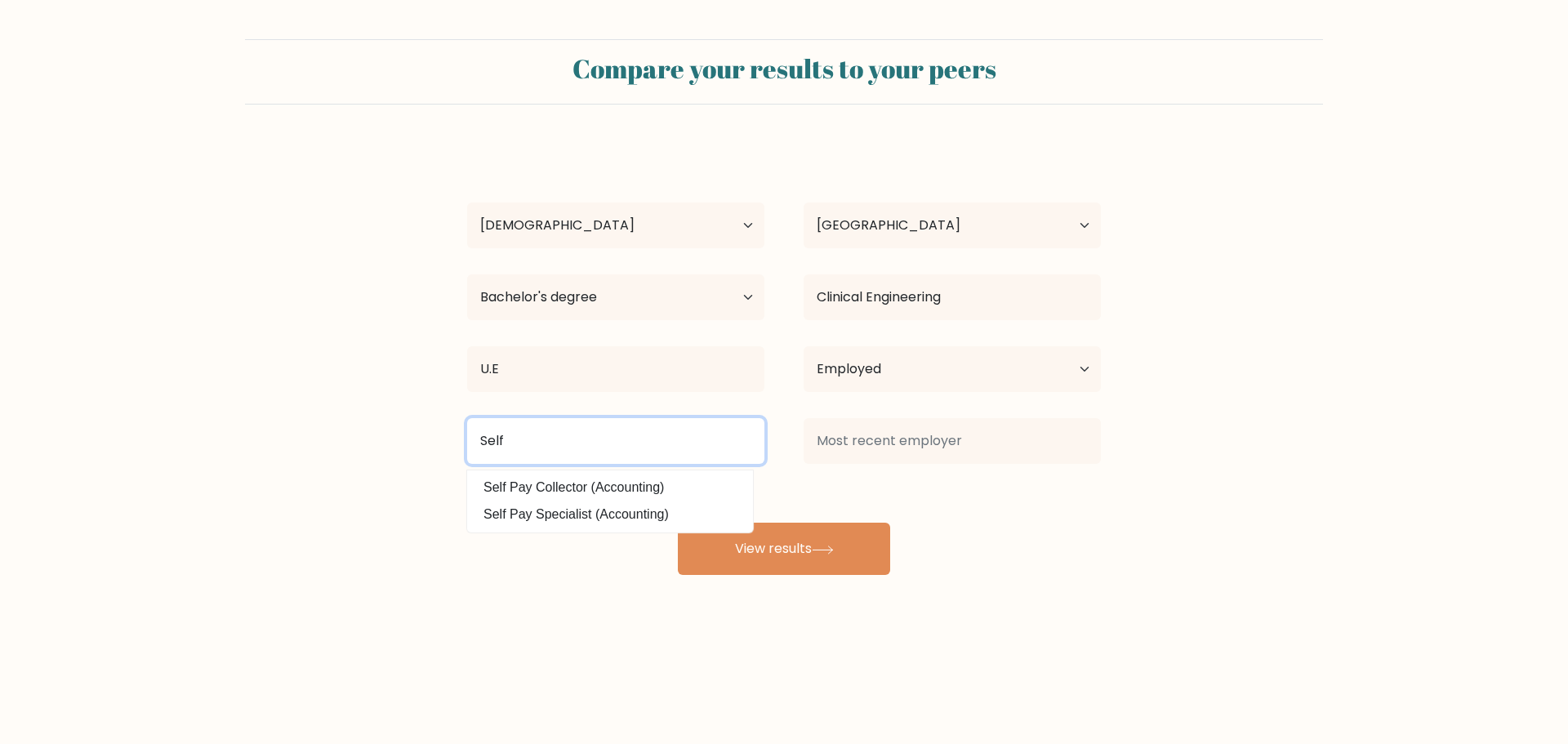
type input "Self"
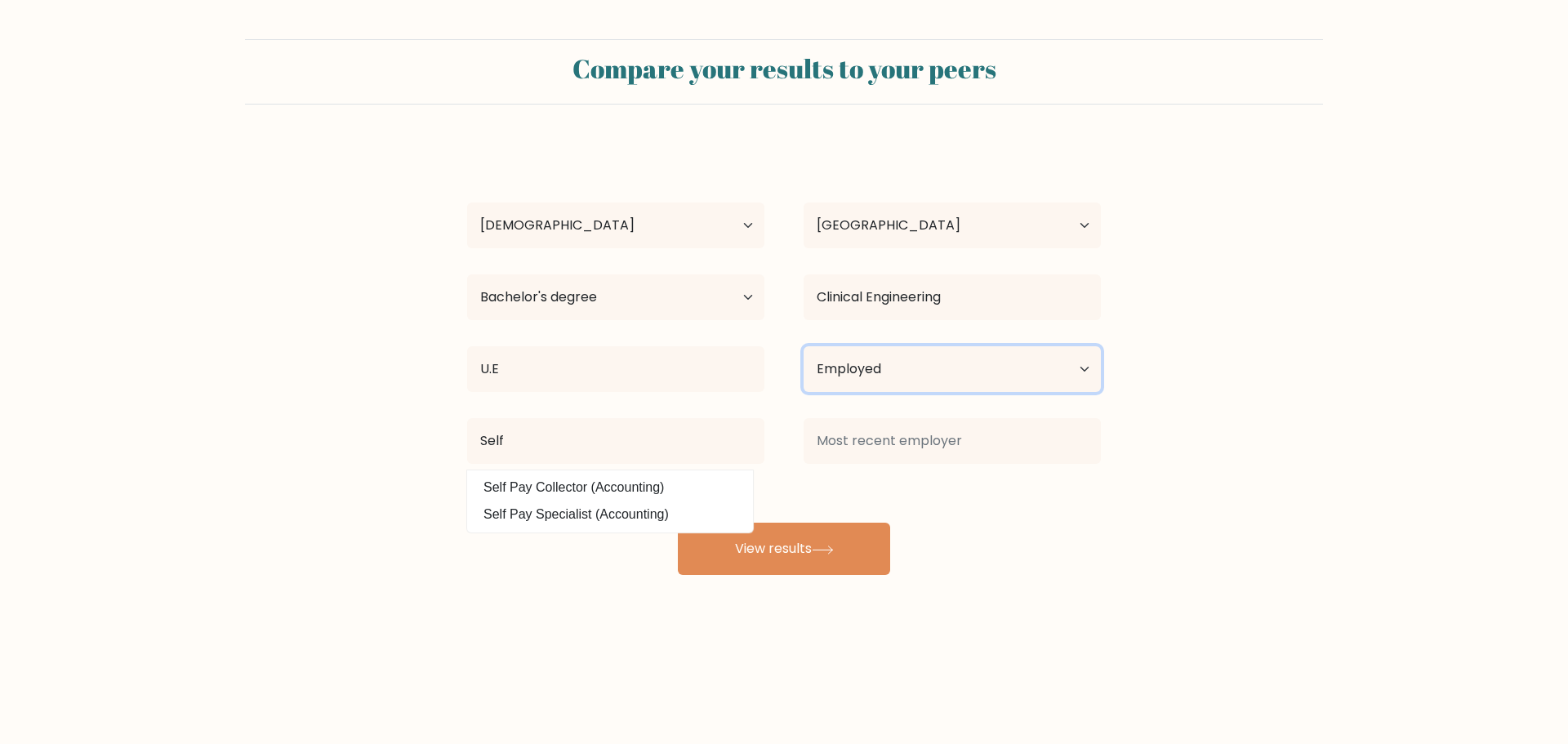
click at [951, 366] on select "Current employment status Employed Student Retired Other / prefer not to answer" at bounding box center [952, 369] width 297 height 46
select select "other"
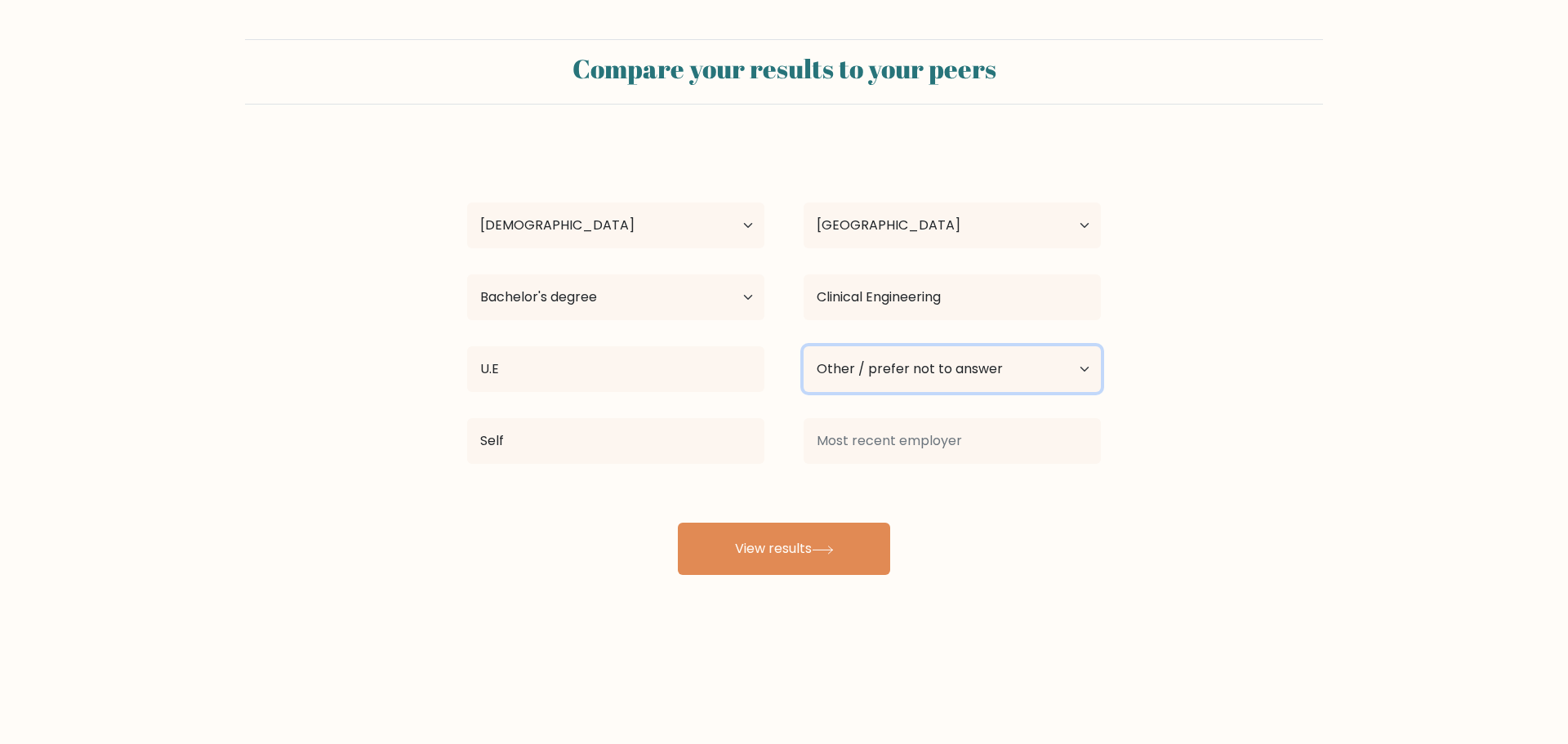
click at [804, 347] on select "Current employment status Employed Student Retired Other / prefer not to answer" at bounding box center [952, 369] width 297 height 46
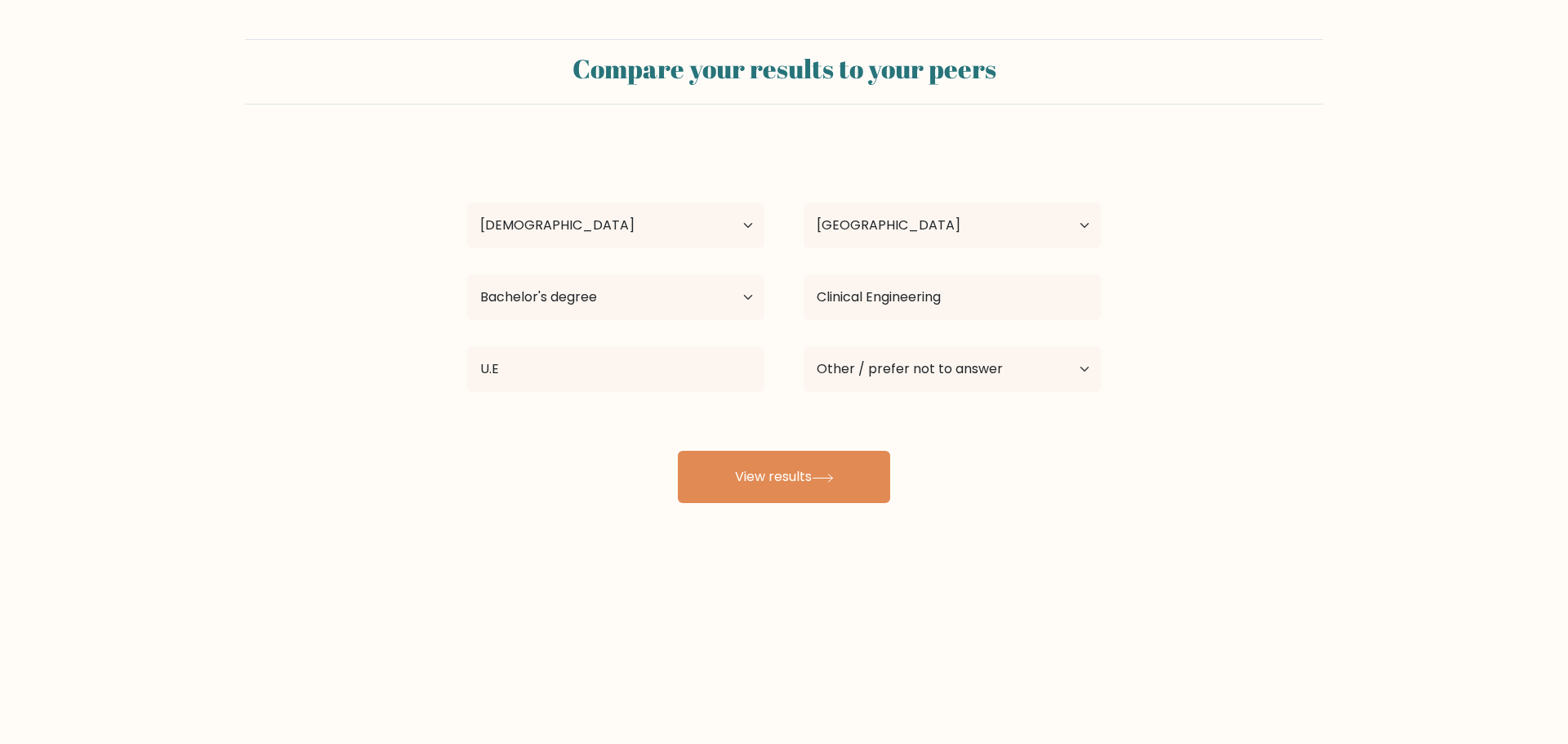
click at [1041, 460] on div "Elvane Tabilin Age Under 18 years old 18-24 years old 25-34 years old 35-44 yea…" at bounding box center [784, 323] width 653 height 359
click at [803, 481] on button "View results" at bounding box center [784, 477] width 212 height 53
